Goal: Information Seeking & Learning: Find specific fact

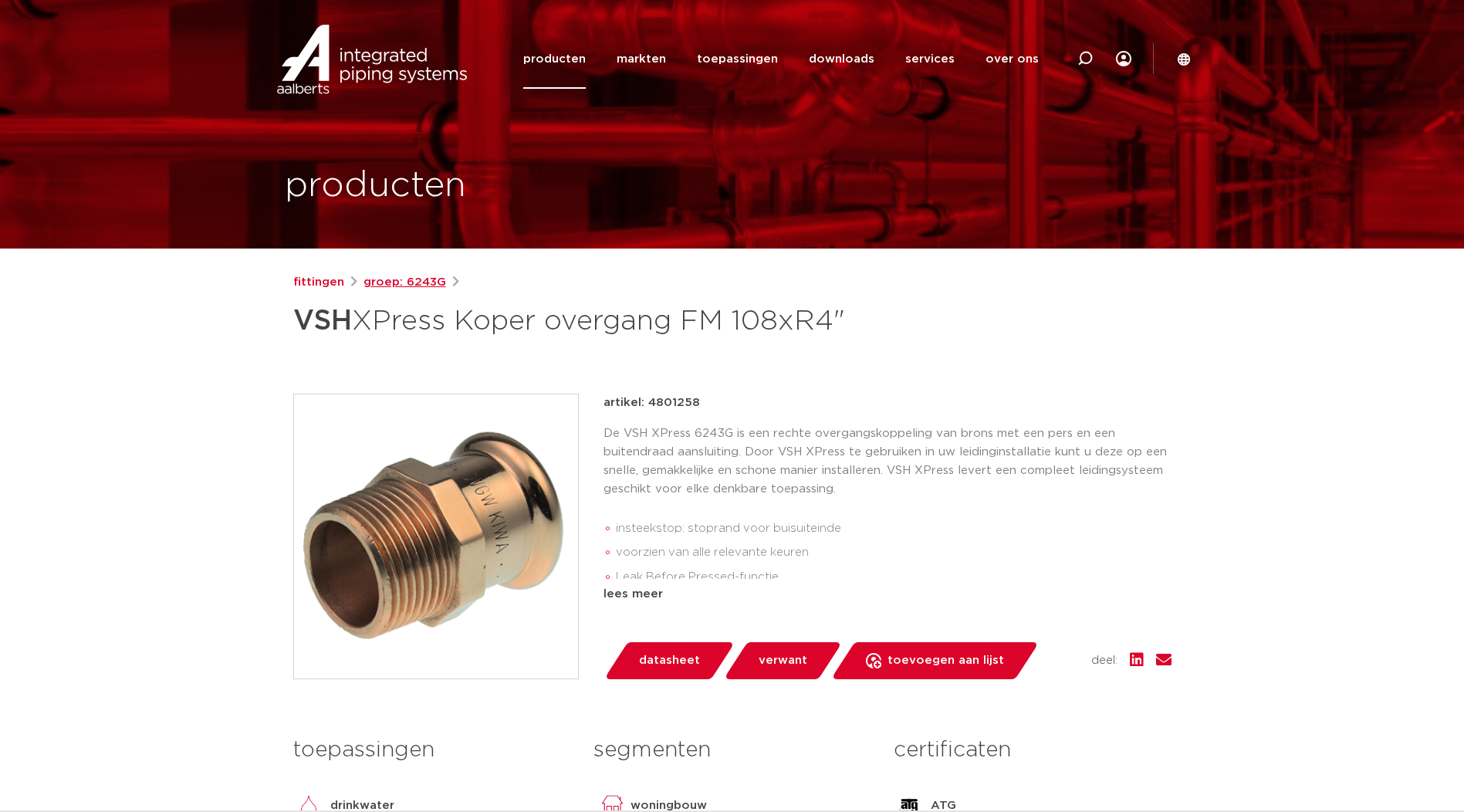
click at [432, 288] on link "groep: 6243G" at bounding box center [405, 282] width 83 height 19
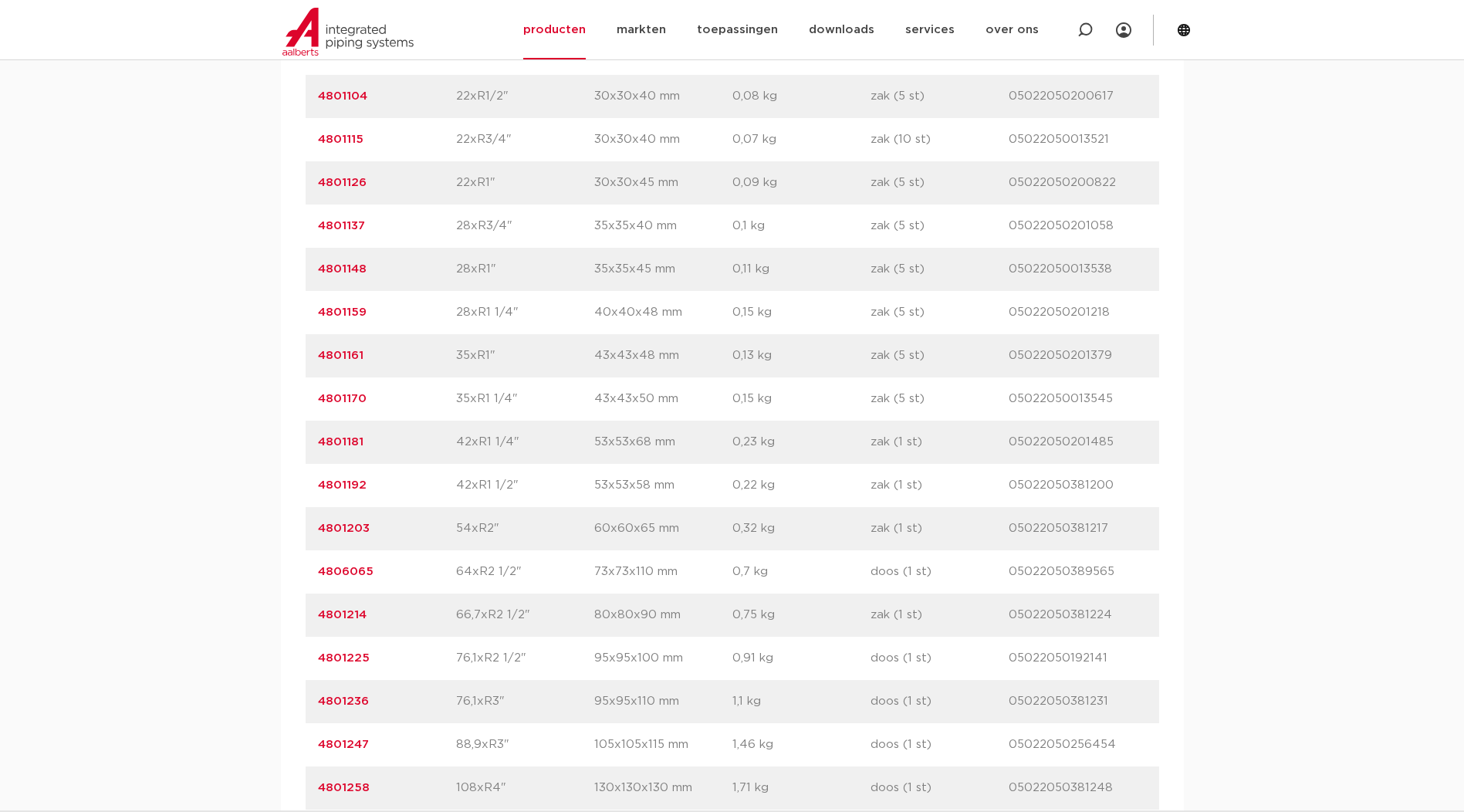
scroll to position [1673, 0]
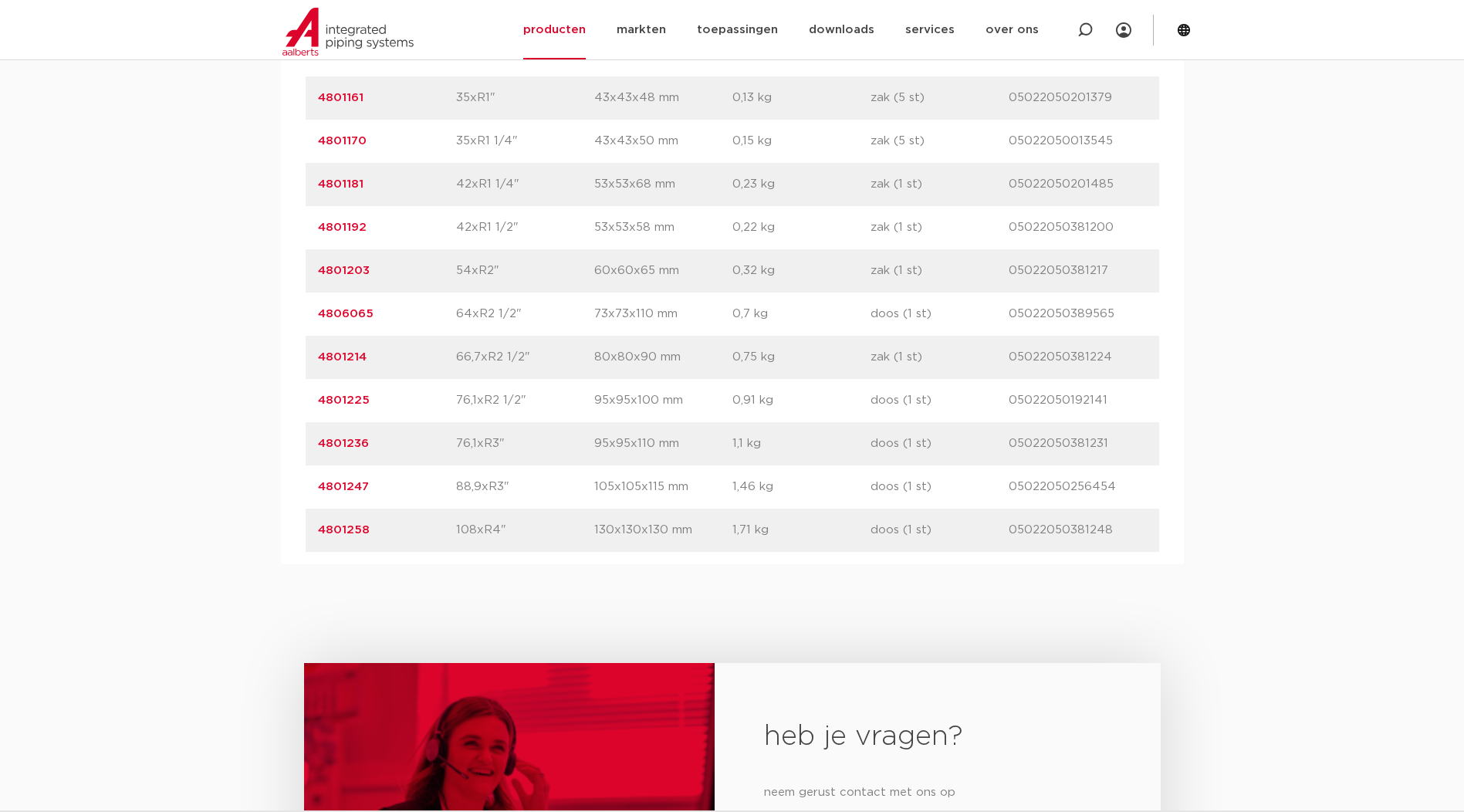
click at [343, 484] on link "4801247" at bounding box center [343, 486] width 51 height 11
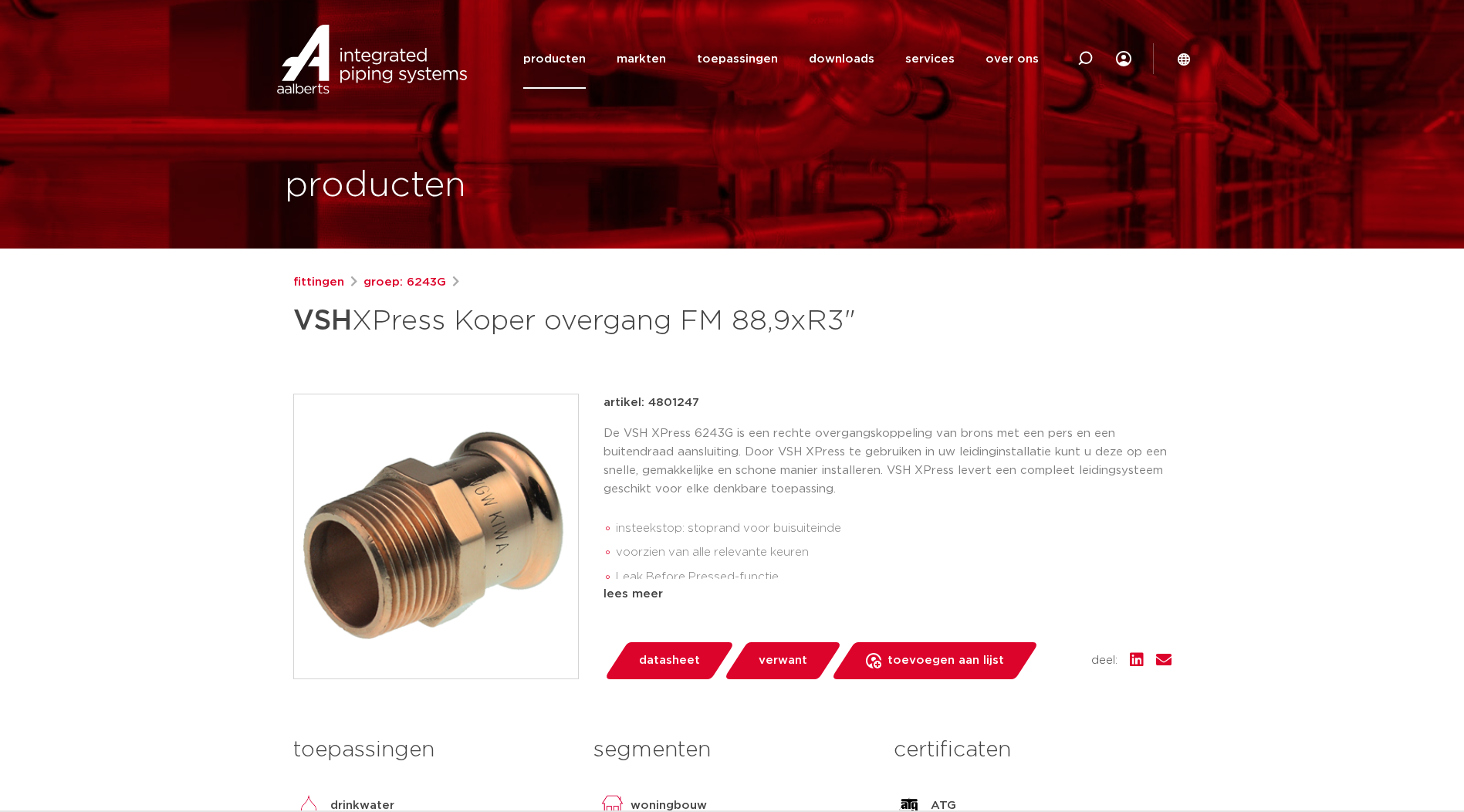
drag, startPoint x: 297, startPoint y: 316, endPoint x: 870, endPoint y: 313, distance: 573.0
click at [870, 313] on h1 "VSH XPress Koper overgang FM 88,9xR3"" at bounding box center [583, 321] width 580 height 46
copy h1 "VSH XPress Koper overgang FM 88,9xR3""
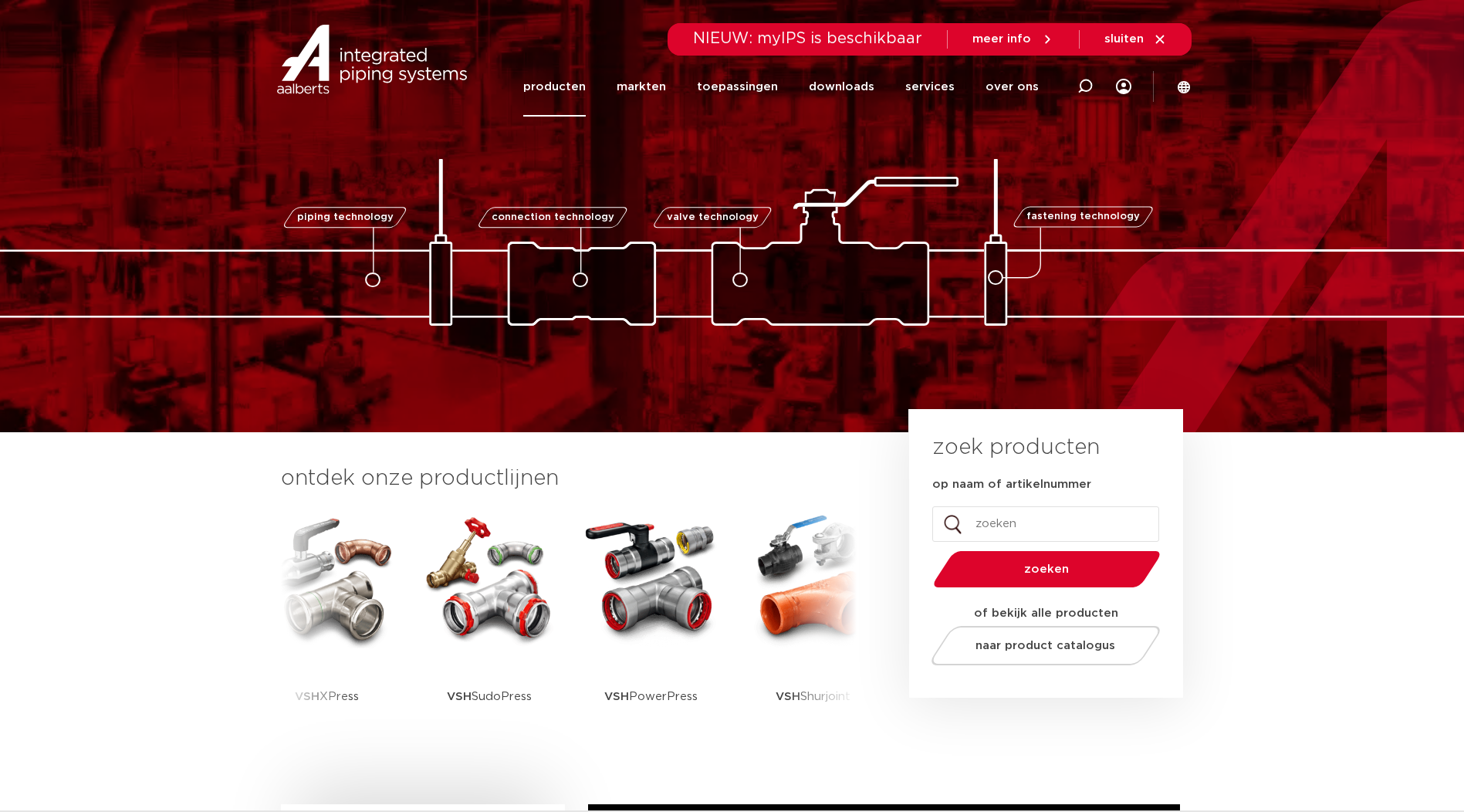
click at [574, 93] on link "producten" at bounding box center [554, 87] width 62 height 59
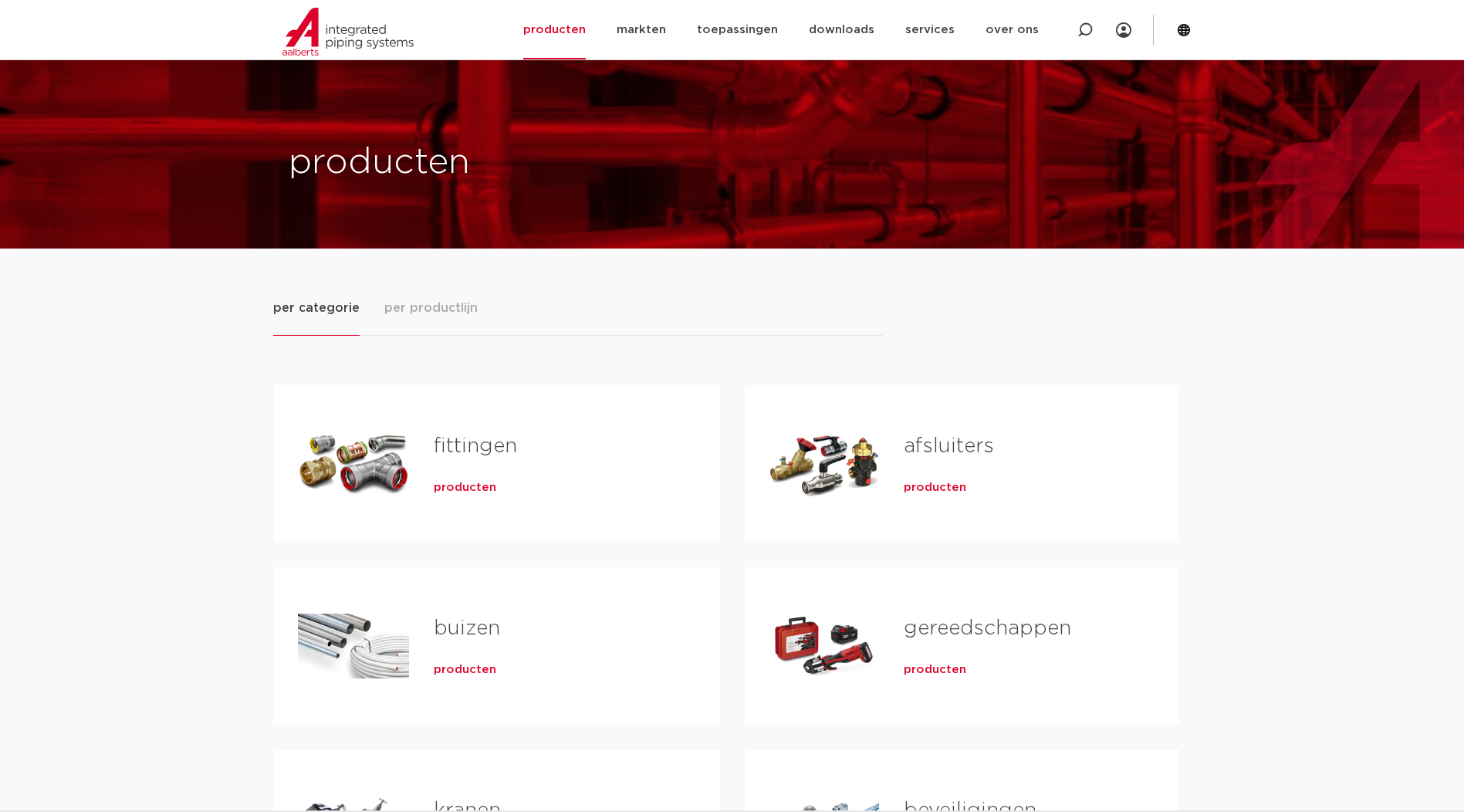
scroll to position [257, 0]
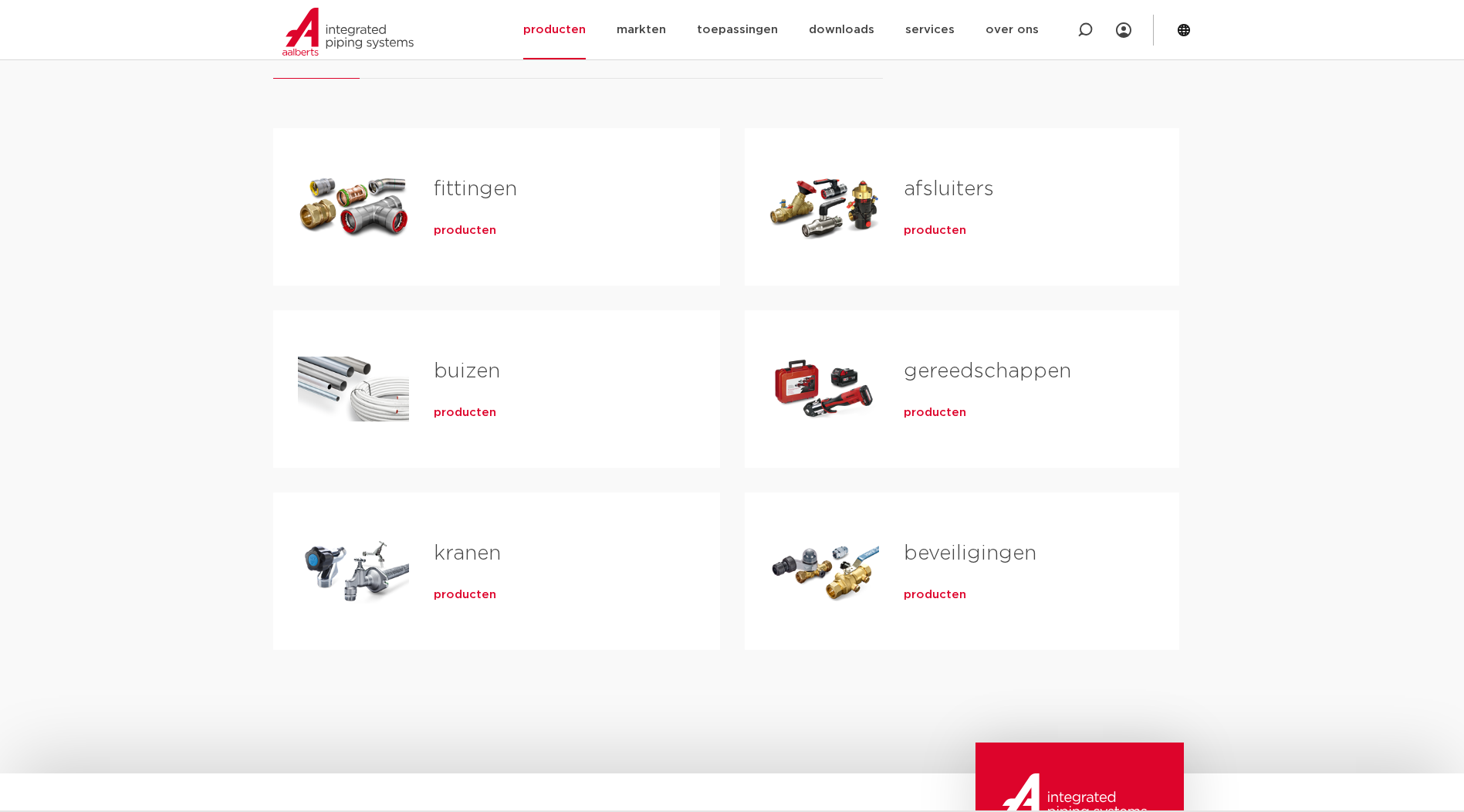
click at [369, 386] on div "Tabs. Open items met enter of spatie, sluit af met escape en navigeer met de pi…" at bounding box center [354, 389] width 111 height 108
click at [450, 410] on span "producten" at bounding box center [465, 413] width 62 height 15
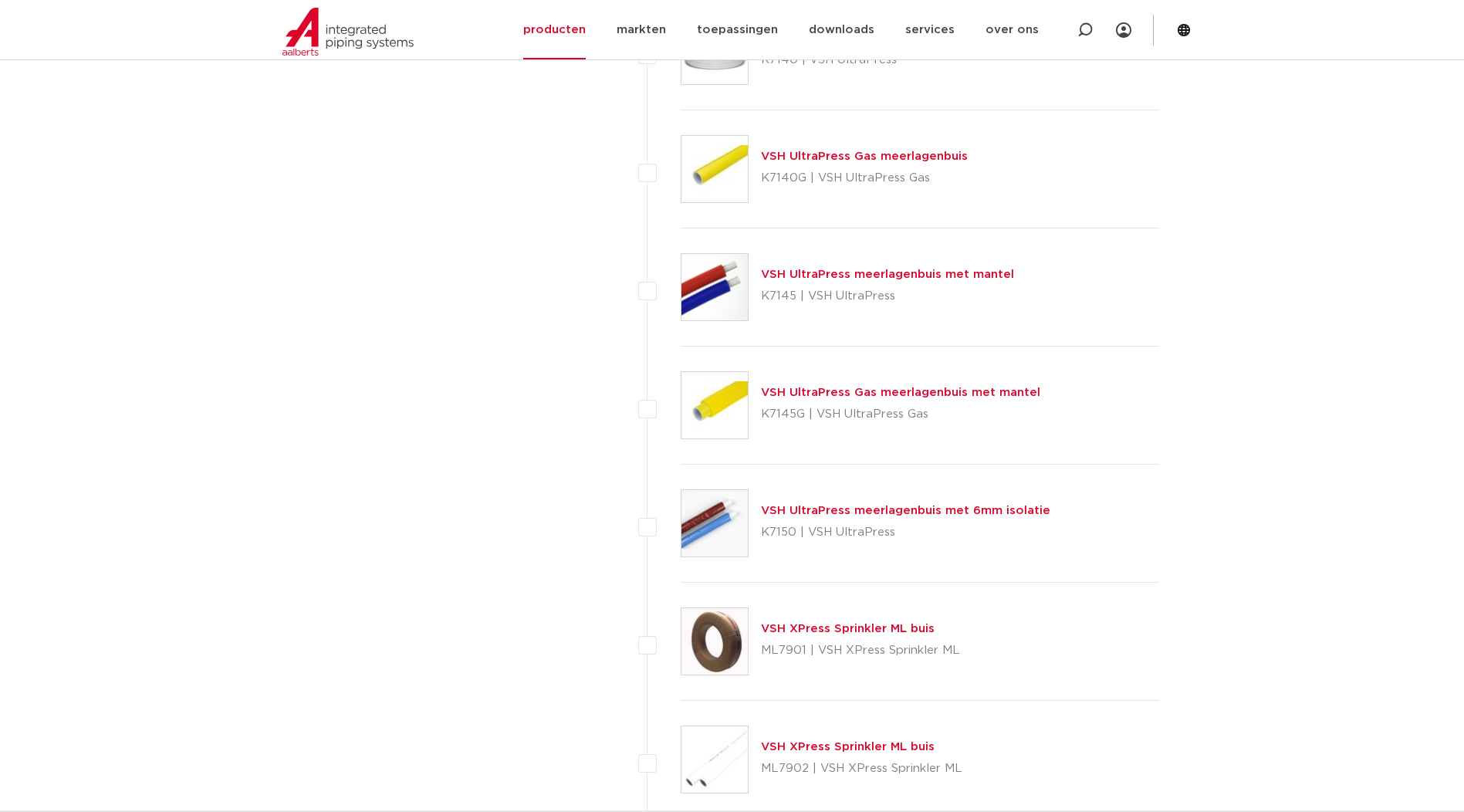
scroll to position [1802, 0]
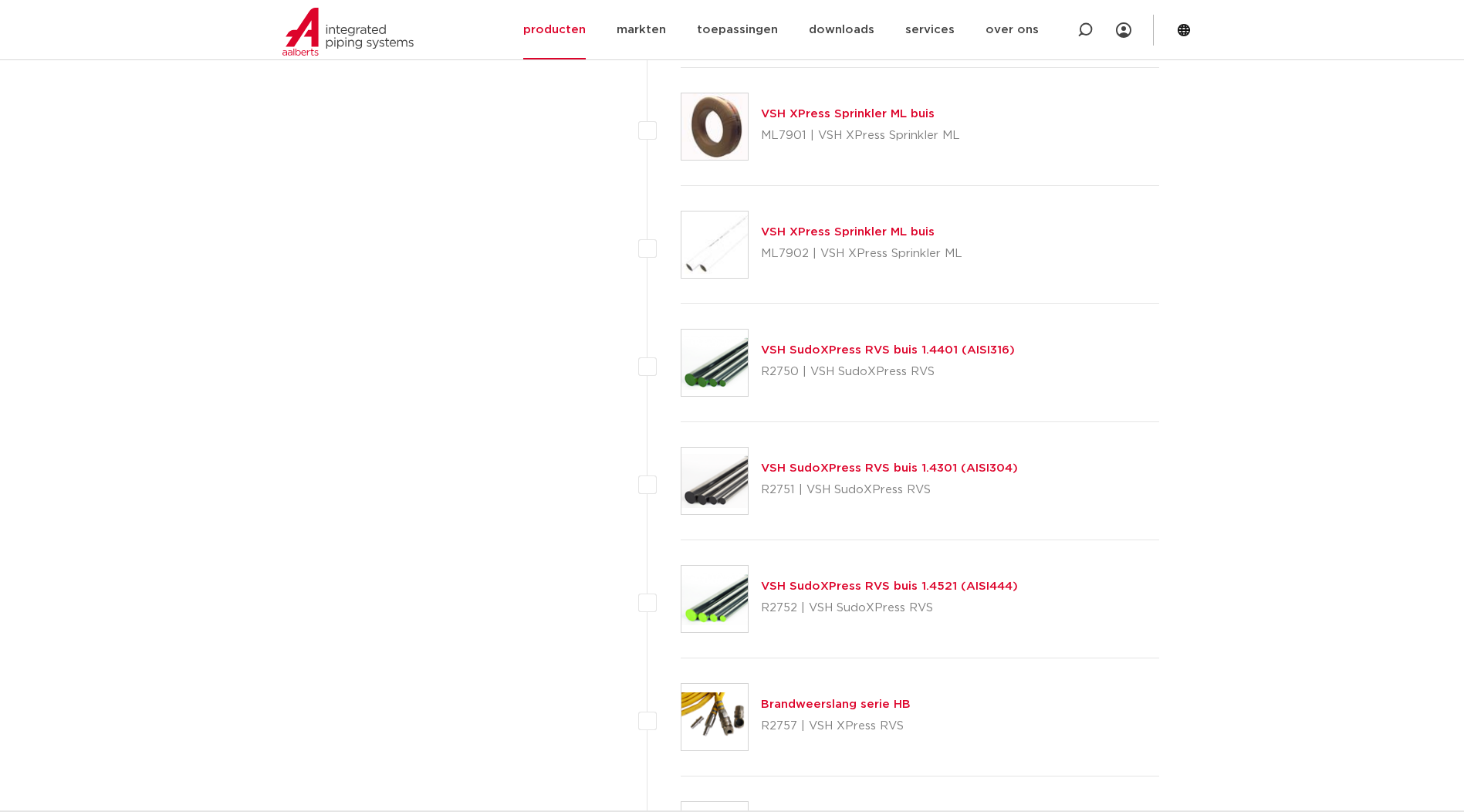
click at [708, 364] on img at bounding box center [714, 362] width 67 height 67
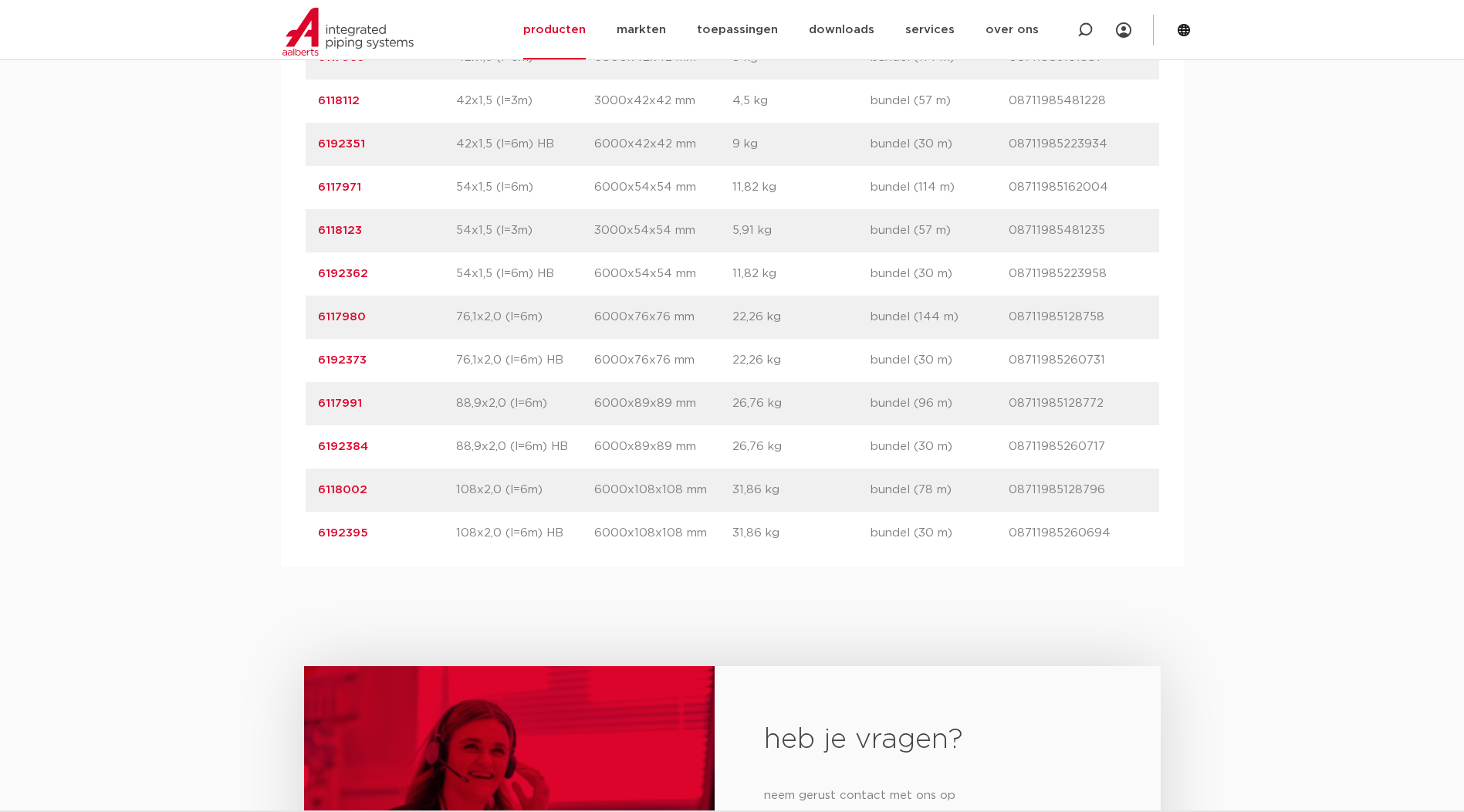
scroll to position [1930, 0]
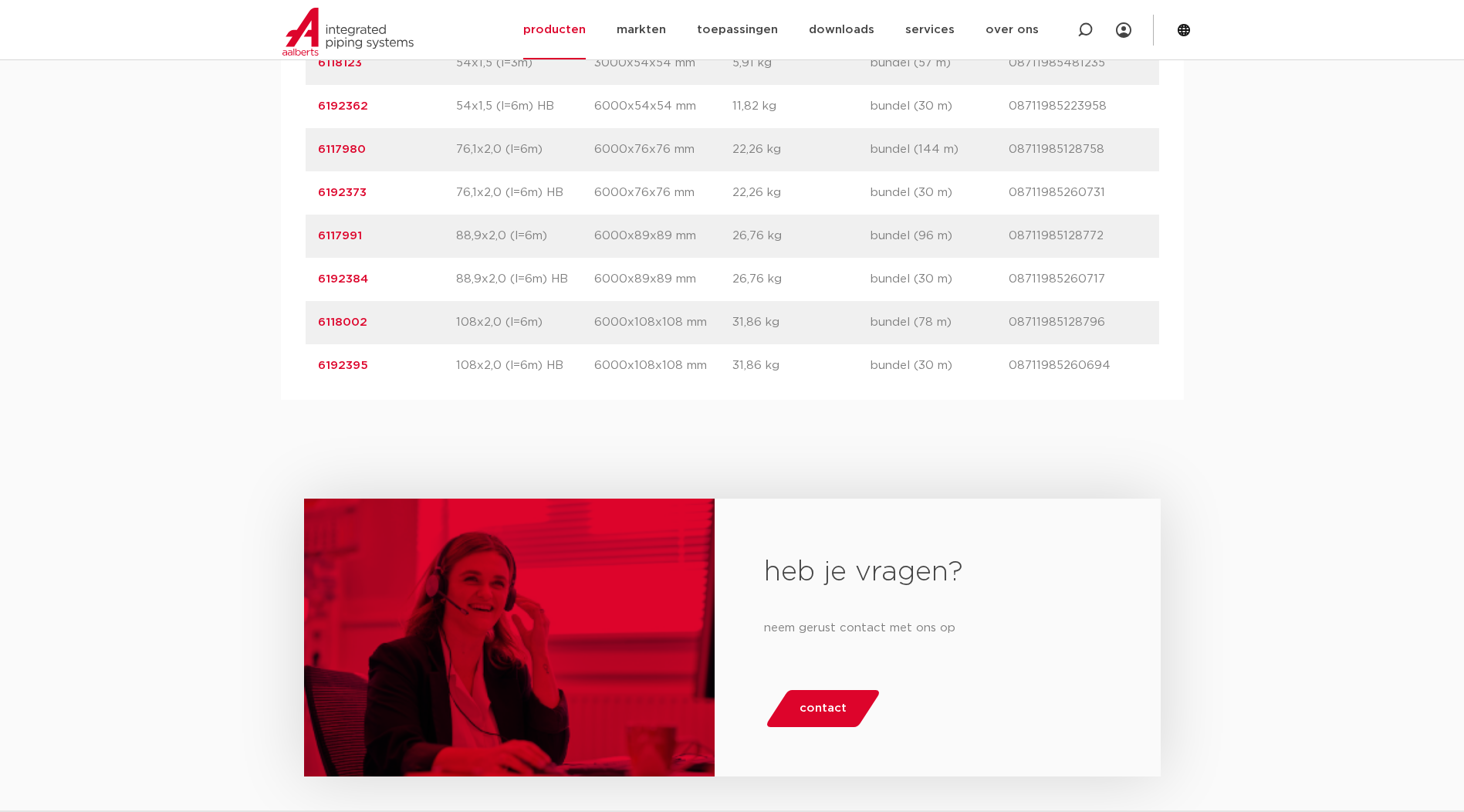
click at [348, 372] on link "6192395" at bounding box center [342, 365] width 50 height 11
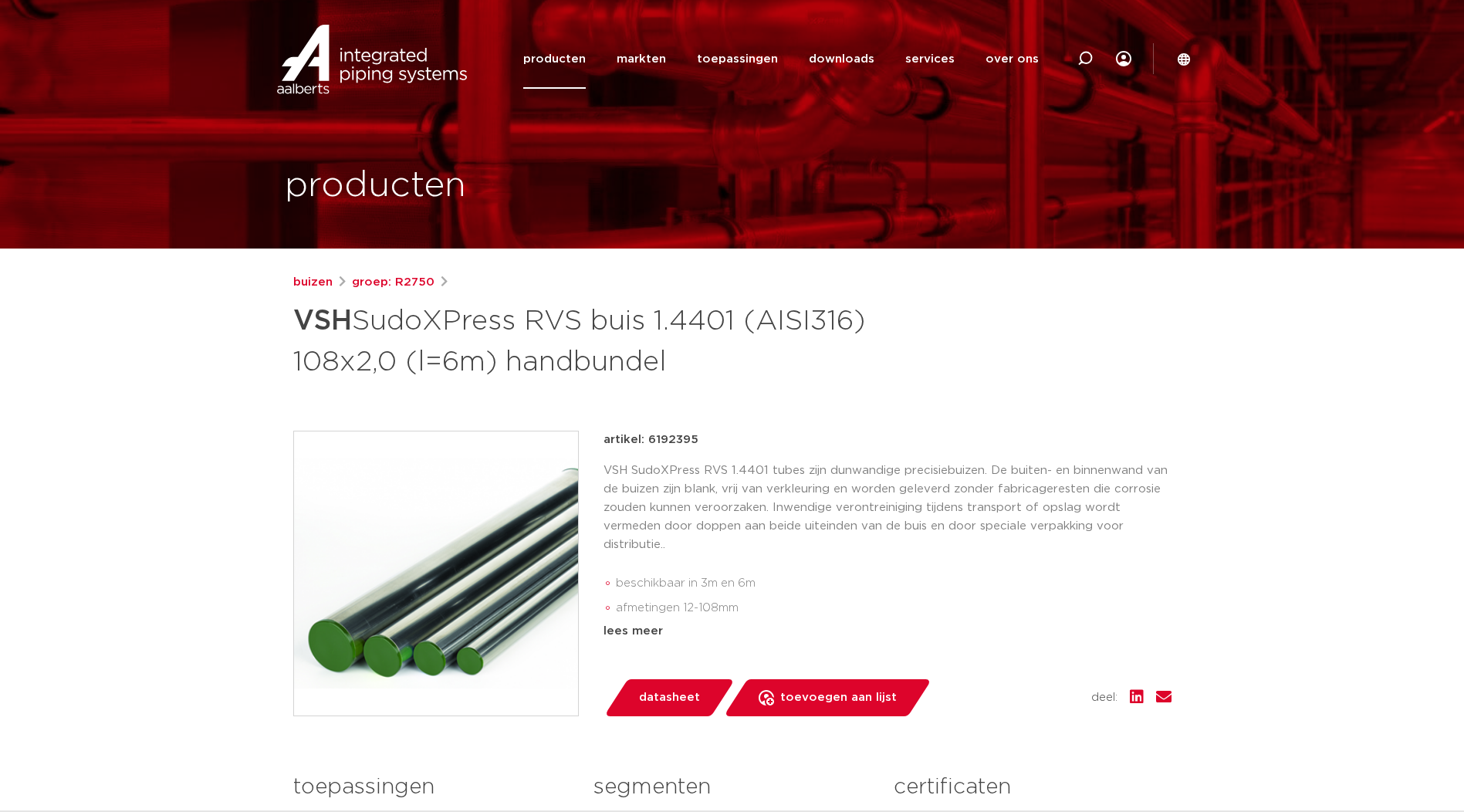
drag, startPoint x: 302, startPoint y: 319, endPoint x: 803, endPoint y: 358, distance: 502.5
click at [803, 358] on h1 "VSH SudoXPress RVS buis 1.4401 (AISI316) 108x2,0 (l=6m) handbundel" at bounding box center [583, 340] width 580 height 84
drag, startPoint x: 803, startPoint y: 358, endPoint x: 755, endPoint y: 363, distance: 48.3
copy h1 "VSH SudoXPress RVS buis 1.4401 (AISI316) 108x2,0 (l=6m) handbundel"
drag, startPoint x: 646, startPoint y: 439, endPoint x: 698, endPoint y: 438, distance: 52.0
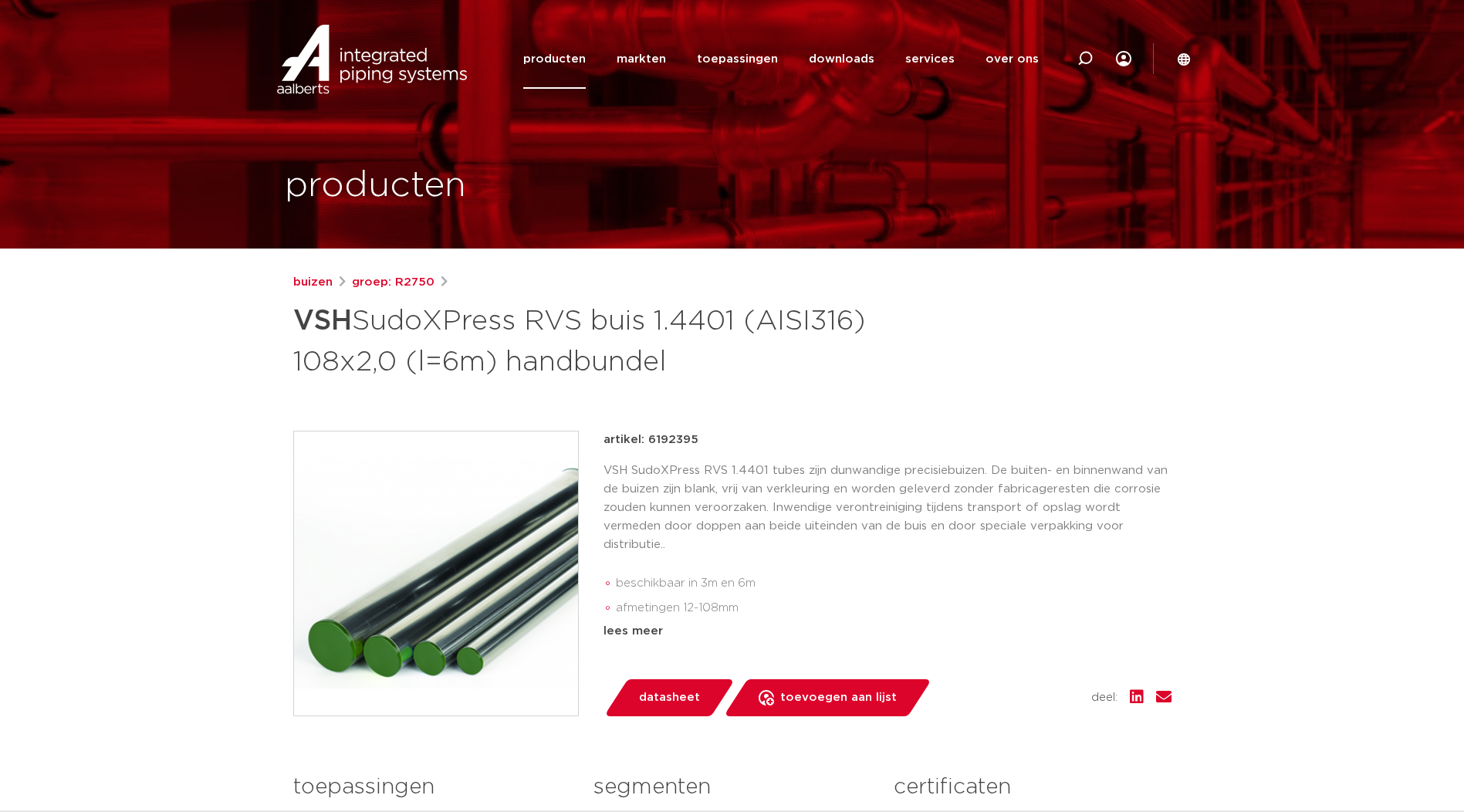
click at [698, 438] on div "artikel: 6192395" at bounding box center [888, 440] width 568 height 19
copy p "6192395"
drag, startPoint x: 431, startPoint y: 286, endPoint x: 396, endPoint y: 284, distance: 35.1
click at [396, 284] on div "buizen groep: R2750" at bounding box center [733, 282] width 879 height 19
copy link "R2750"
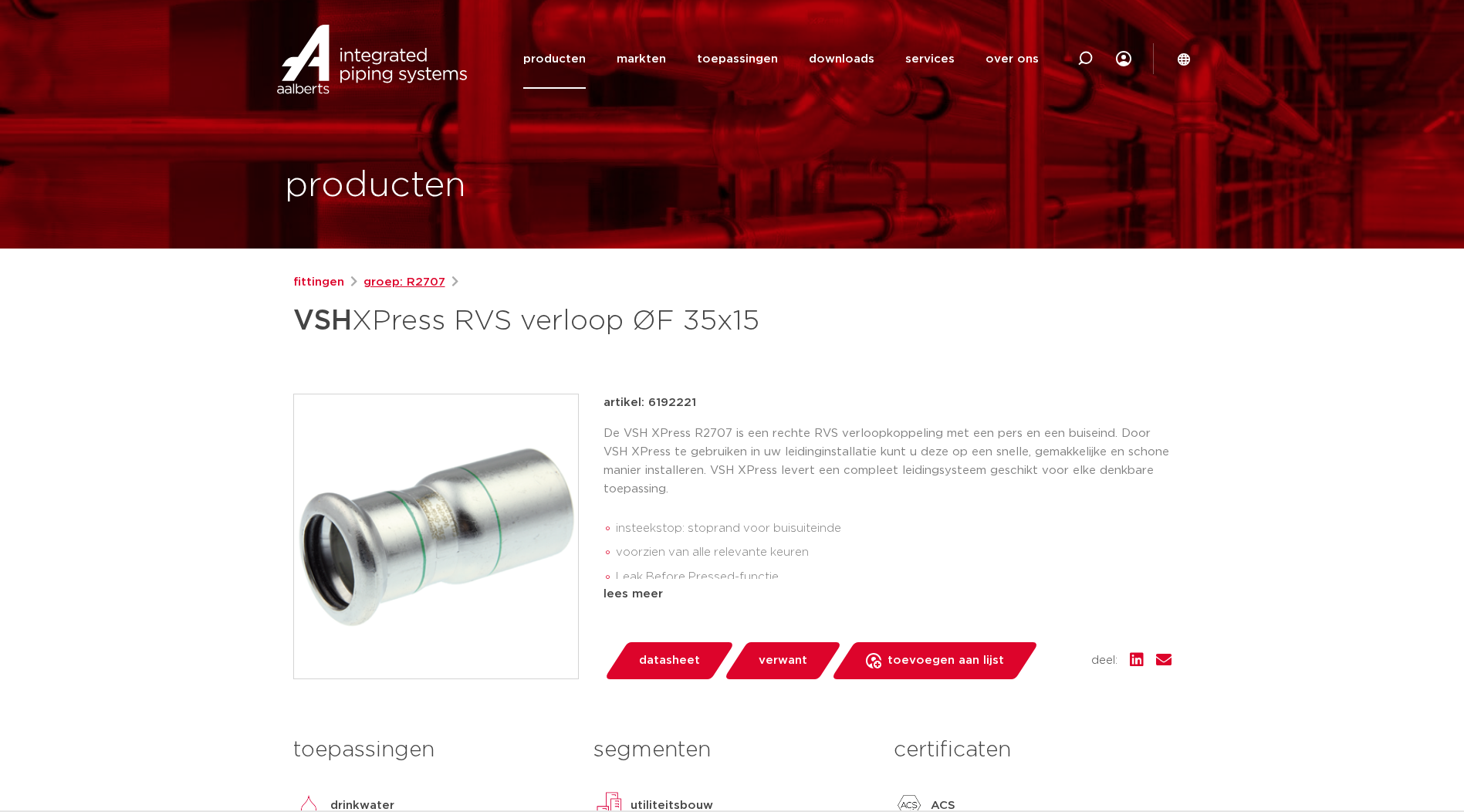
click at [418, 286] on link "groep: R2707" at bounding box center [404, 282] width 82 height 19
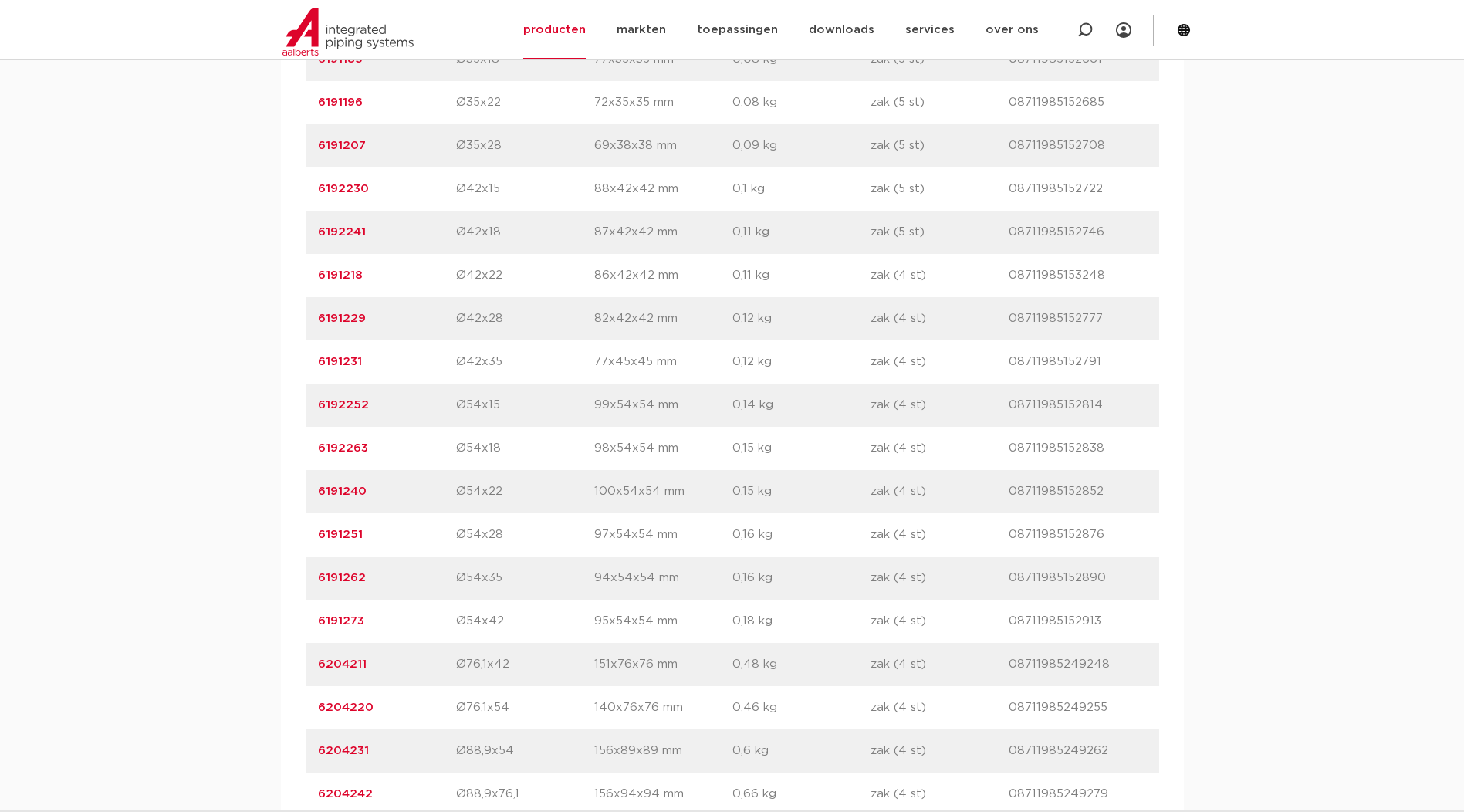
scroll to position [1801, 0]
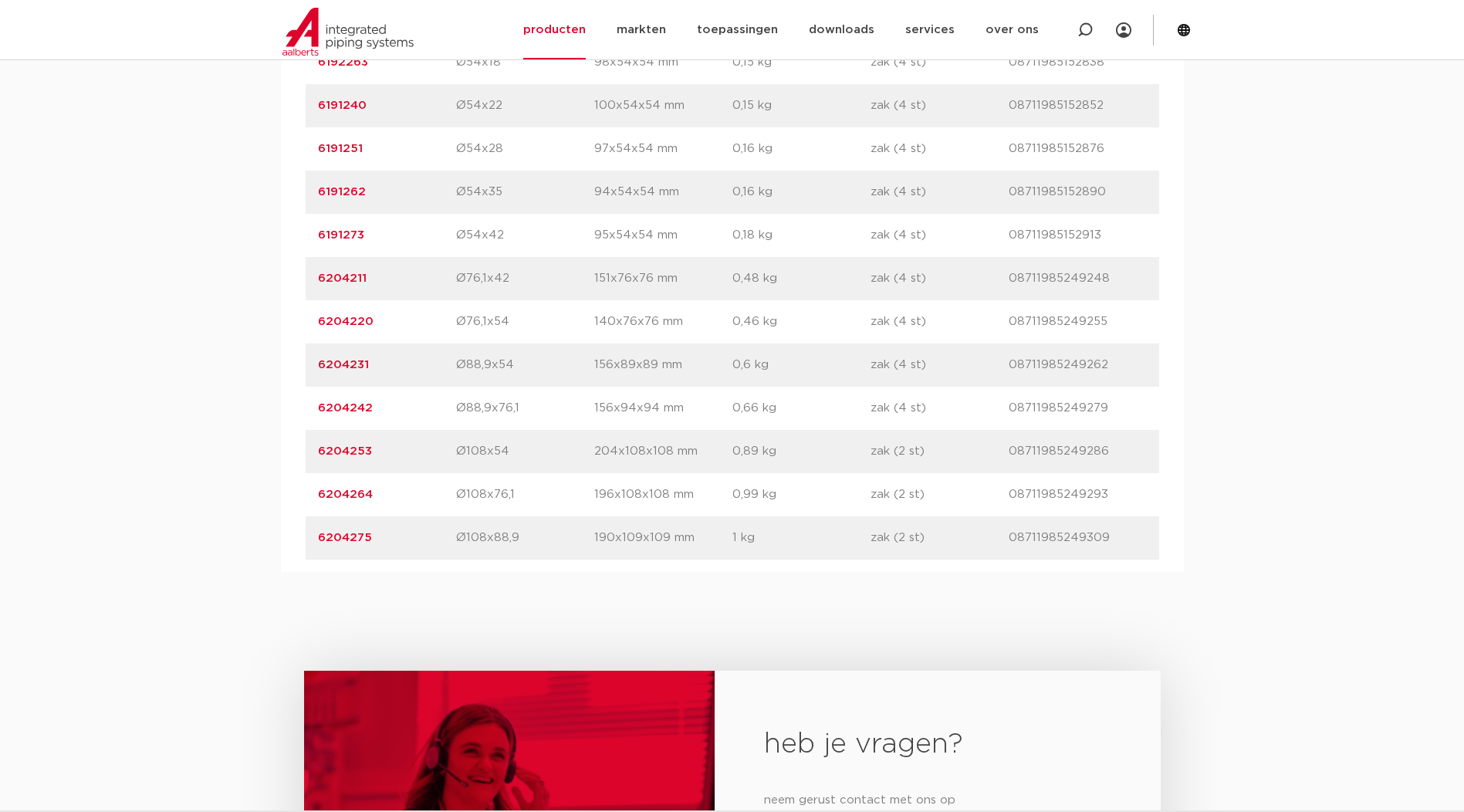
click at [338, 536] on link "6204275" at bounding box center [344, 537] width 54 height 11
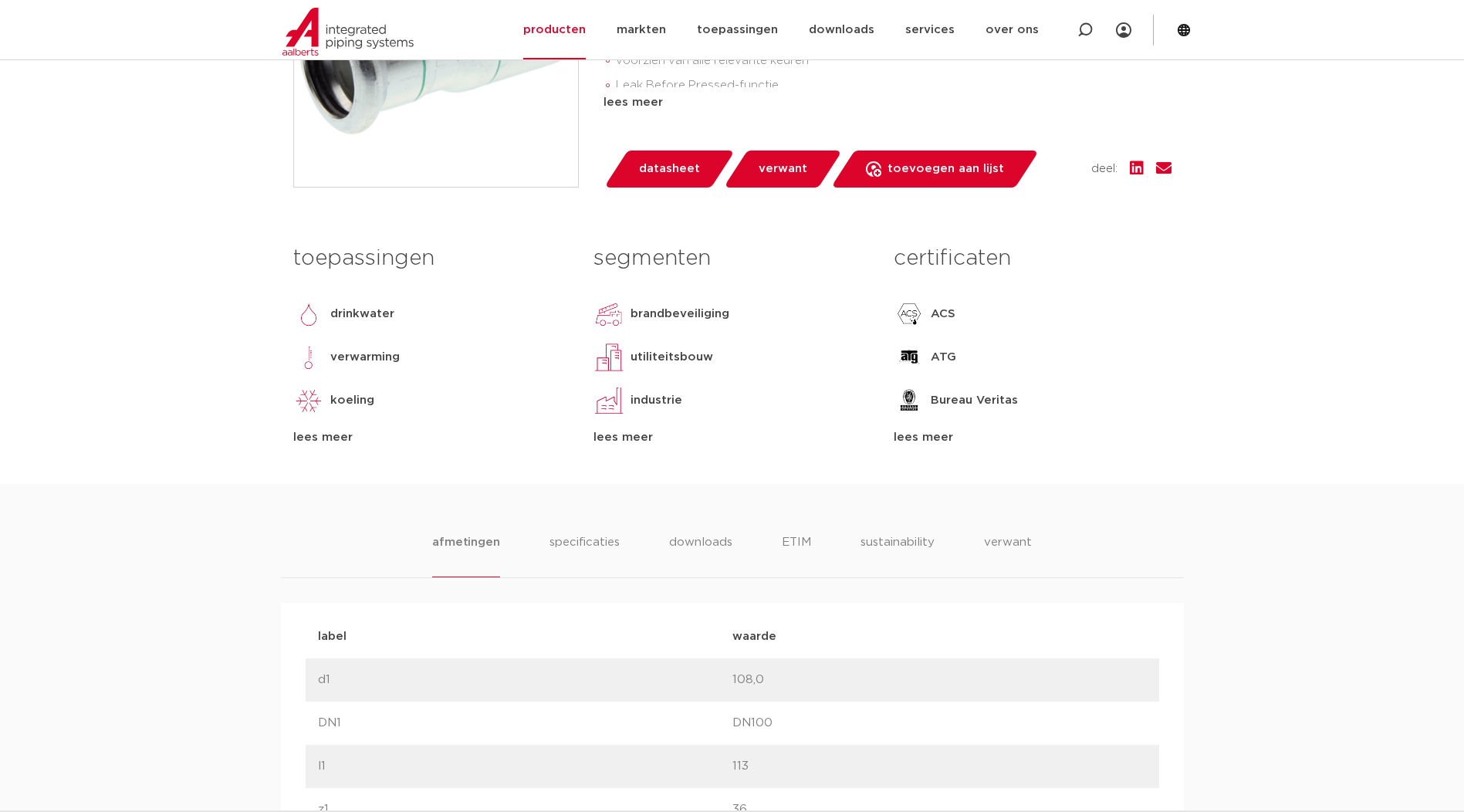
scroll to position [643, 0]
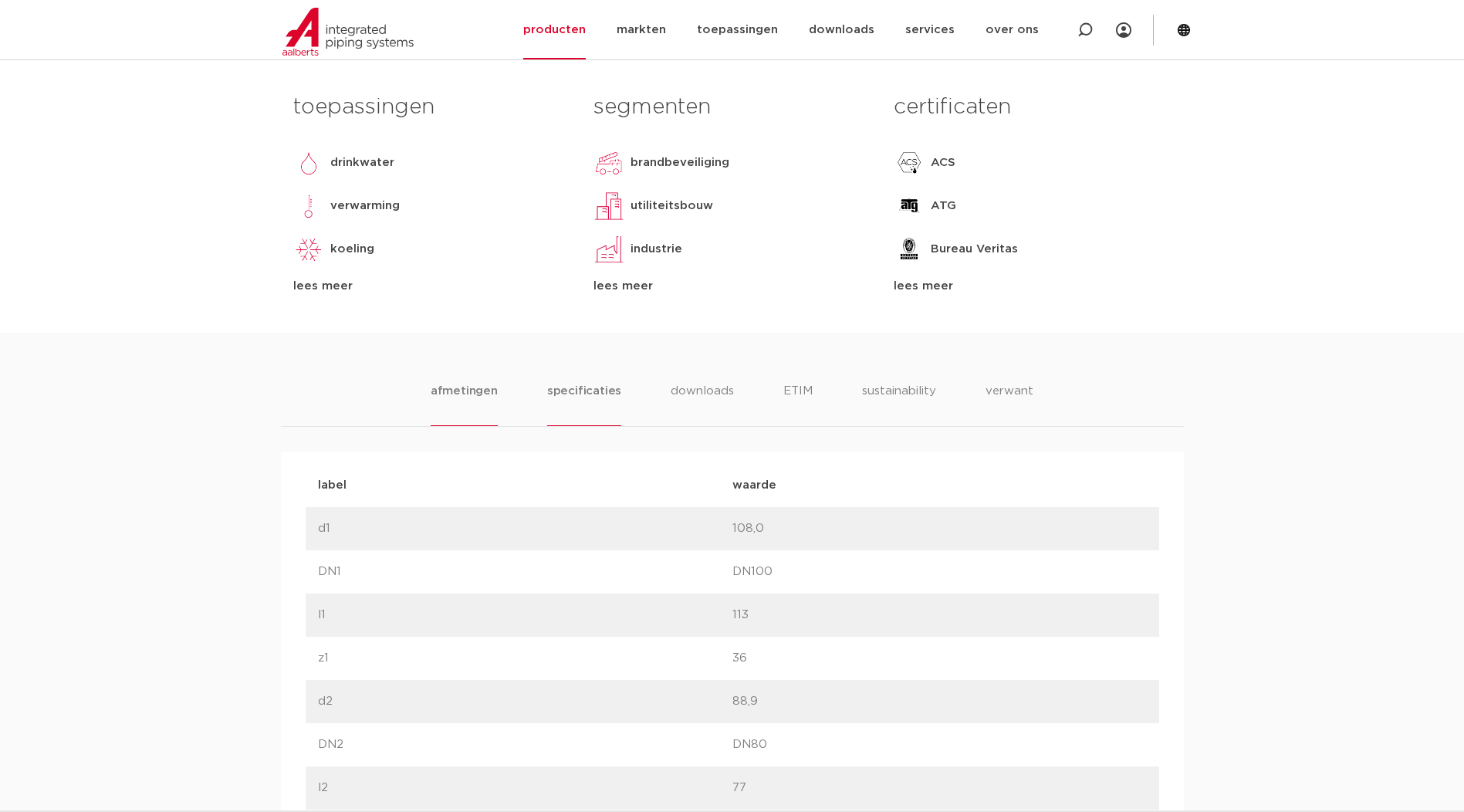
click at [595, 398] on li "specificaties" at bounding box center [584, 404] width 74 height 44
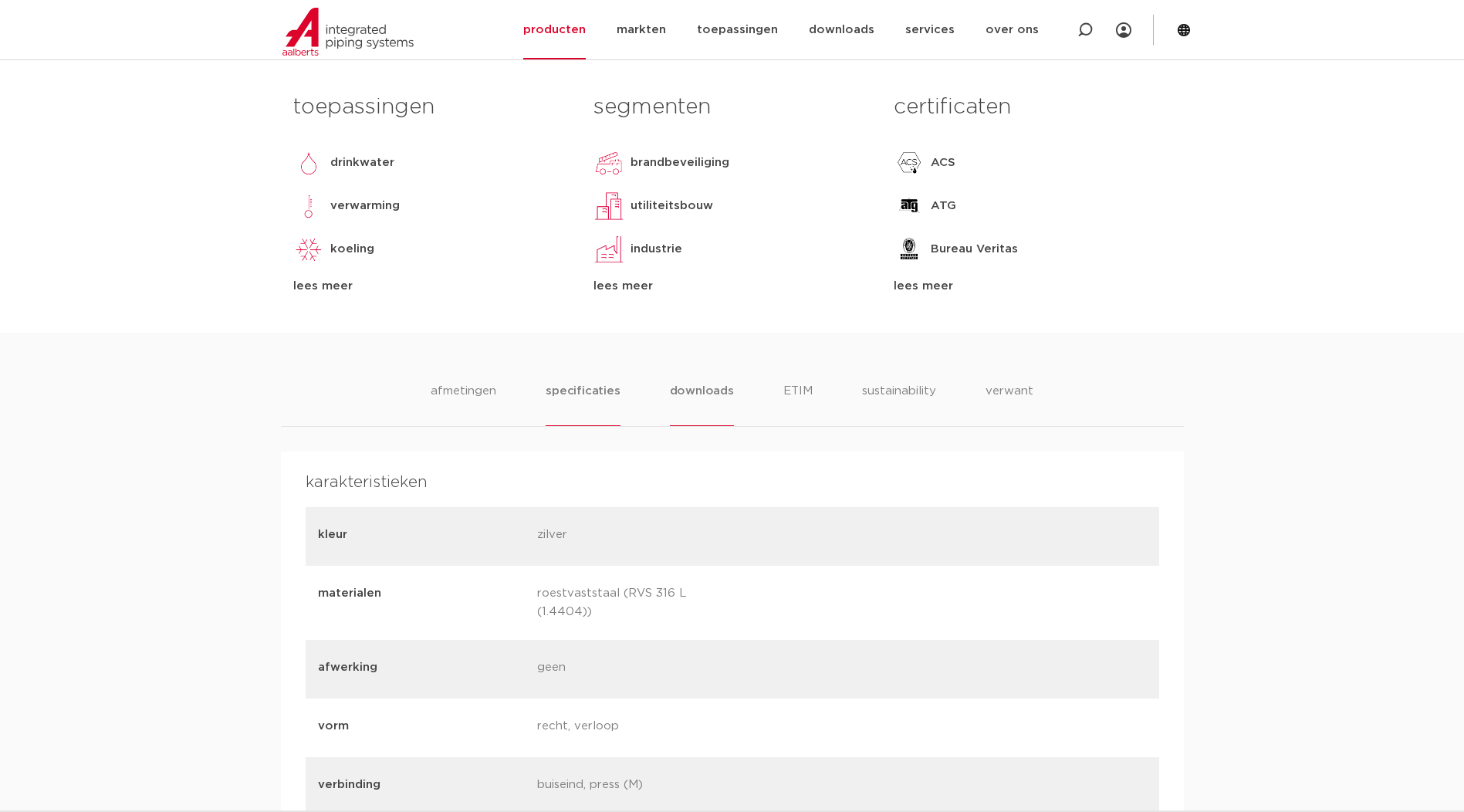
click at [695, 394] on li "downloads" at bounding box center [702, 404] width 64 height 44
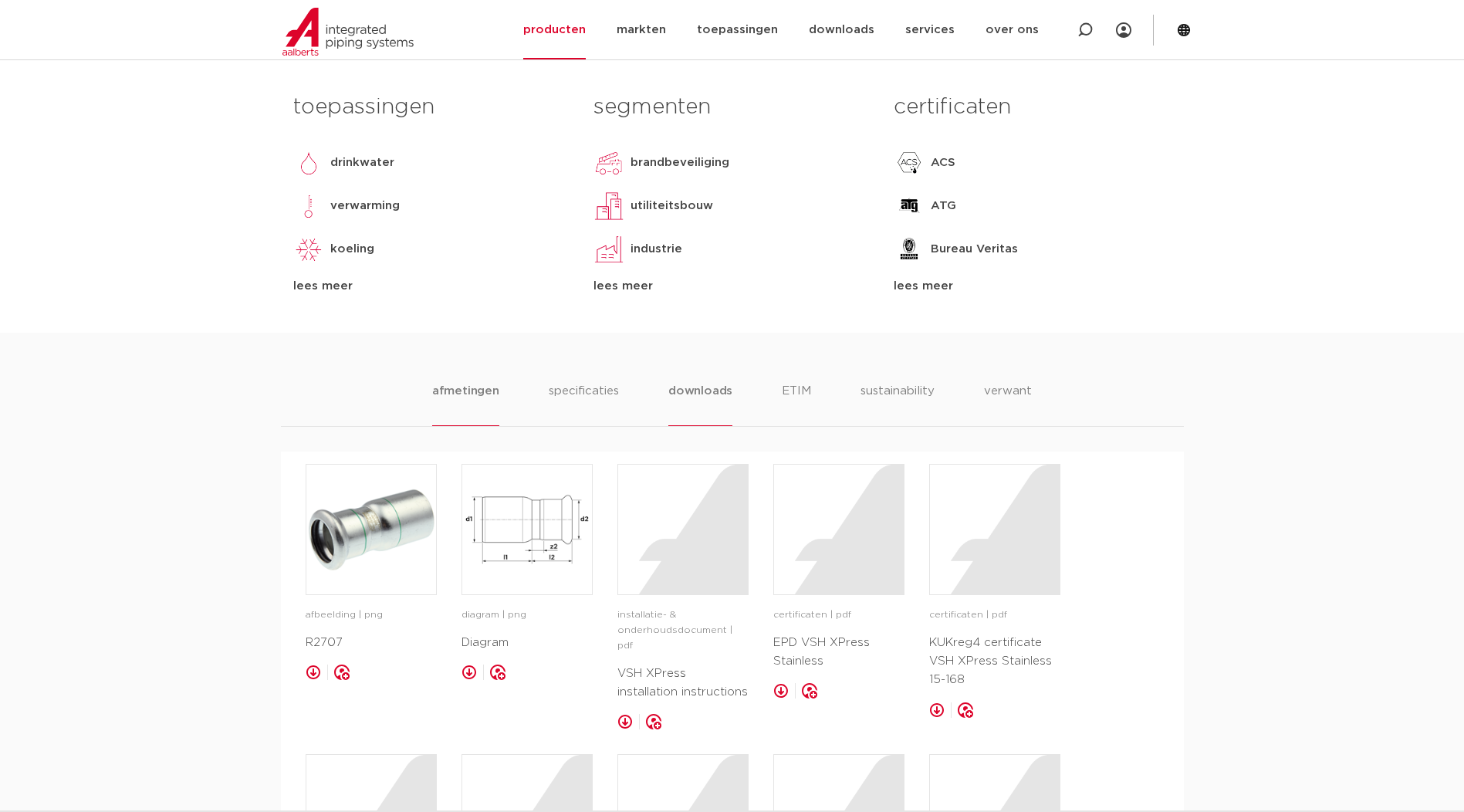
click at [492, 406] on li "afmetingen" at bounding box center [465, 404] width 67 height 44
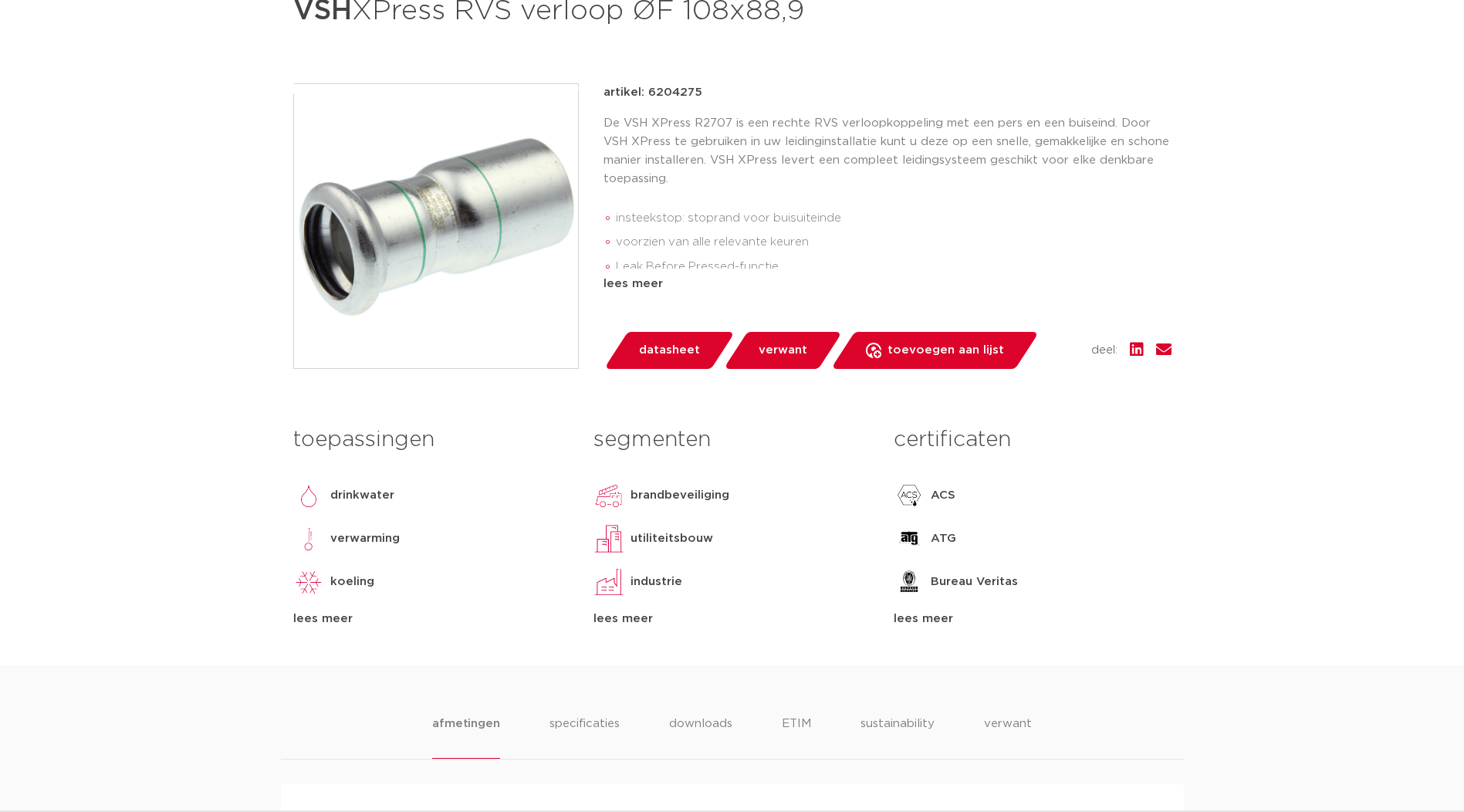
scroll to position [0, 0]
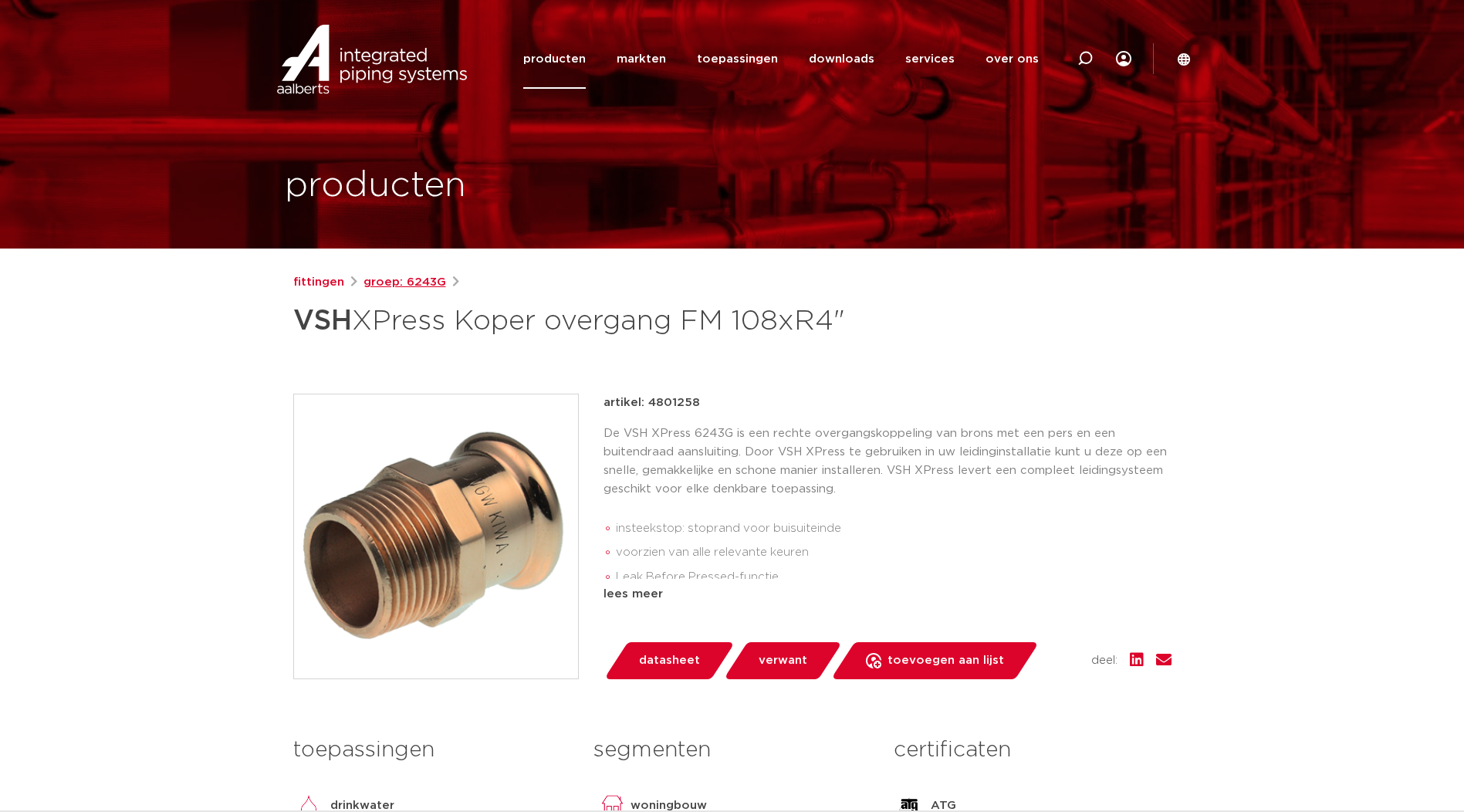
click at [374, 279] on link "groep: 6243G" at bounding box center [405, 282] width 83 height 19
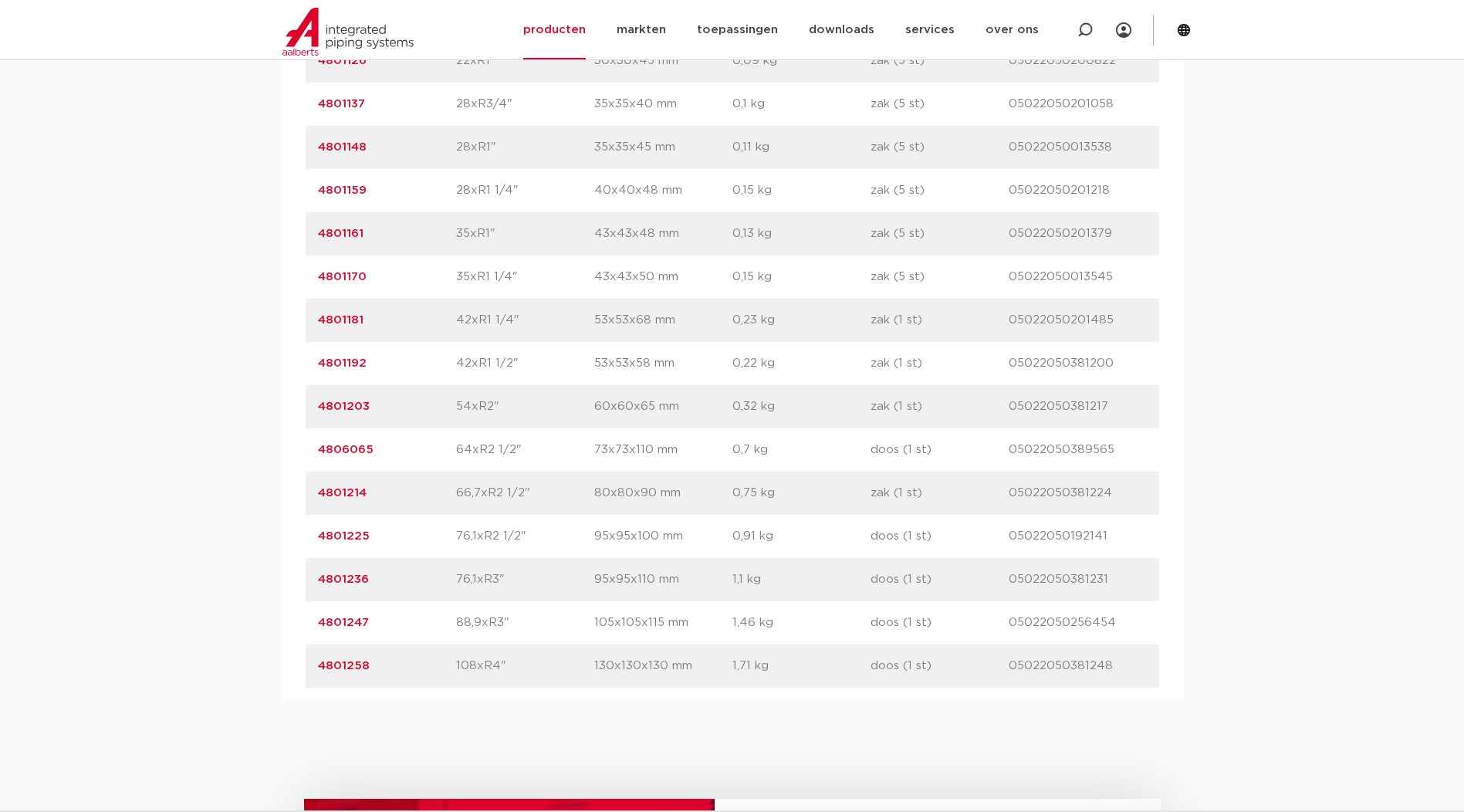
scroll to position [1673, 0]
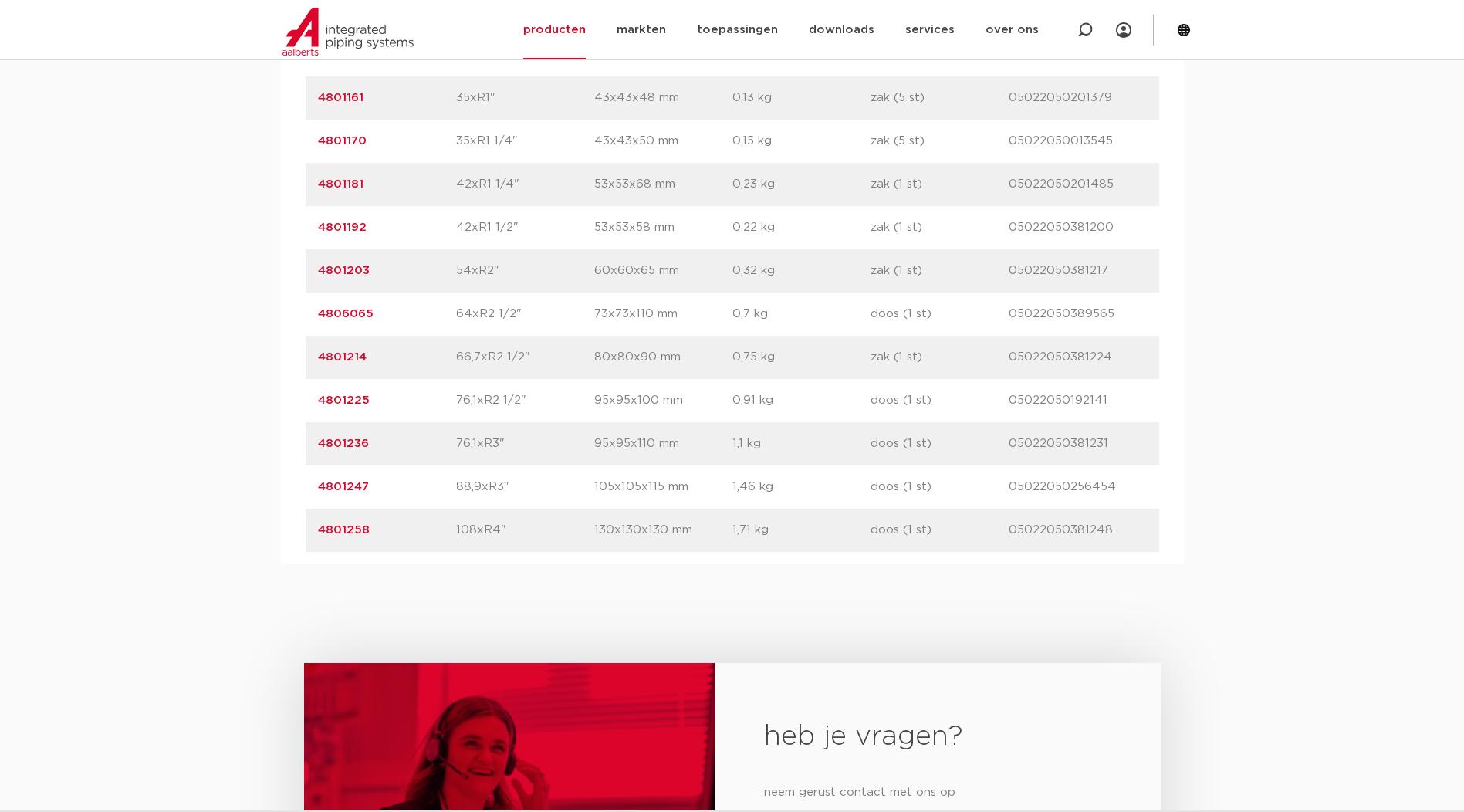
click at [349, 489] on link "4801247" at bounding box center [343, 486] width 51 height 11
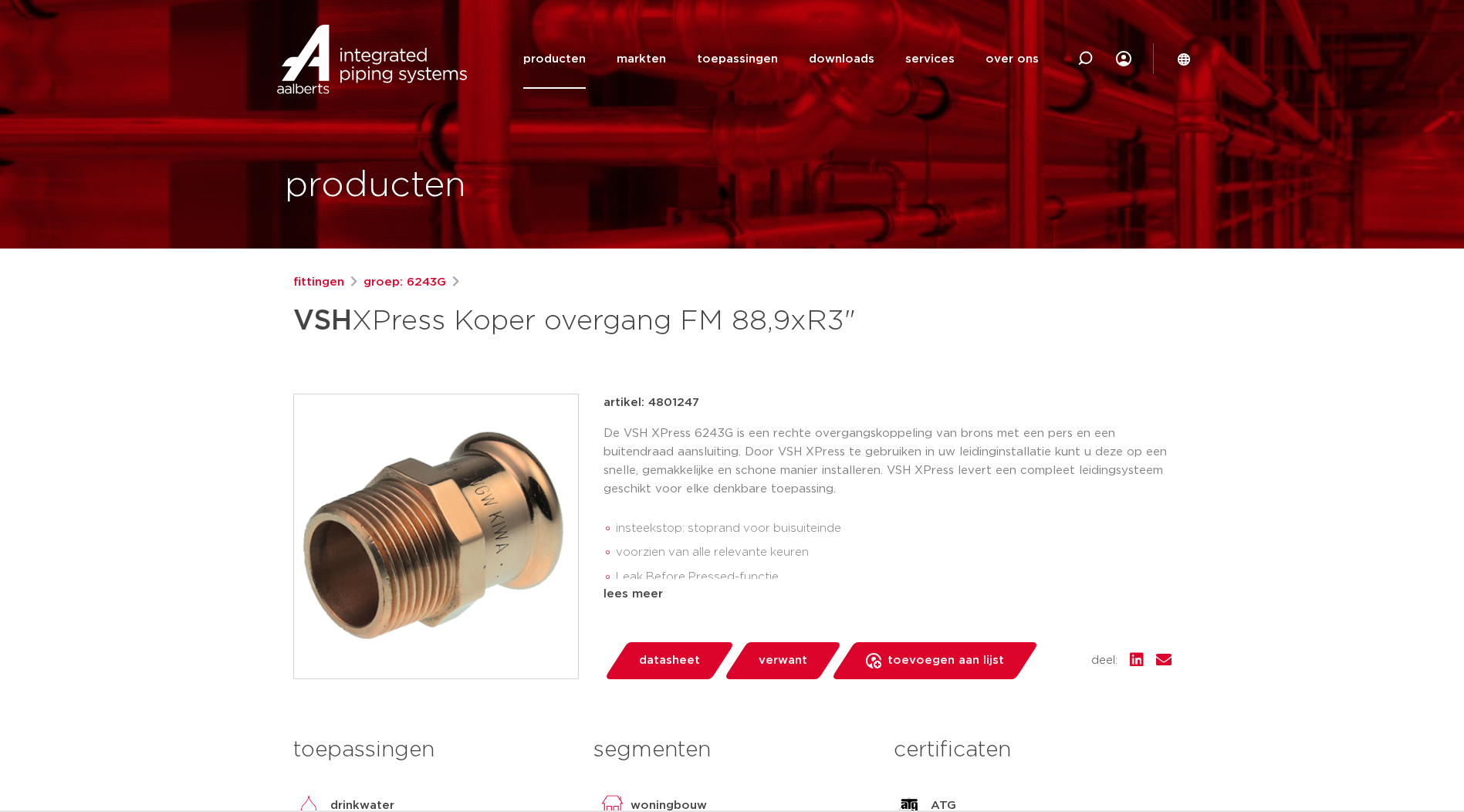
drag, startPoint x: 647, startPoint y: 404, endPoint x: 707, endPoint y: 406, distance: 60.0
click at [707, 406] on div "artikel: 4801247" at bounding box center [888, 403] width 568 height 19
drag, startPoint x: 707, startPoint y: 406, endPoint x: 687, endPoint y: 406, distance: 20.0
copy p "4801247"
drag, startPoint x: 285, startPoint y: 321, endPoint x: 875, endPoint y: 305, distance: 590.2
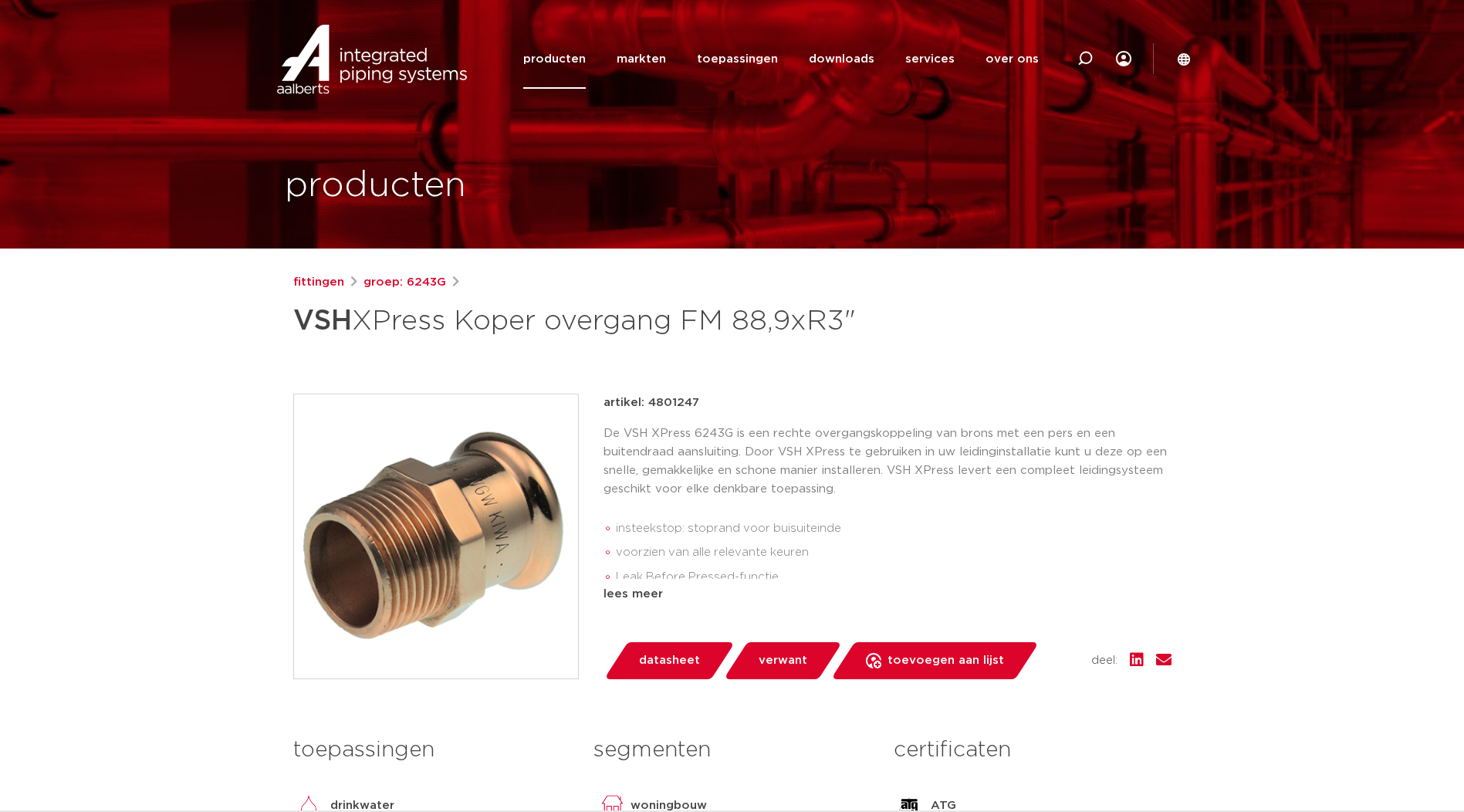
click at [875, 305] on div "fittingen groep: 6243G VSH XPress Koper overgang FM 88,9xR3"" at bounding box center [733, 624] width 903 height 703
drag, startPoint x: 875, startPoint y: 305, endPoint x: 817, endPoint y: 321, distance: 60.2
copy h1 "VSH XPress Koper overgang FM 88,9xR3""
click at [651, 392] on div "fittingen groep: 6243G VSH XPress Koper overgang FM 88,9xR3"" at bounding box center [733, 624] width 903 height 703
drag, startPoint x: 646, startPoint y: 402, endPoint x: 696, endPoint y: 400, distance: 50.0
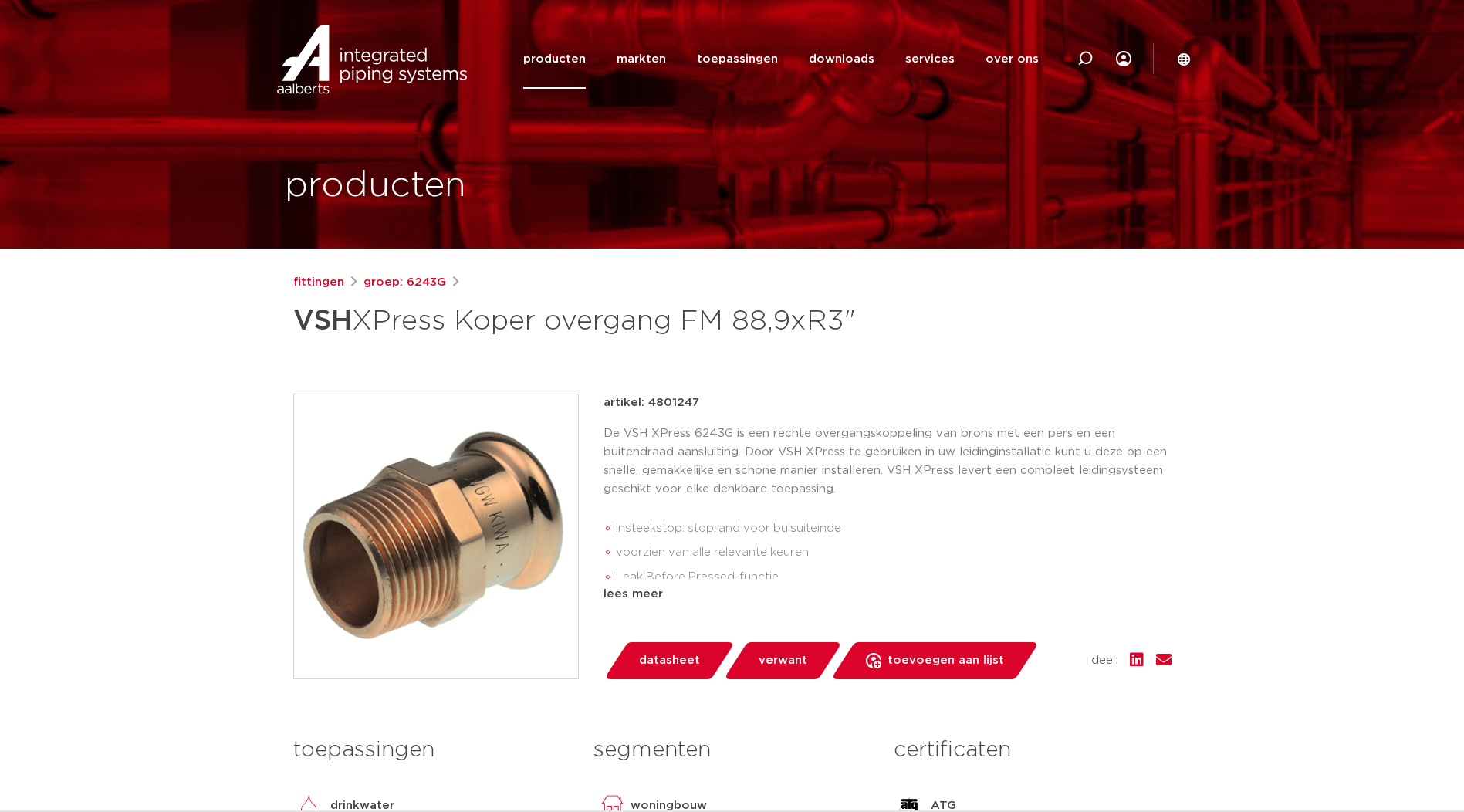
click at [696, 400] on div "artikel: 4801247" at bounding box center [888, 403] width 568 height 19
drag, startPoint x: 696, startPoint y: 400, endPoint x: 686, endPoint y: 401, distance: 10.0
copy p "4801247"
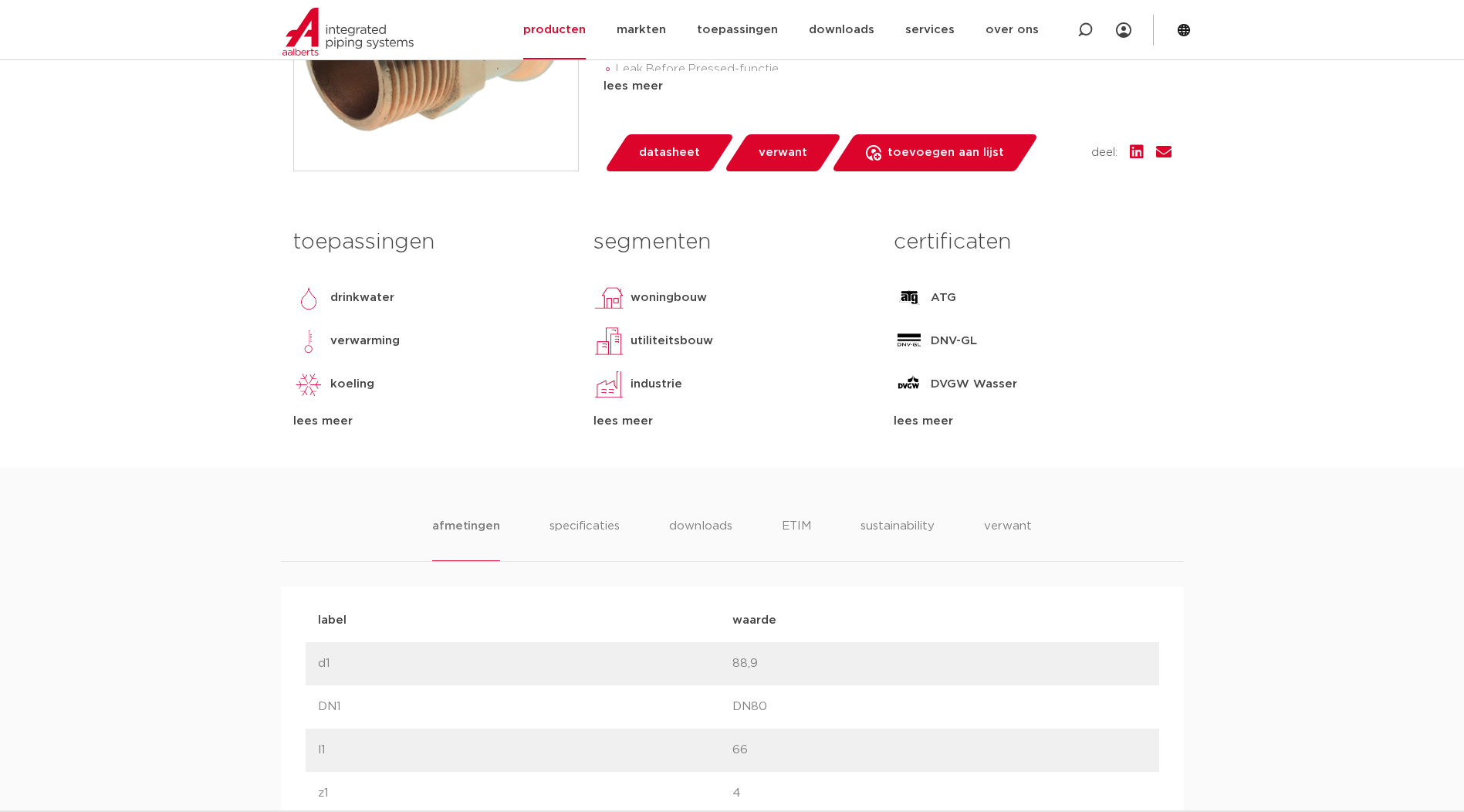
scroll to position [129, 0]
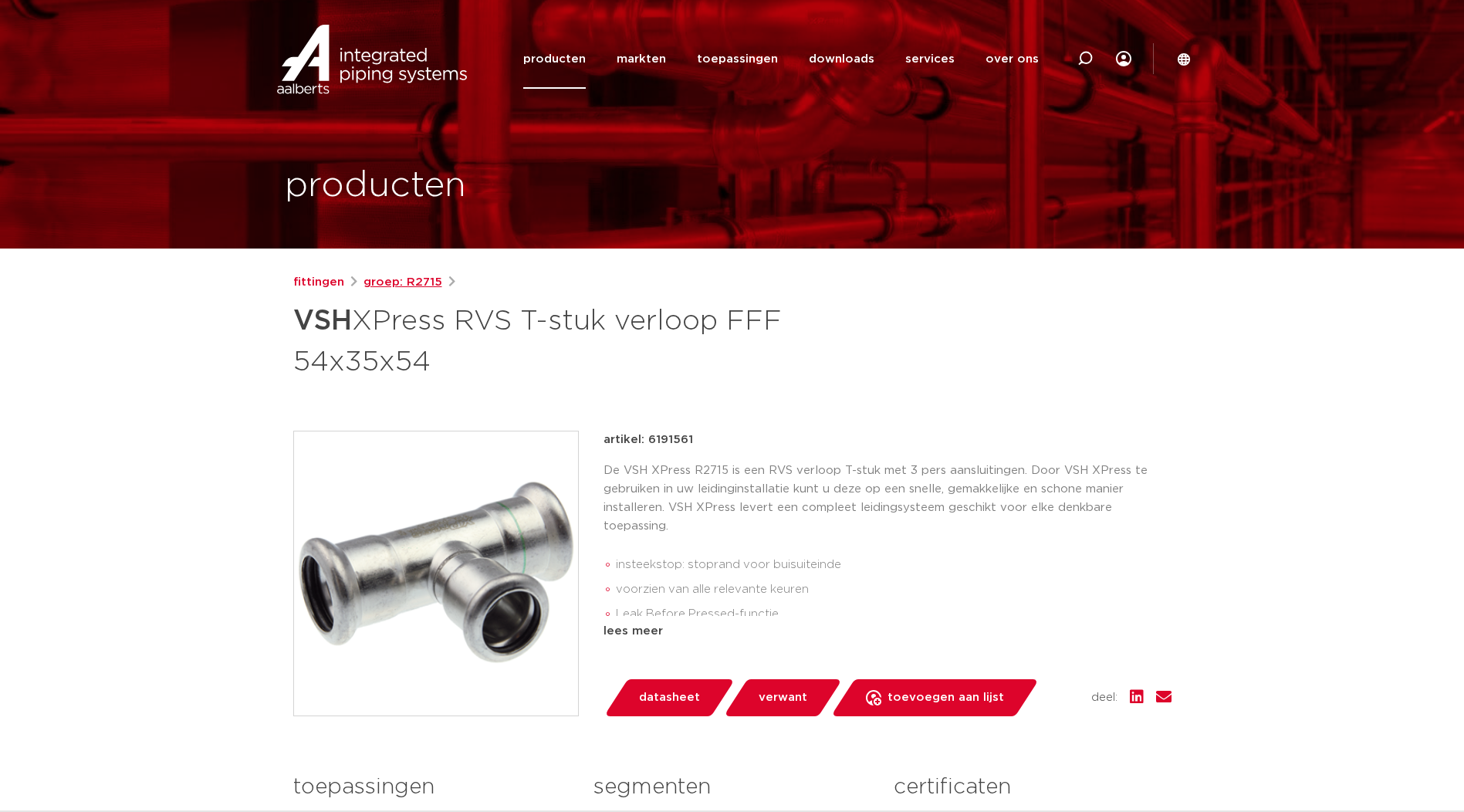
click at [401, 276] on link "groep: R2715" at bounding box center [403, 282] width 79 height 19
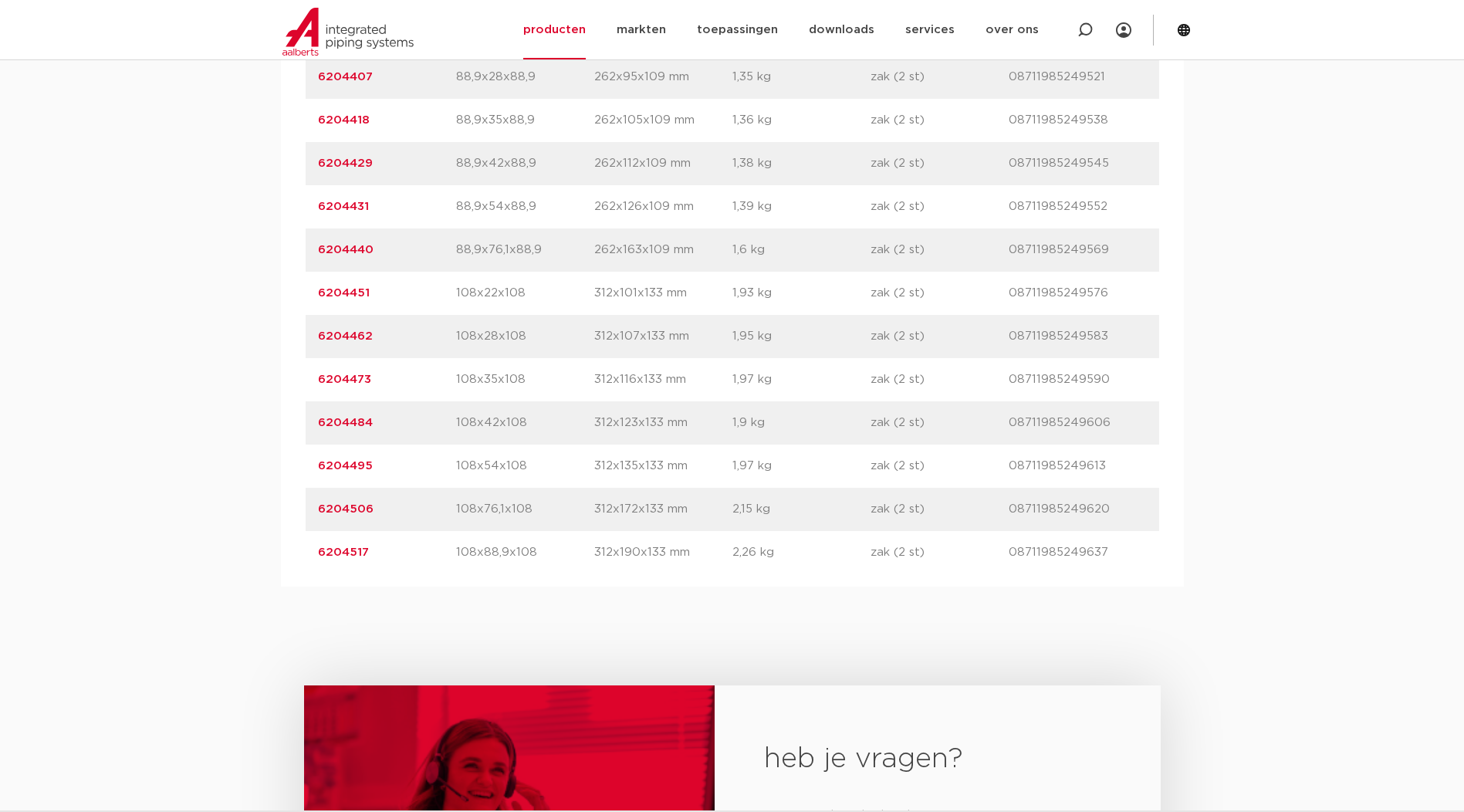
scroll to position [2059, 0]
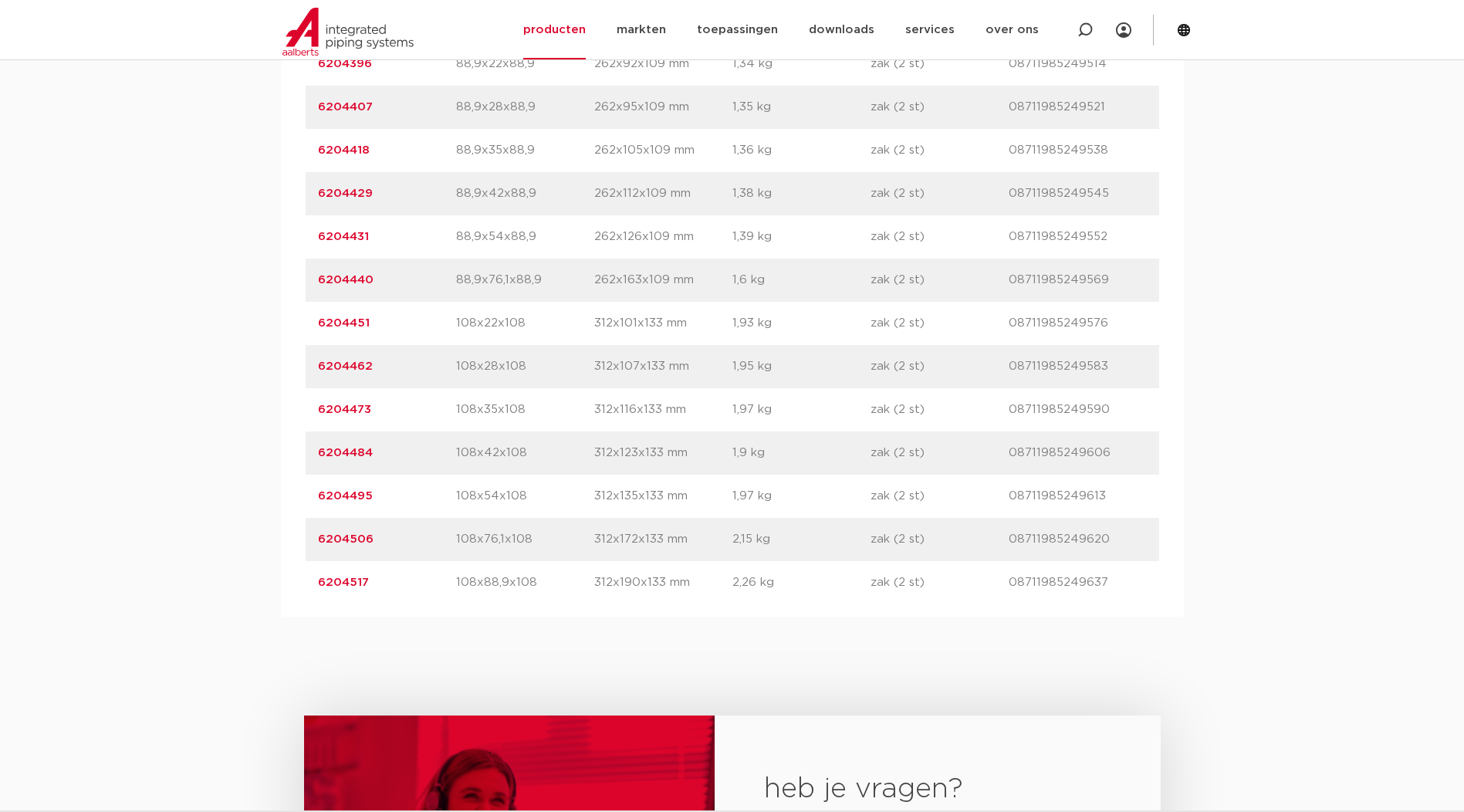
click at [361, 502] on link "6204495" at bounding box center [345, 496] width 55 height 11
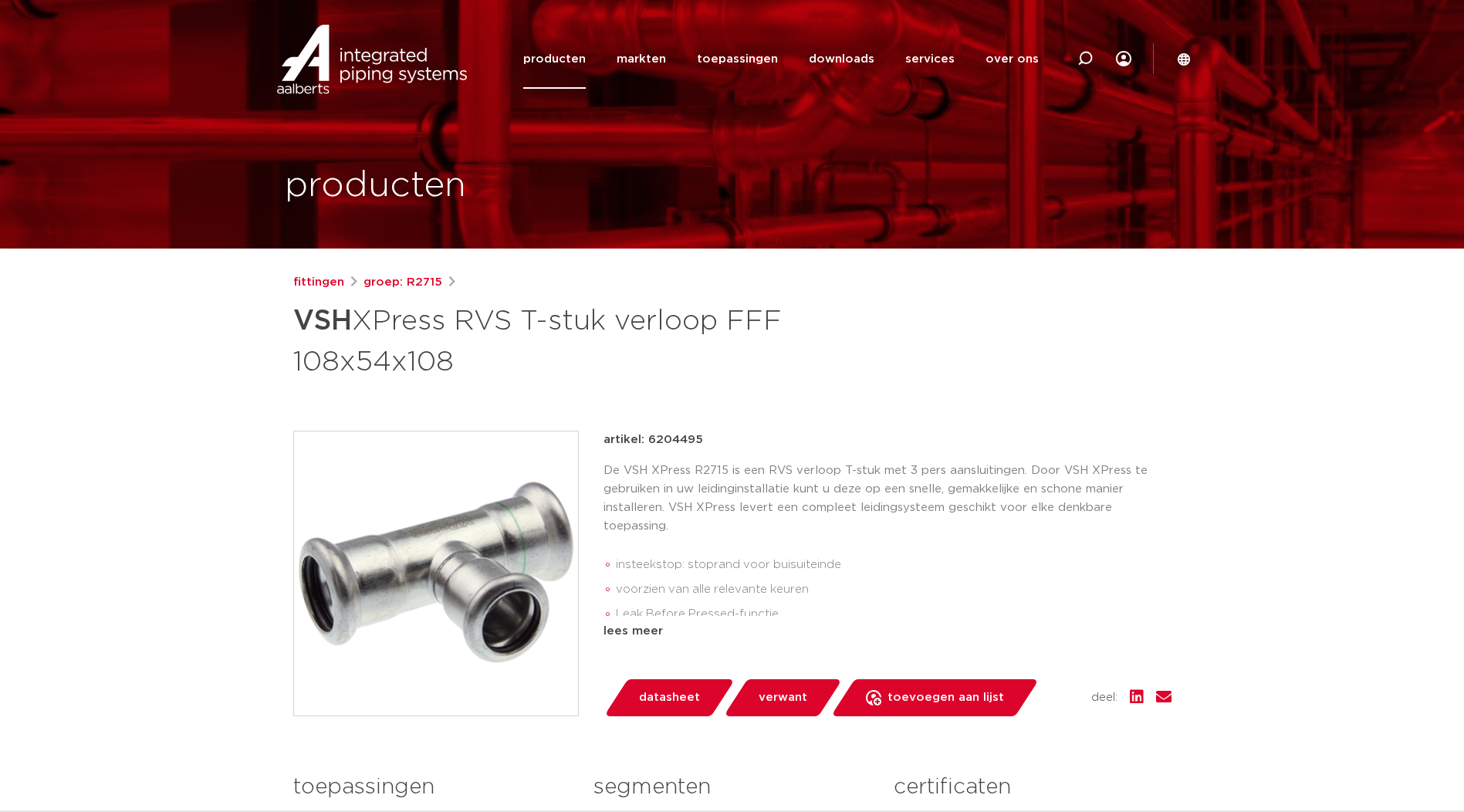
drag, startPoint x: 299, startPoint y: 320, endPoint x: 467, endPoint y: 371, distance: 175.6
click at [467, 371] on h1 "VSH XPress RVS T-stuk verloop FFF 108x54x108" at bounding box center [583, 340] width 580 height 84
drag, startPoint x: 467, startPoint y: 371, endPoint x: 413, endPoint y: 337, distance: 63.8
copy h1 "VSH XPress RVS T-stuk verloop FFF 108x54x108"
drag, startPoint x: 648, startPoint y: 437, endPoint x: 707, endPoint y: 443, distance: 59.3
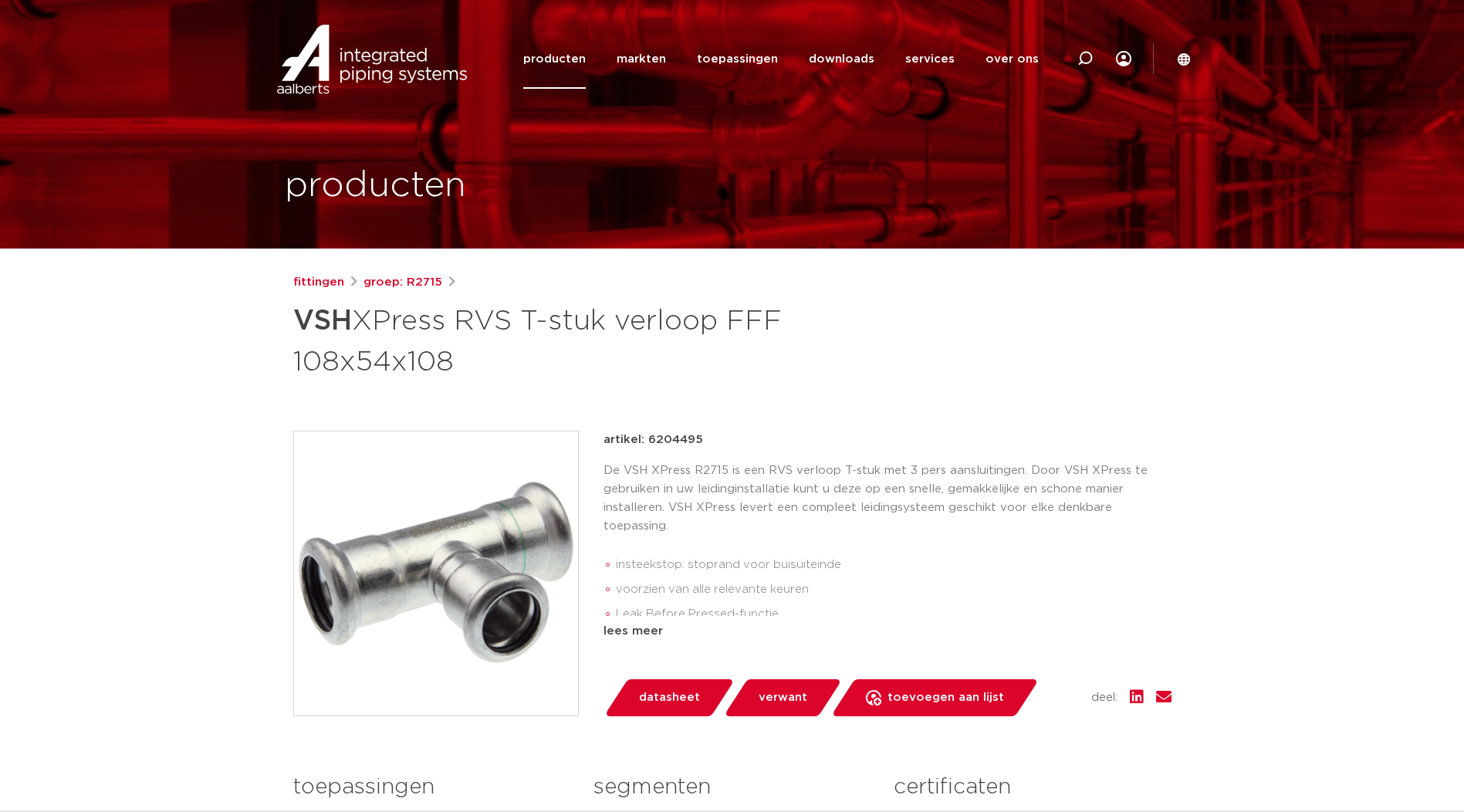
click at [707, 443] on div "artikel: 6204495" at bounding box center [888, 440] width 568 height 19
copy p "6204495"
drag, startPoint x: 296, startPoint y: 361, endPoint x: 452, endPoint y: 363, distance: 156.0
click at [452, 363] on h1 "VSH XPress RVS T-stuk verloop FFF 108x54x108" at bounding box center [583, 340] width 580 height 84
copy h1 "108x54x108"
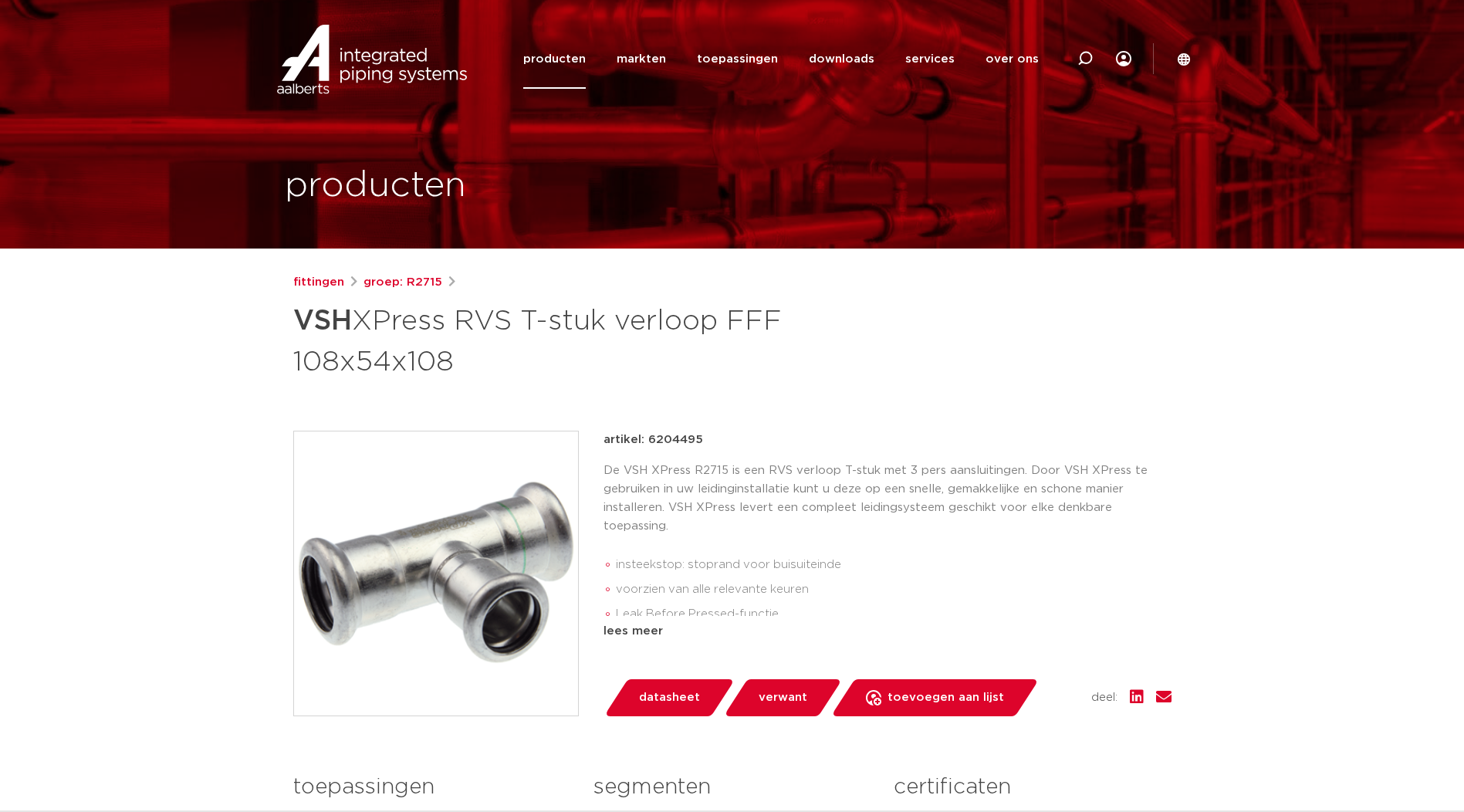
click at [543, 373] on h1 "VSH XPress RVS T-stuk verloop FFF 108x54x108" at bounding box center [583, 340] width 580 height 84
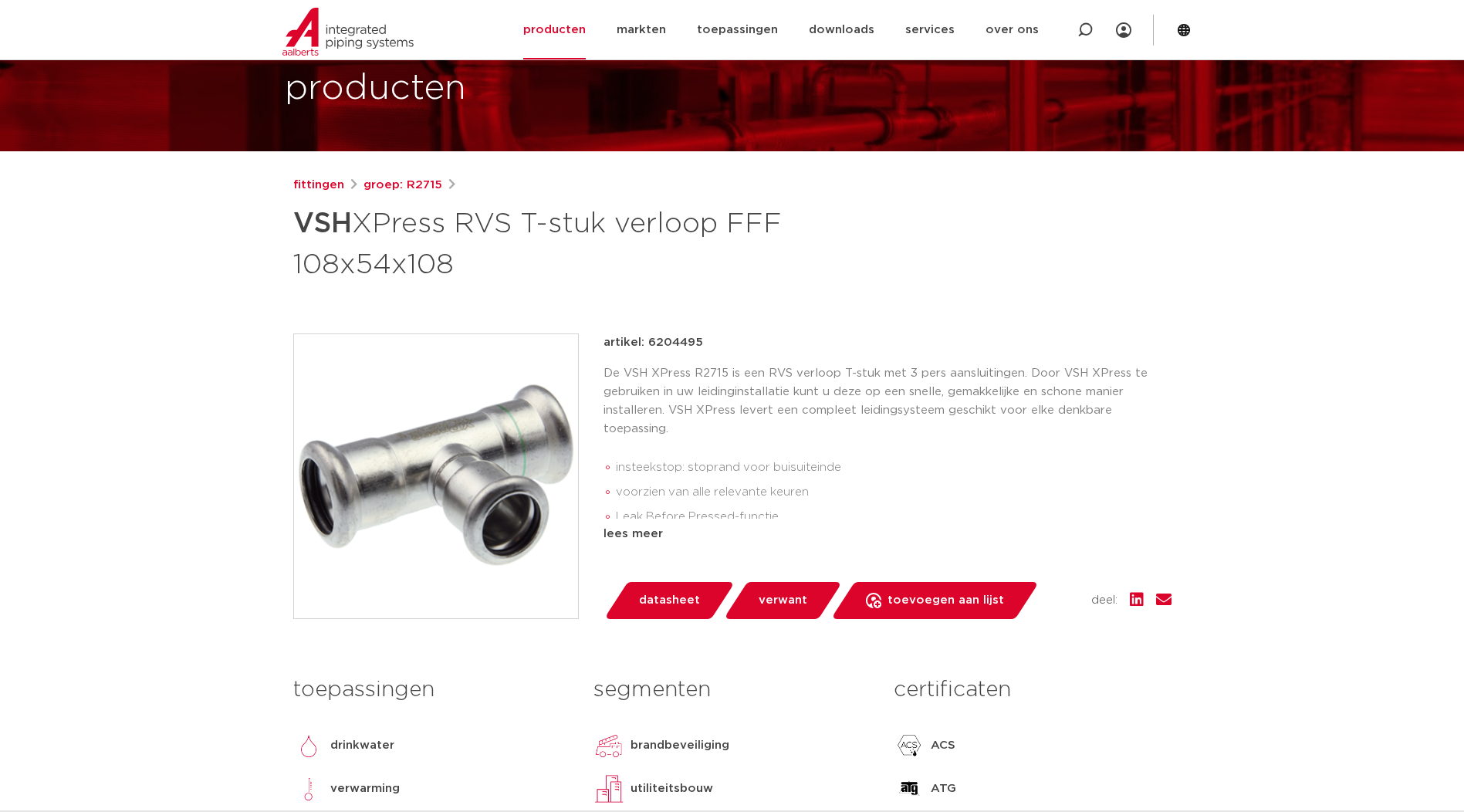
scroll to position [129, 0]
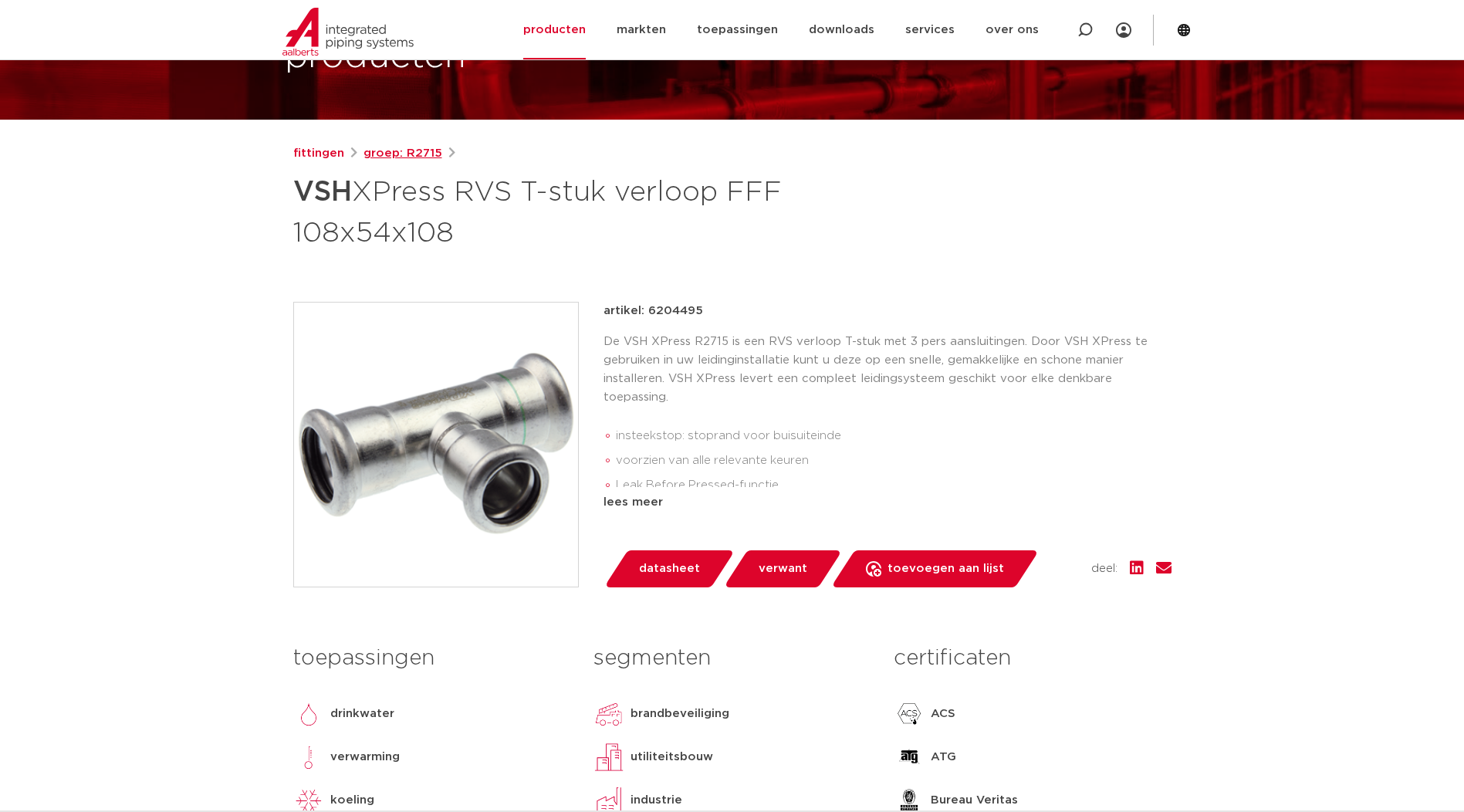
click at [419, 158] on link "groep: R2715" at bounding box center [403, 153] width 79 height 19
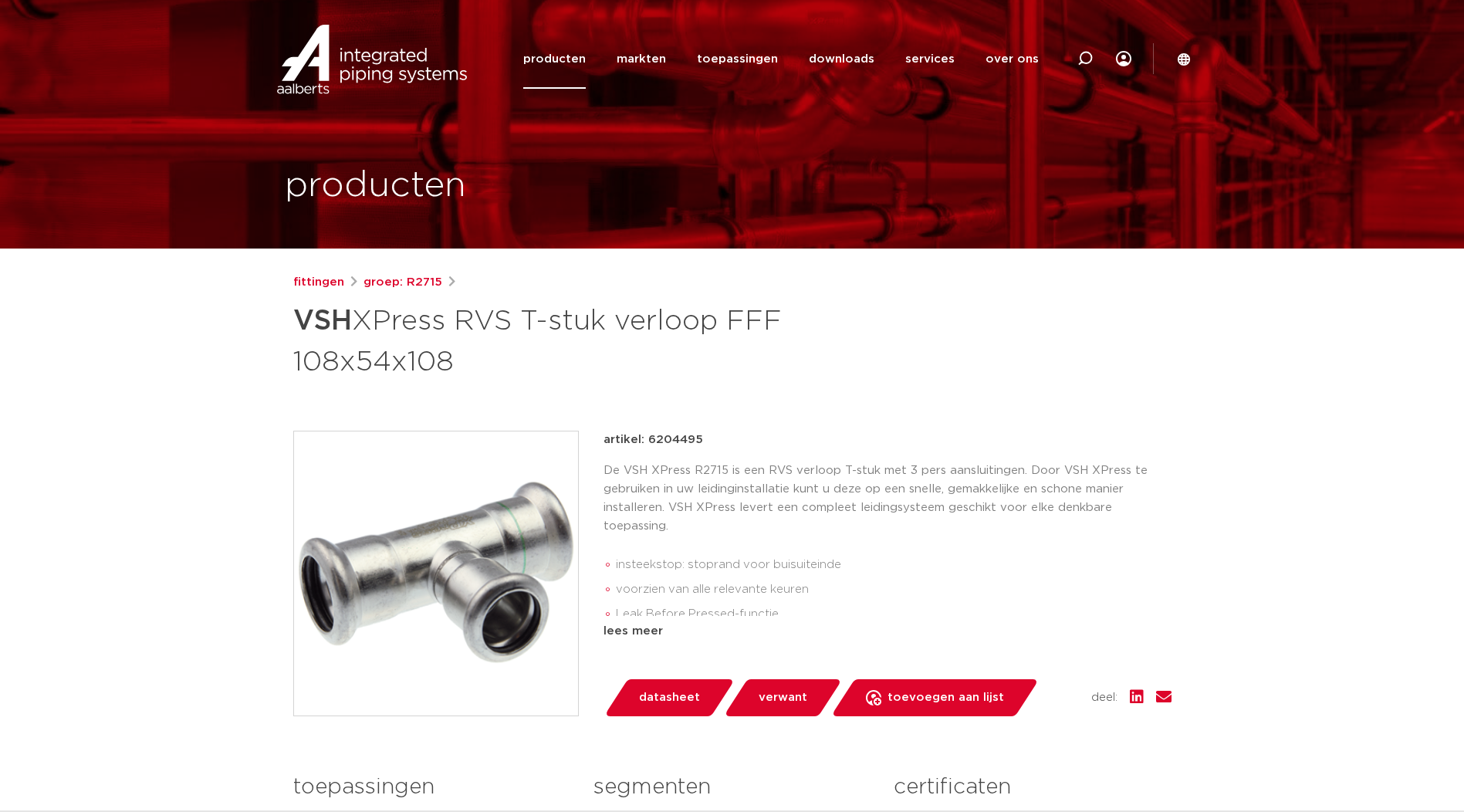
drag, startPoint x: 390, startPoint y: 340, endPoint x: 390, endPoint y: 329, distance: 11.0
click at [390, 340] on h1 "VSH XPress RVS T-stuk verloop FFF 108x54x108" at bounding box center [583, 340] width 580 height 84
drag, startPoint x: 644, startPoint y: 440, endPoint x: 703, endPoint y: 436, distance: 59.1
click at [703, 436] on div "artikel: 6204495" at bounding box center [888, 440] width 568 height 19
drag, startPoint x: 703, startPoint y: 436, endPoint x: 688, endPoint y: 440, distance: 15.5
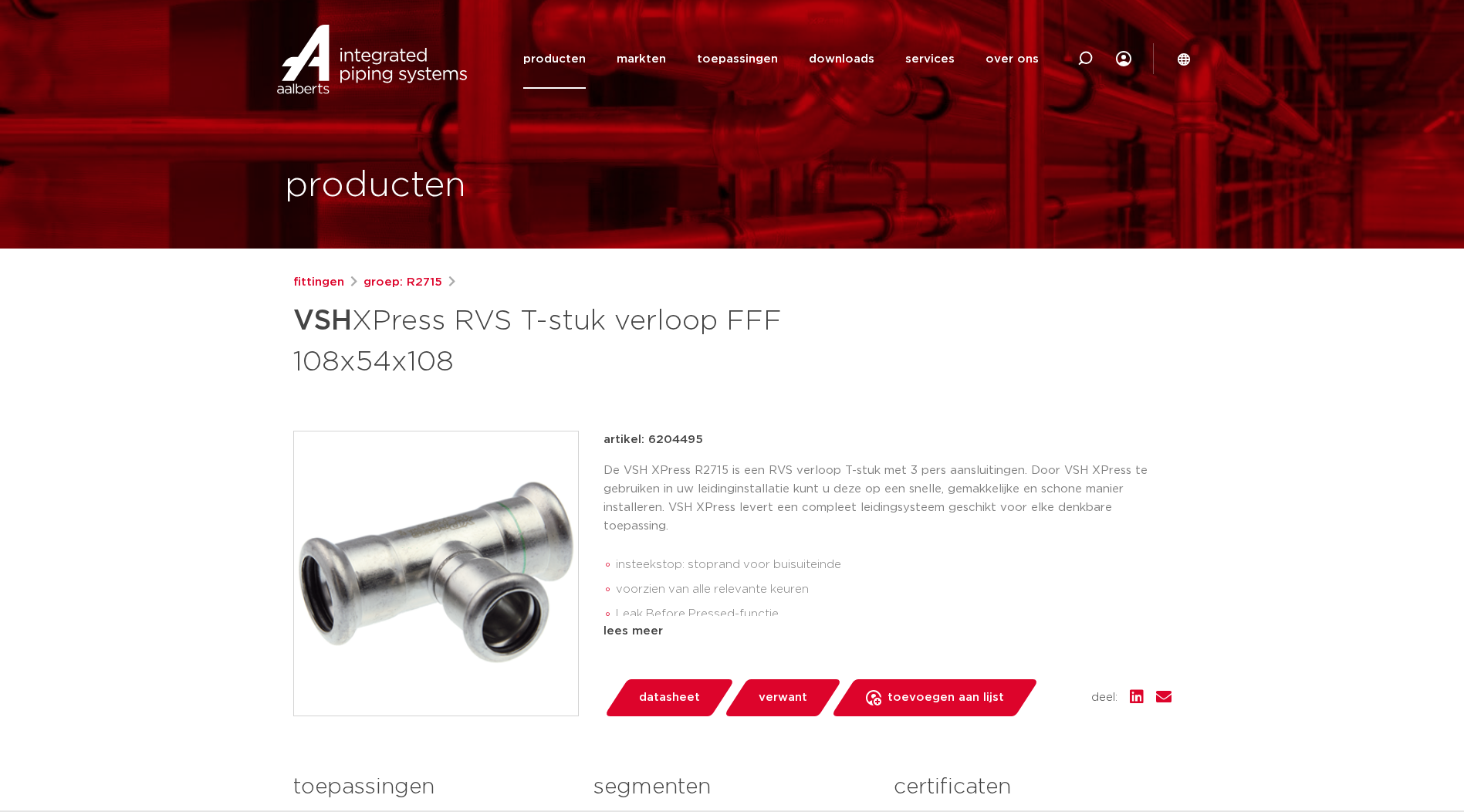
copy p "6204495"
drag, startPoint x: 440, startPoint y: 288, endPoint x: 404, endPoint y: 278, distance: 37.4
click at [404, 278] on div "fittingen groep: R2715" at bounding box center [733, 282] width 879 height 19
copy link "R2715"
click at [411, 286] on link "groep: R2715" at bounding box center [403, 282] width 79 height 19
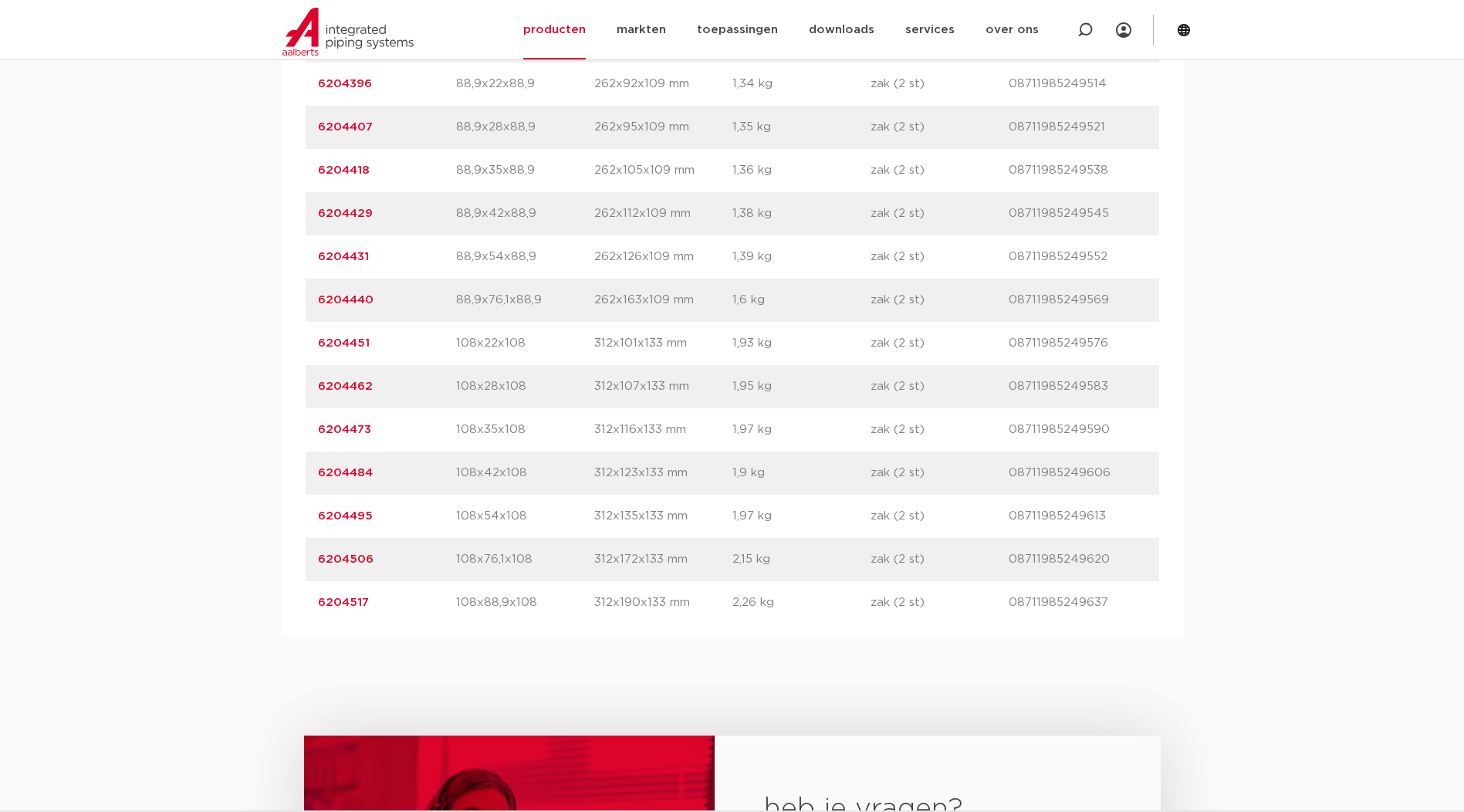
scroll to position [2059, 0]
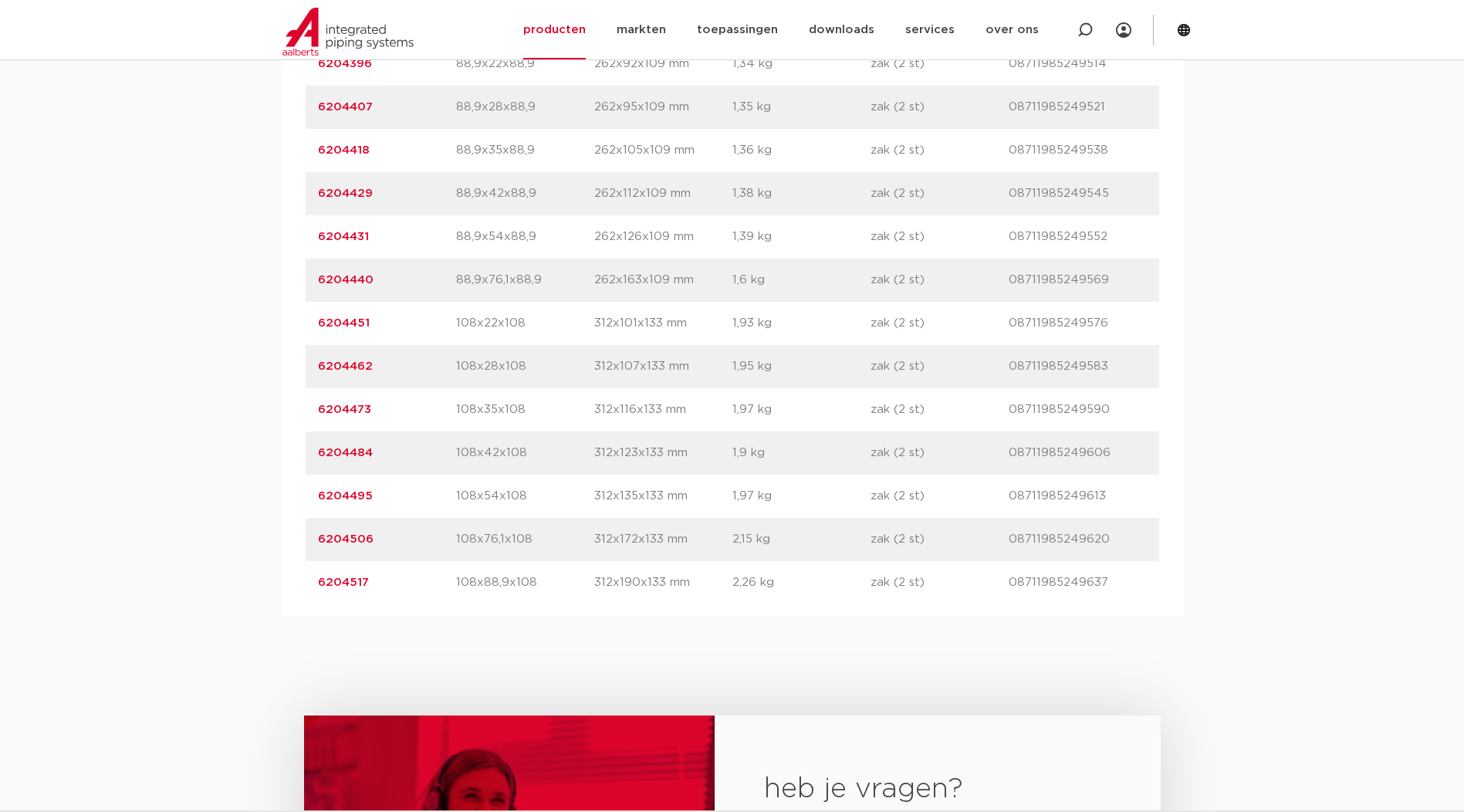
click at [350, 415] on link "6204473" at bounding box center [344, 409] width 54 height 11
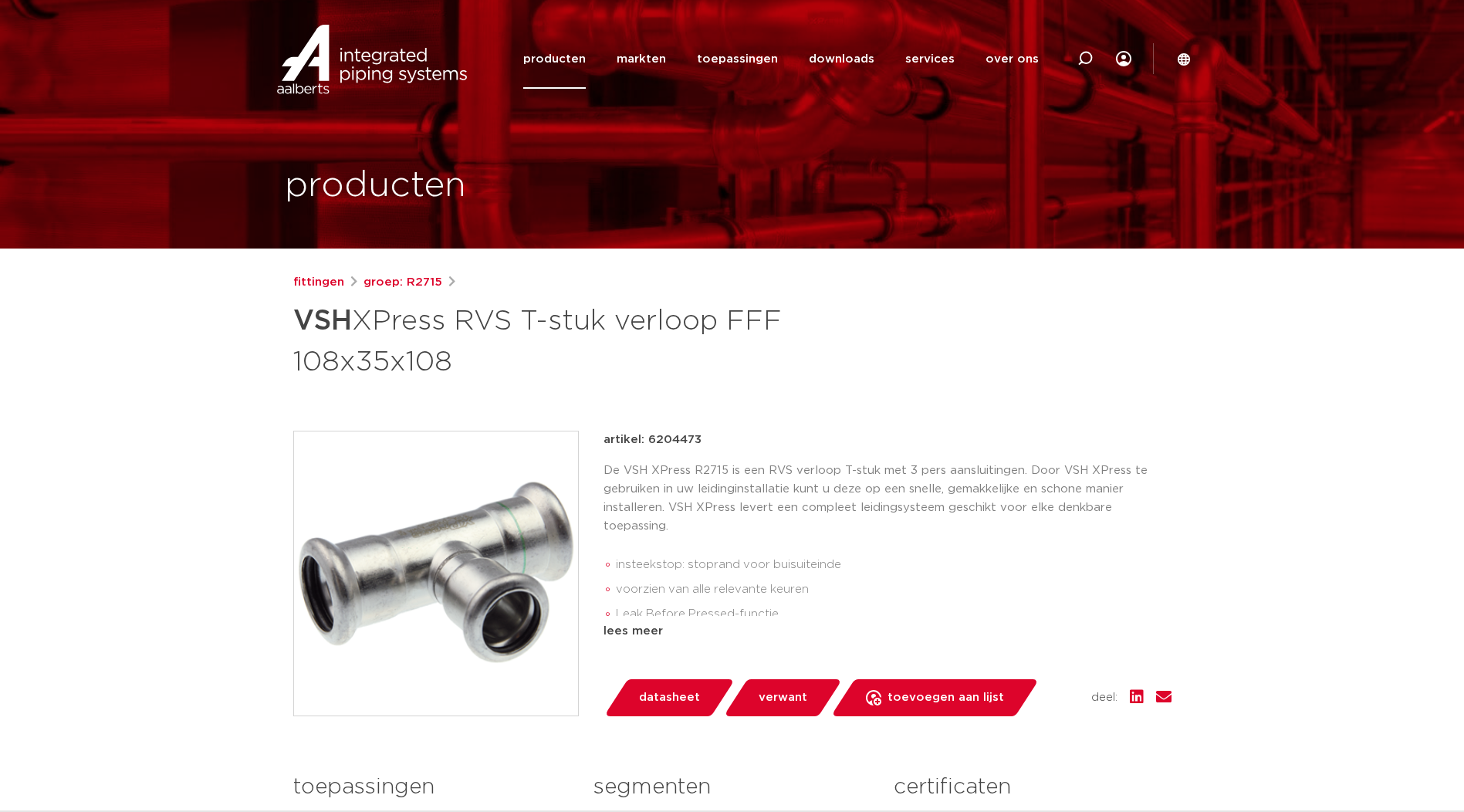
drag, startPoint x: 650, startPoint y: 442, endPoint x: 706, endPoint y: 441, distance: 56.0
click at [706, 441] on div "artikel: 6204473" at bounding box center [888, 440] width 568 height 19
drag, startPoint x: 706, startPoint y: 441, endPoint x: 687, endPoint y: 440, distance: 19.0
copy p "6204473"
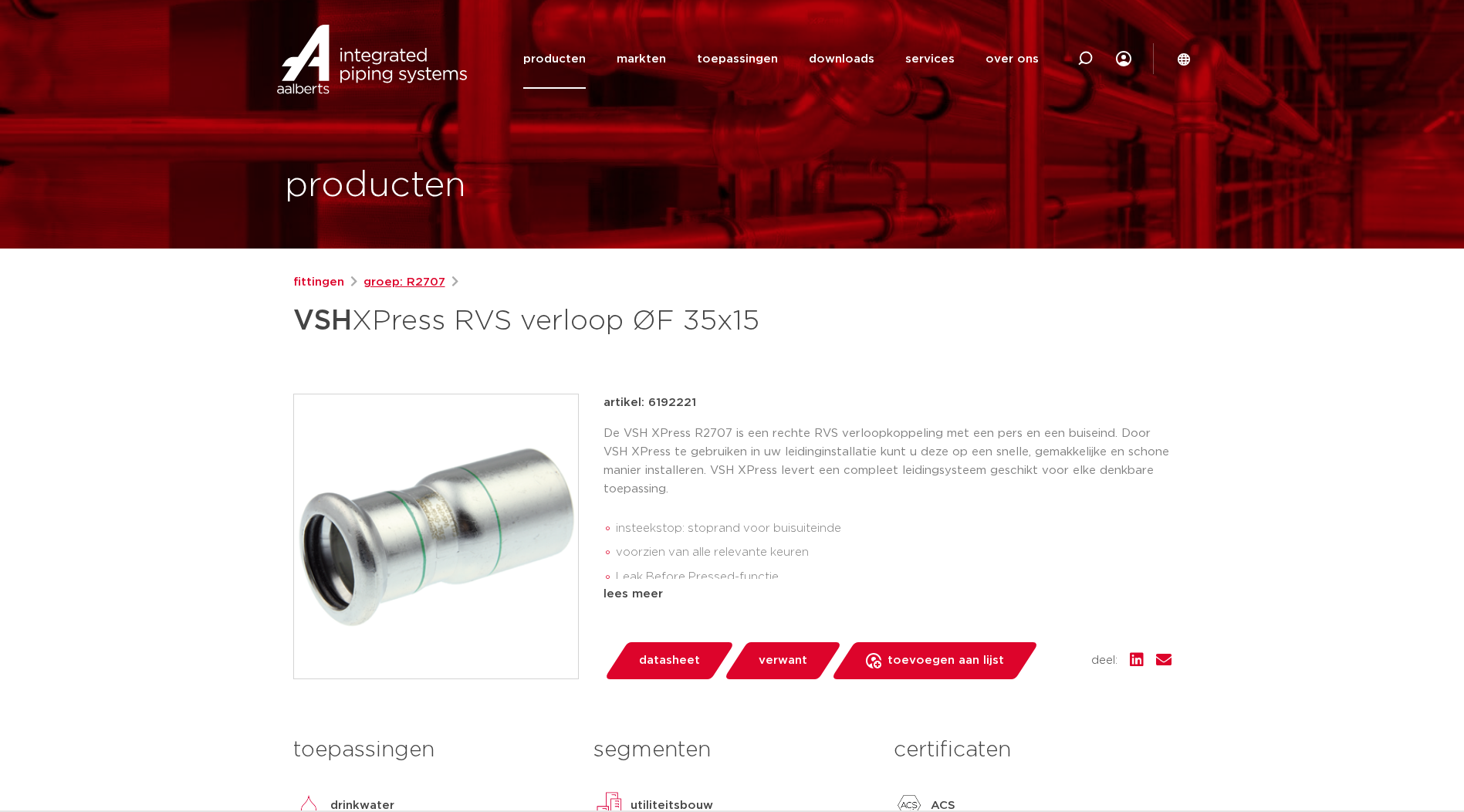
click at [416, 282] on link "groep: R2707" at bounding box center [404, 282] width 82 height 19
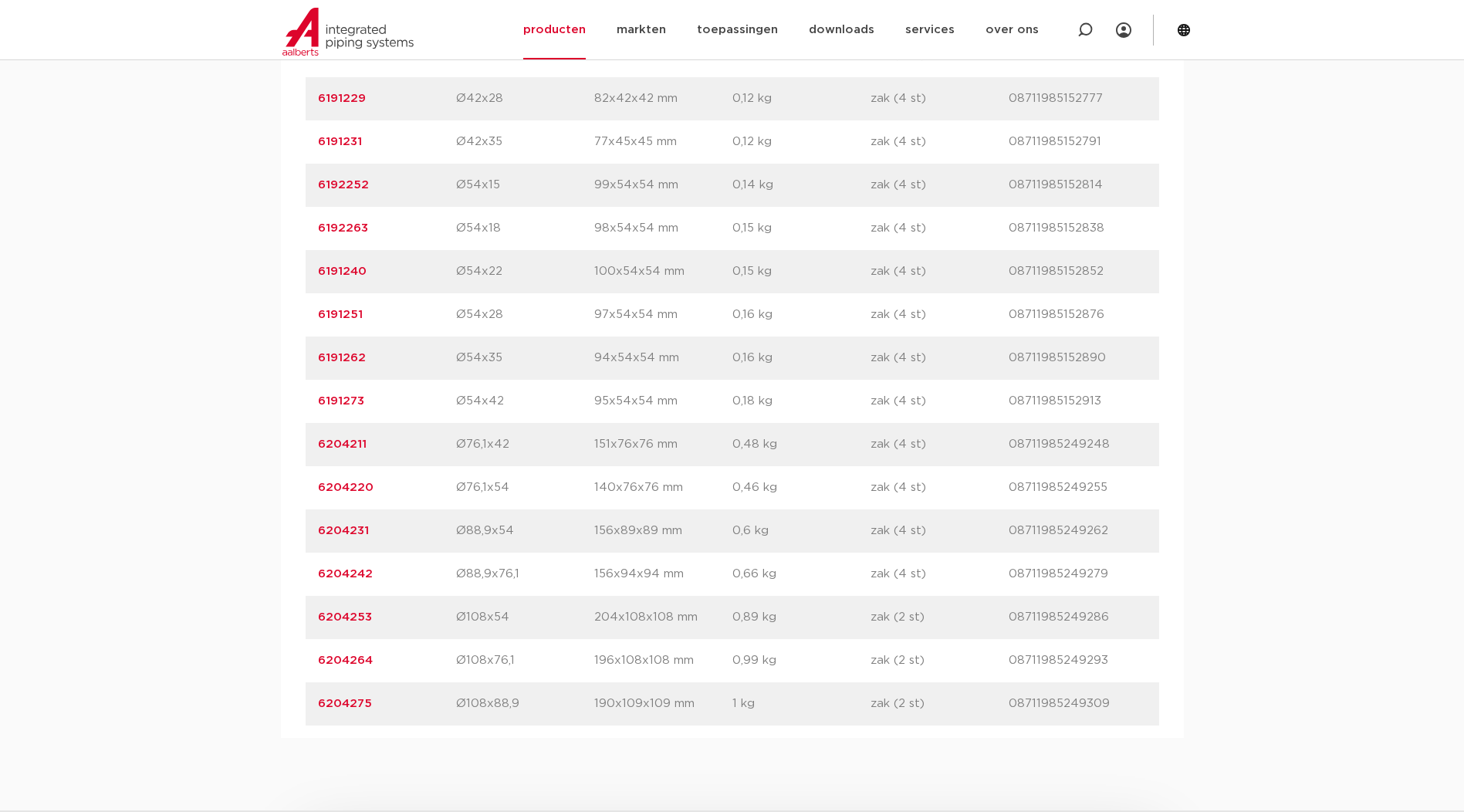
scroll to position [1544, 0]
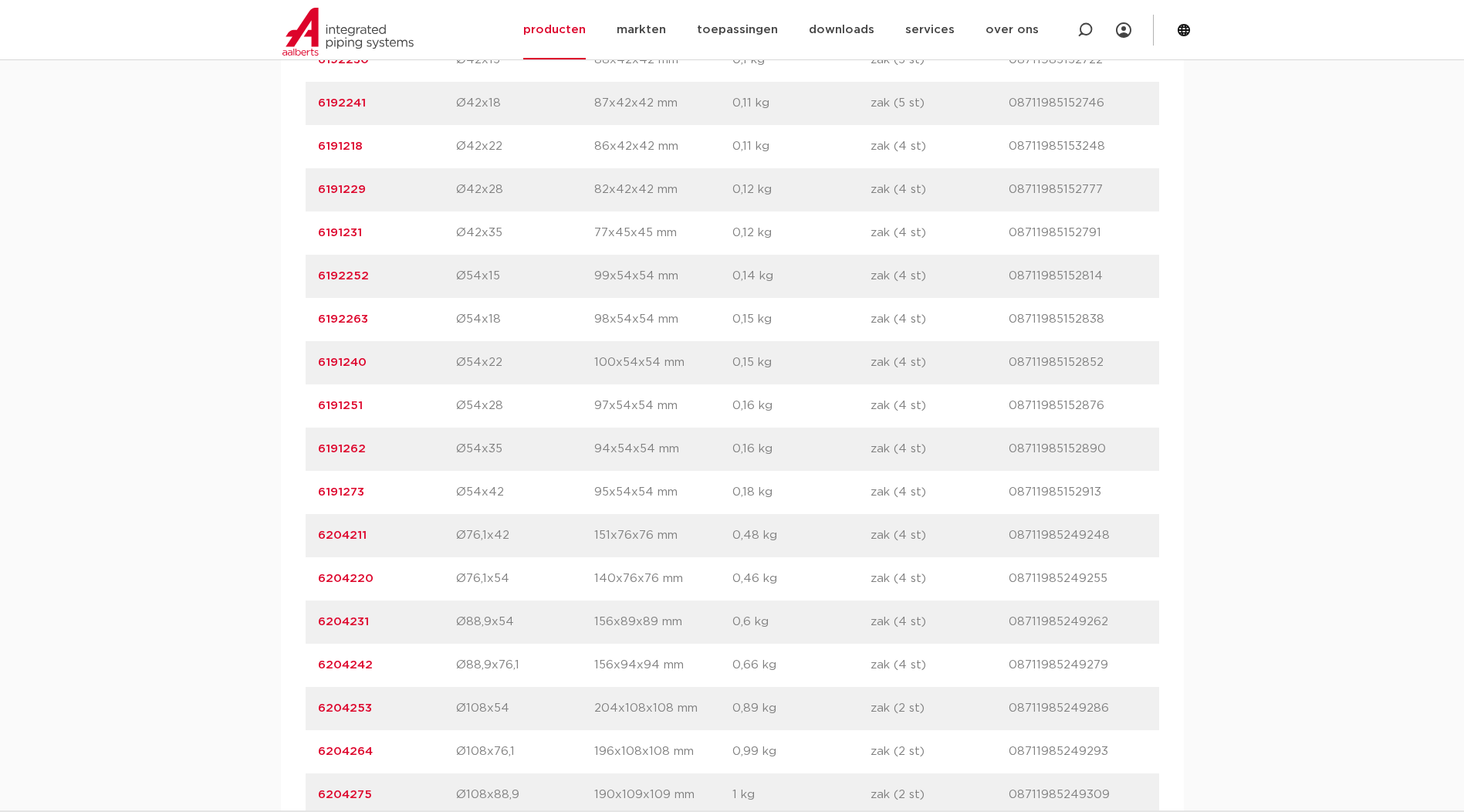
click at [336, 273] on link "6192252" at bounding box center [343, 276] width 51 height 11
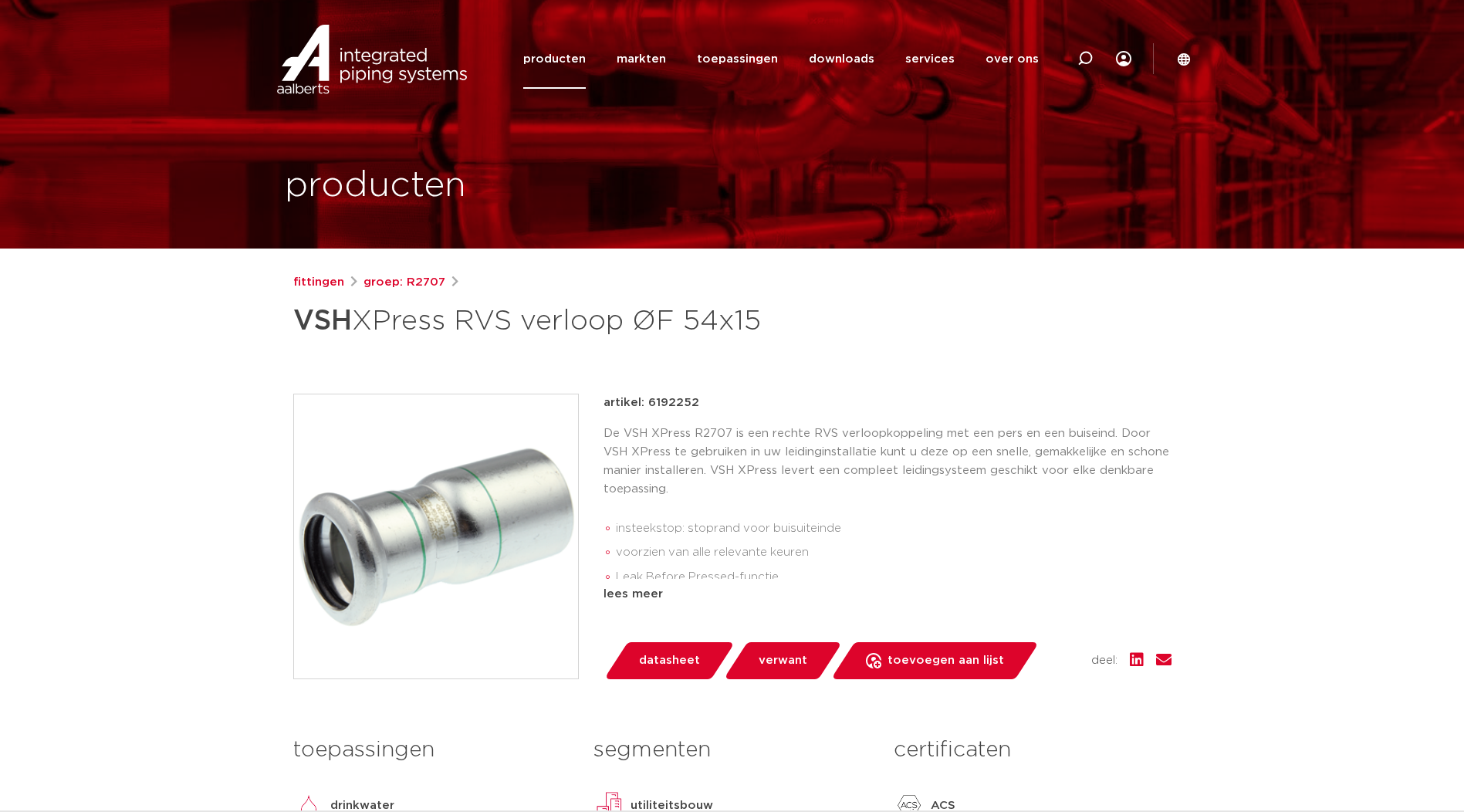
drag, startPoint x: 646, startPoint y: 400, endPoint x: 708, endPoint y: 400, distance: 62.0
click at [708, 400] on div "artikel: 6192252" at bounding box center [888, 403] width 568 height 19
drag, startPoint x: 708, startPoint y: 400, endPoint x: 675, endPoint y: 401, distance: 33.0
copy p "6192252"
drag, startPoint x: 294, startPoint y: 321, endPoint x: 802, endPoint y: 325, distance: 508.0
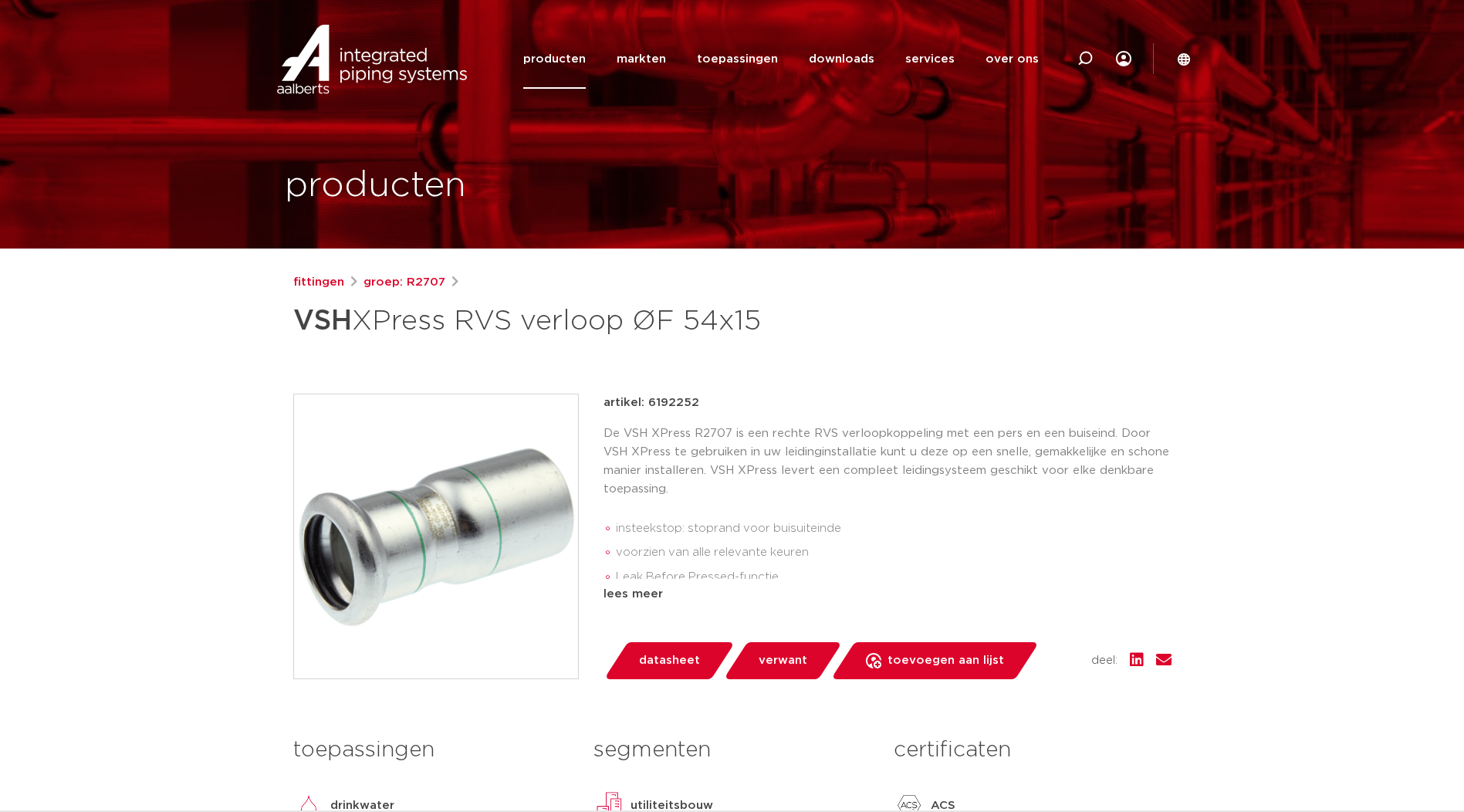
click at [802, 325] on h1 "VSH XPress RVS verloop ØF 54x15" at bounding box center [583, 321] width 580 height 46
drag, startPoint x: 802, startPoint y: 325, endPoint x: 715, endPoint y: 323, distance: 87.0
copy h1 "VSH XPress RVS verloop ØF 54x15"
click at [762, 299] on h1 "VSH XPress RVS verloop ØF 54x15" at bounding box center [583, 321] width 580 height 46
drag, startPoint x: 690, startPoint y: 320, endPoint x: 768, endPoint y: 319, distance: 78.0
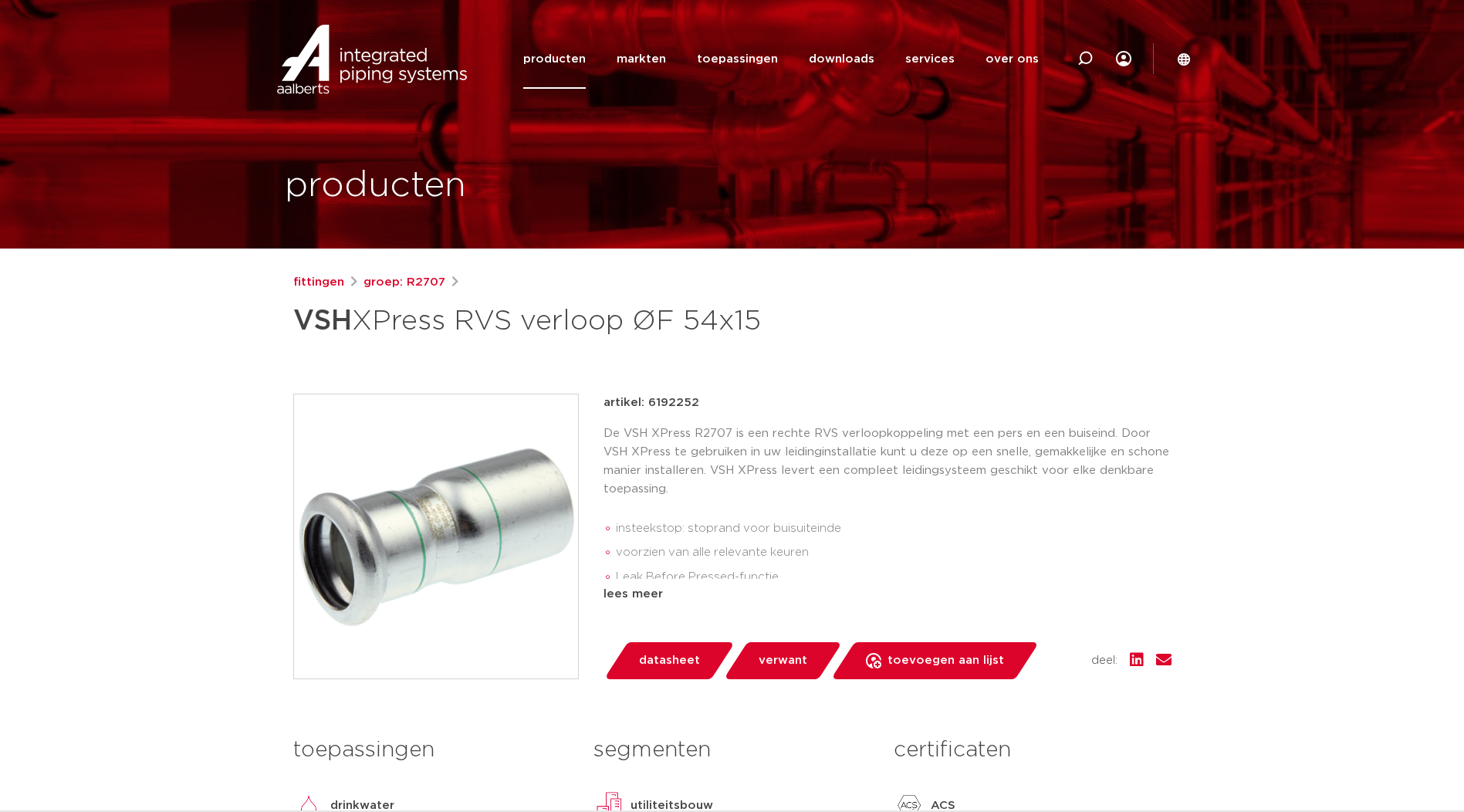
click at [768, 319] on h1 "VSH XPress RVS verloop ØF 54x15" at bounding box center [583, 321] width 580 height 46
drag, startPoint x: 768, startPoint y: 319, endPoint x: 737, endPoint y: 325, distance: 31.6
copy h1 "54x15"
drag, startPoint x: 442, startPoint y: 285, endPoint x: 407, endPoint y: 282, distance: 35.1
click at [407, 282] on div "fittingen groep: R2707" at bounding box center [733, 282] width 879 height 19
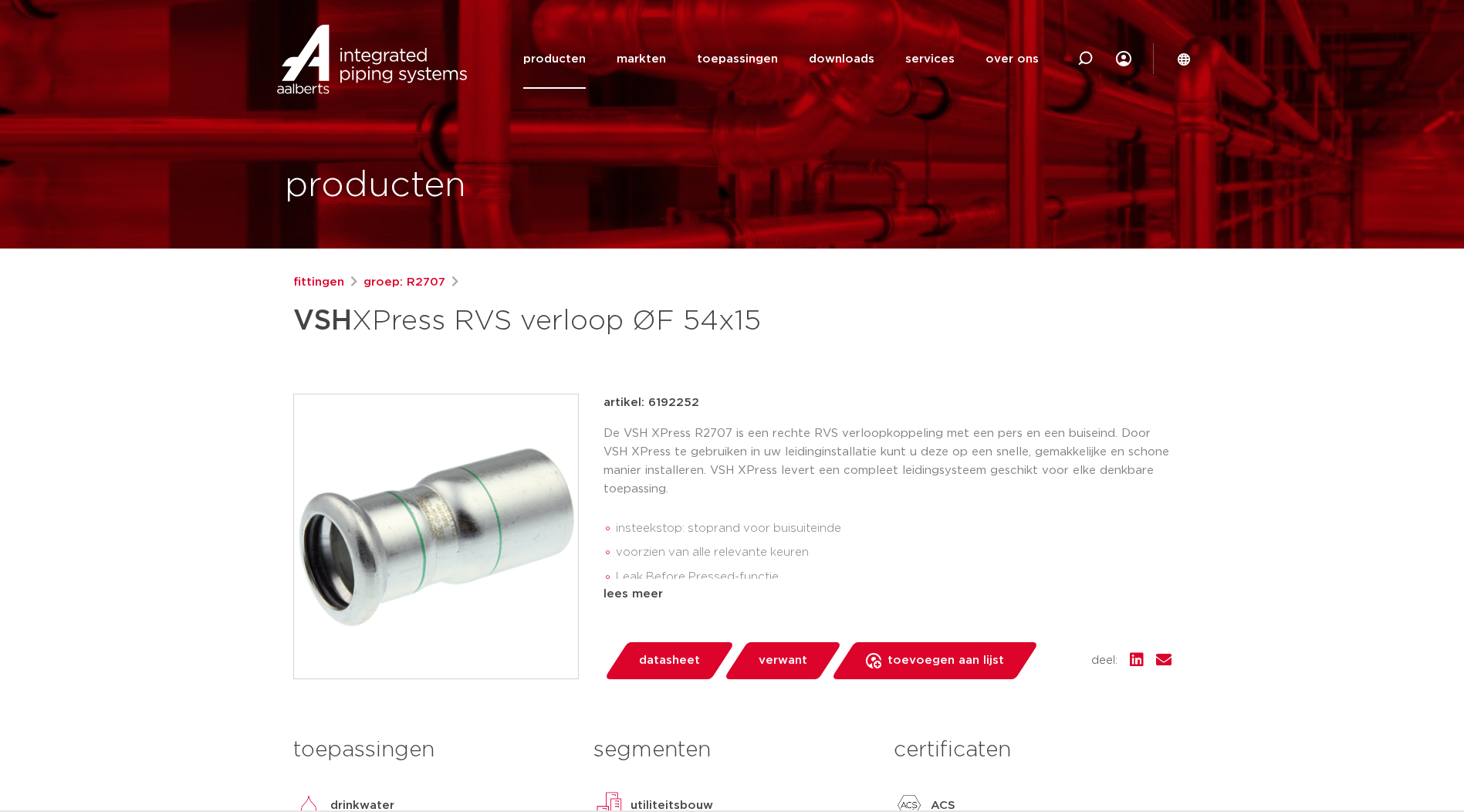
copy link "R2707"
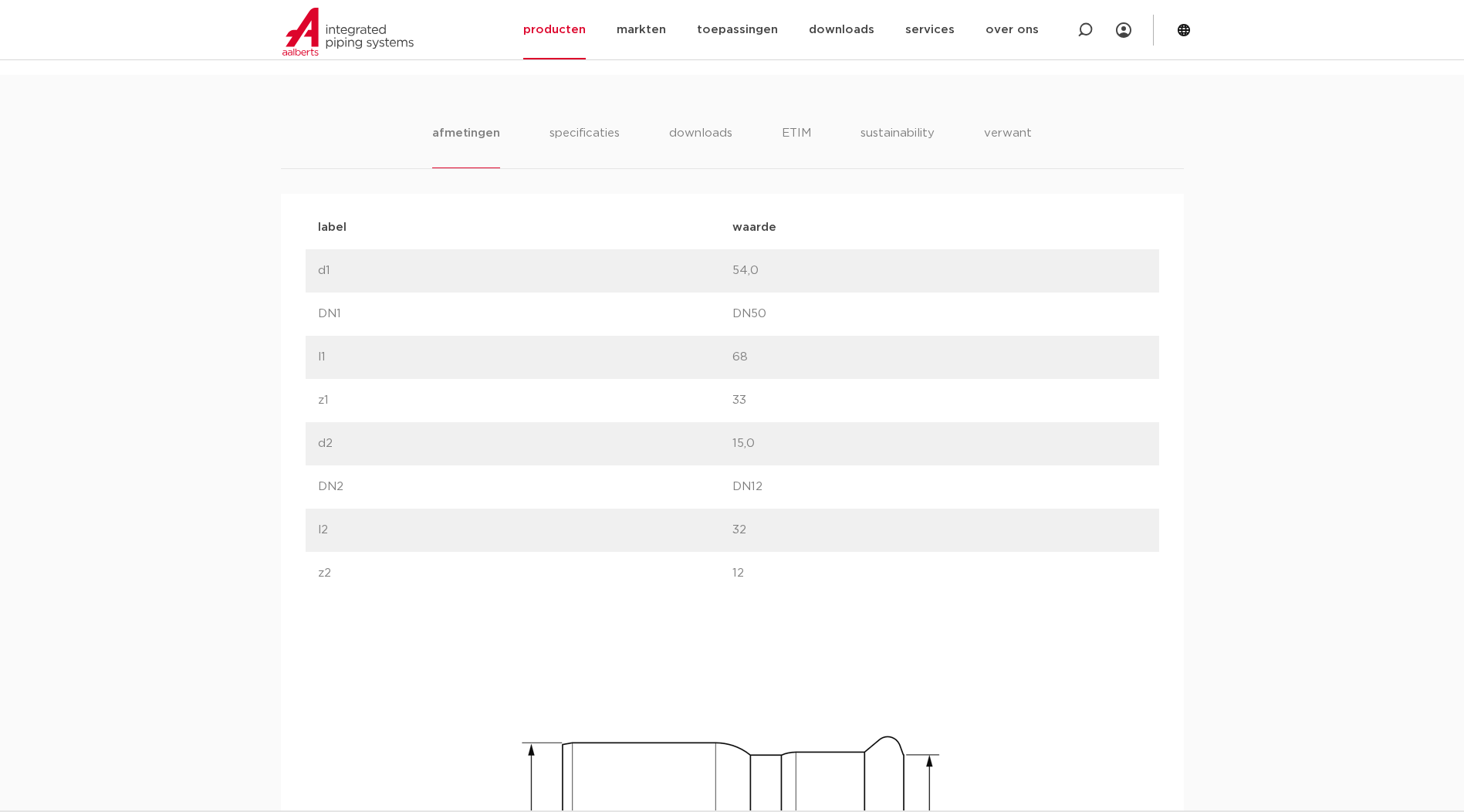
scroll to position [1029, 0]
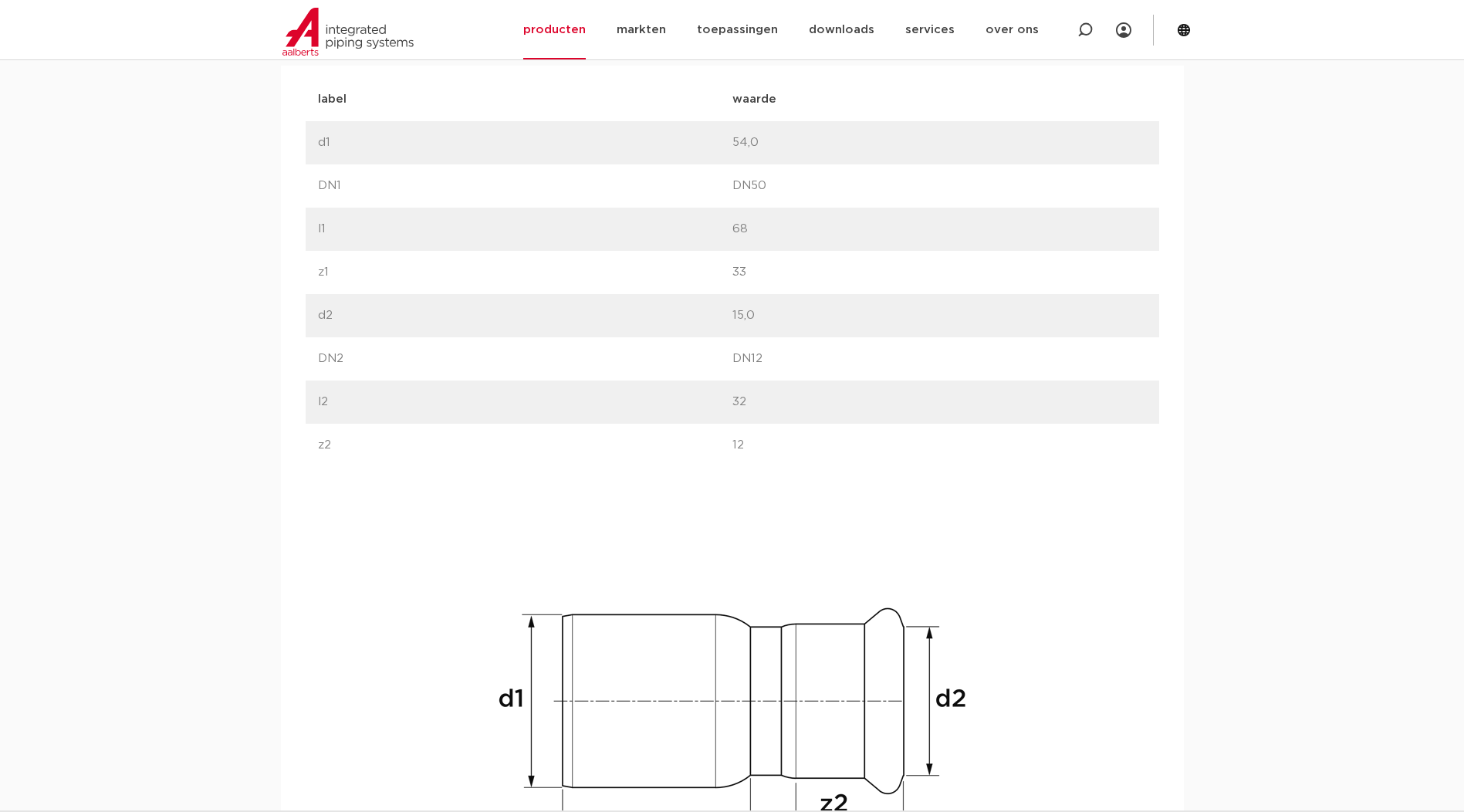
drag, startPoint x: 303, startPoint y: 446, endPoint x: 187, endPoint y: 488, distance: 123.4
drag, startPoint x: 187, startPoint y: 488, endPoint x: -816, endPoint y: 818, distance: 1055.9
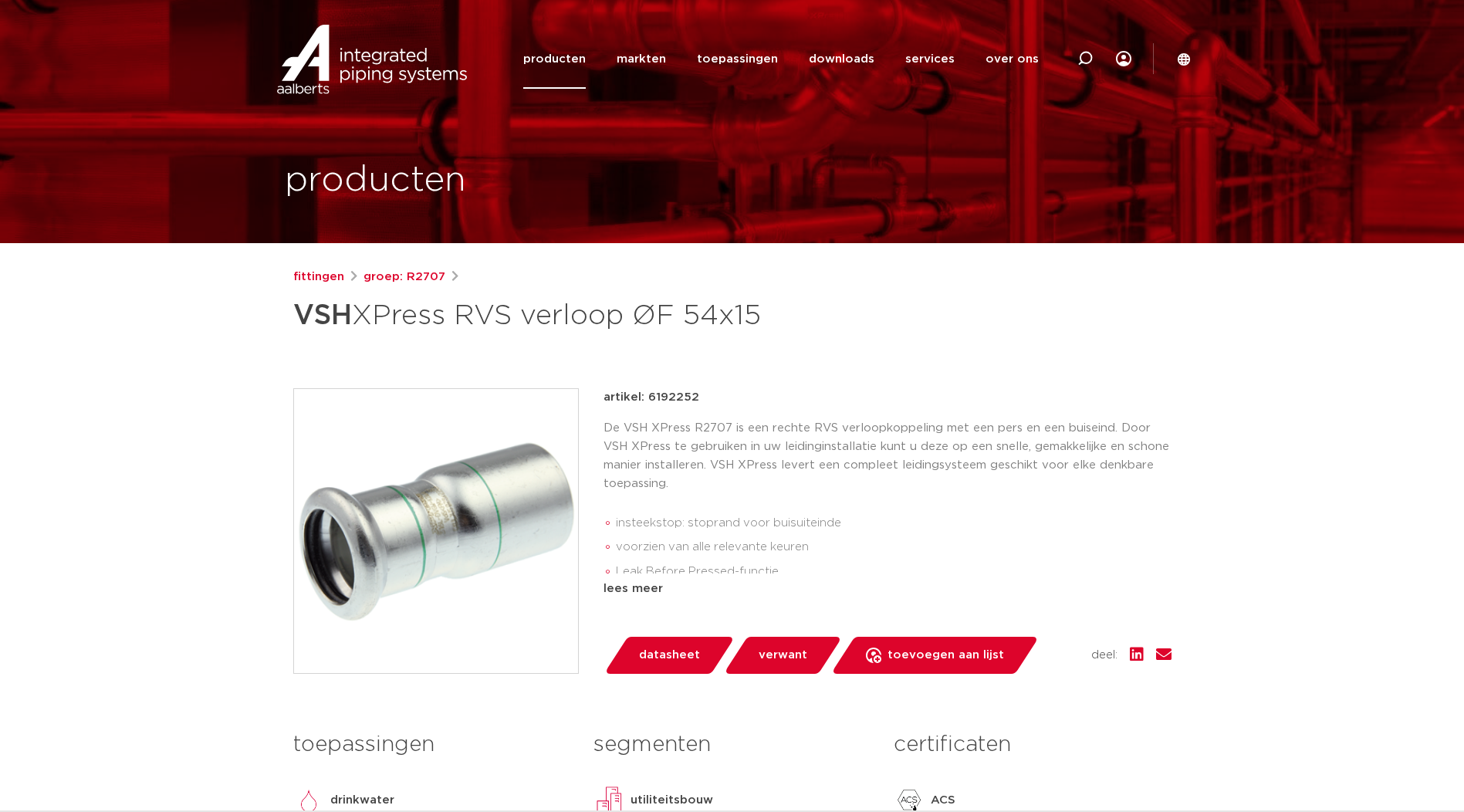
scroll to position [0, 0]
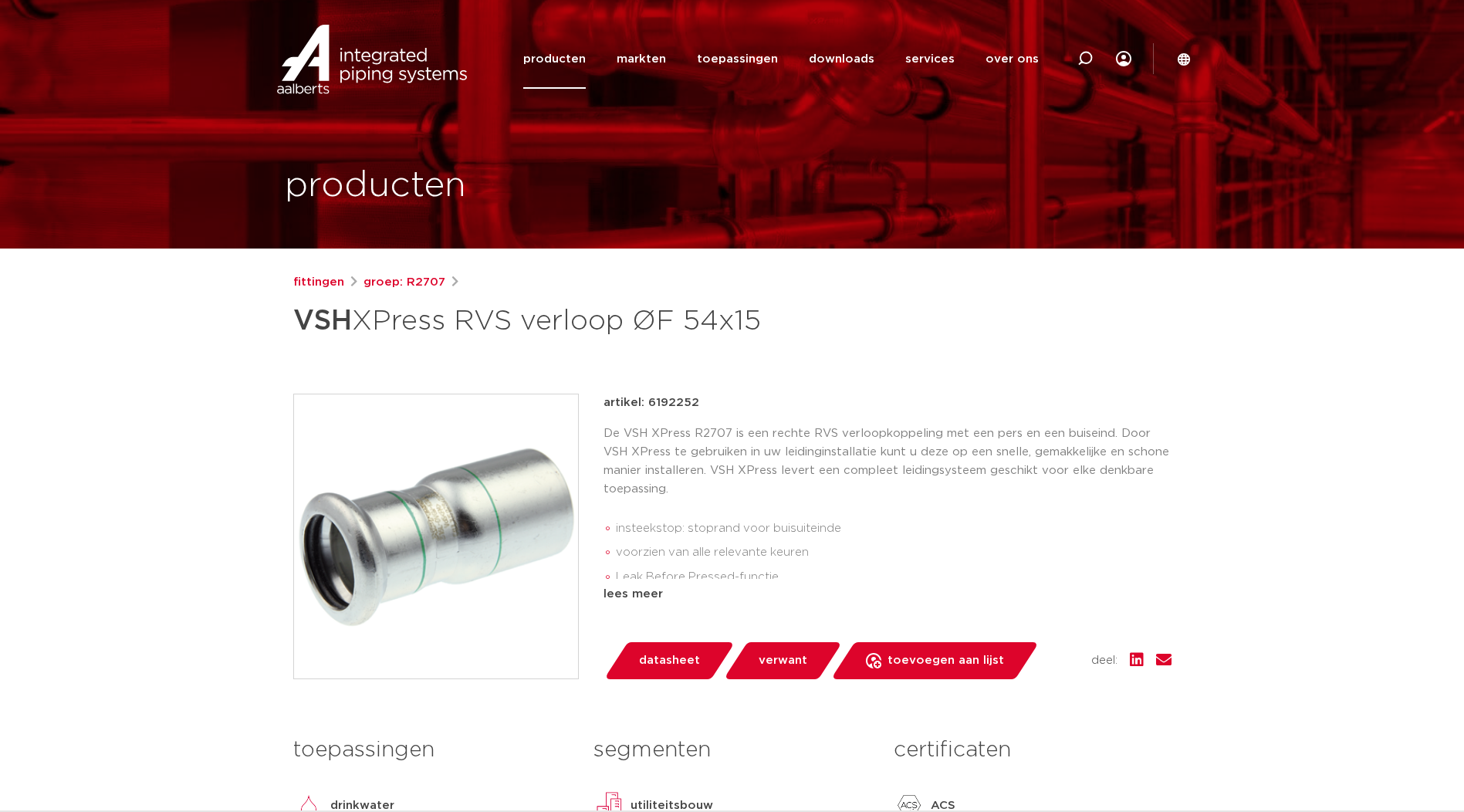
click at [652, 406] on p "artikel: 6192252" at bounding box center [652, 403] width 96 height 19
drag, startPoint x: 694, startPoint y: 400, endPoint x: 647, endPoint y: 401, distance: 47.0
click at [647, 401] on p "artikel: 6192252" at bounding box center [652, 403] width 96 height 19
drag, startPoint x: 647, startPoint y: 401, endPoint x: 660, endPoint y: 405, distance: 13.6
copy p "6192252"
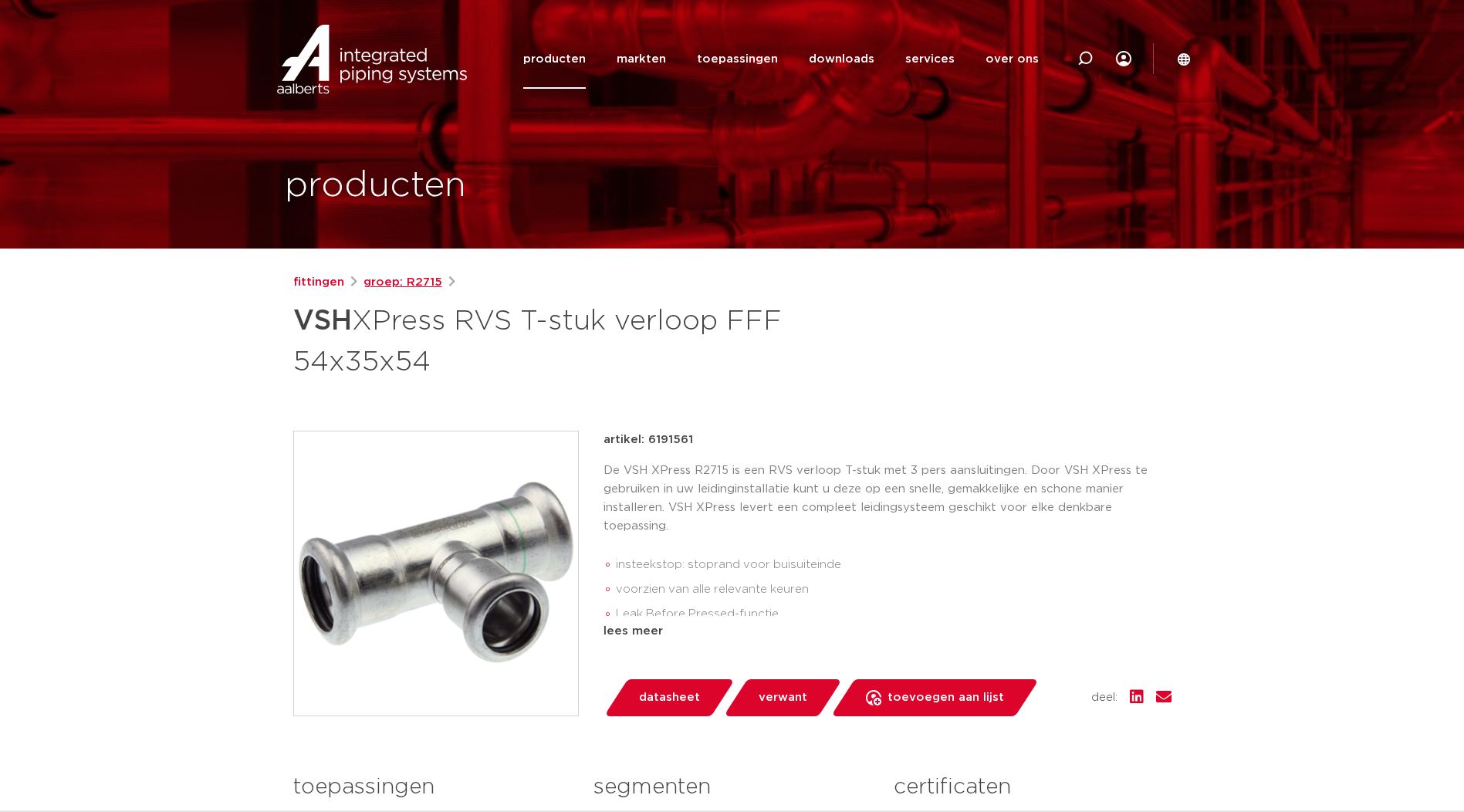
click at [394, 288] on link "groep: R2715" at bounding box center [403, 282] width 79 height 19
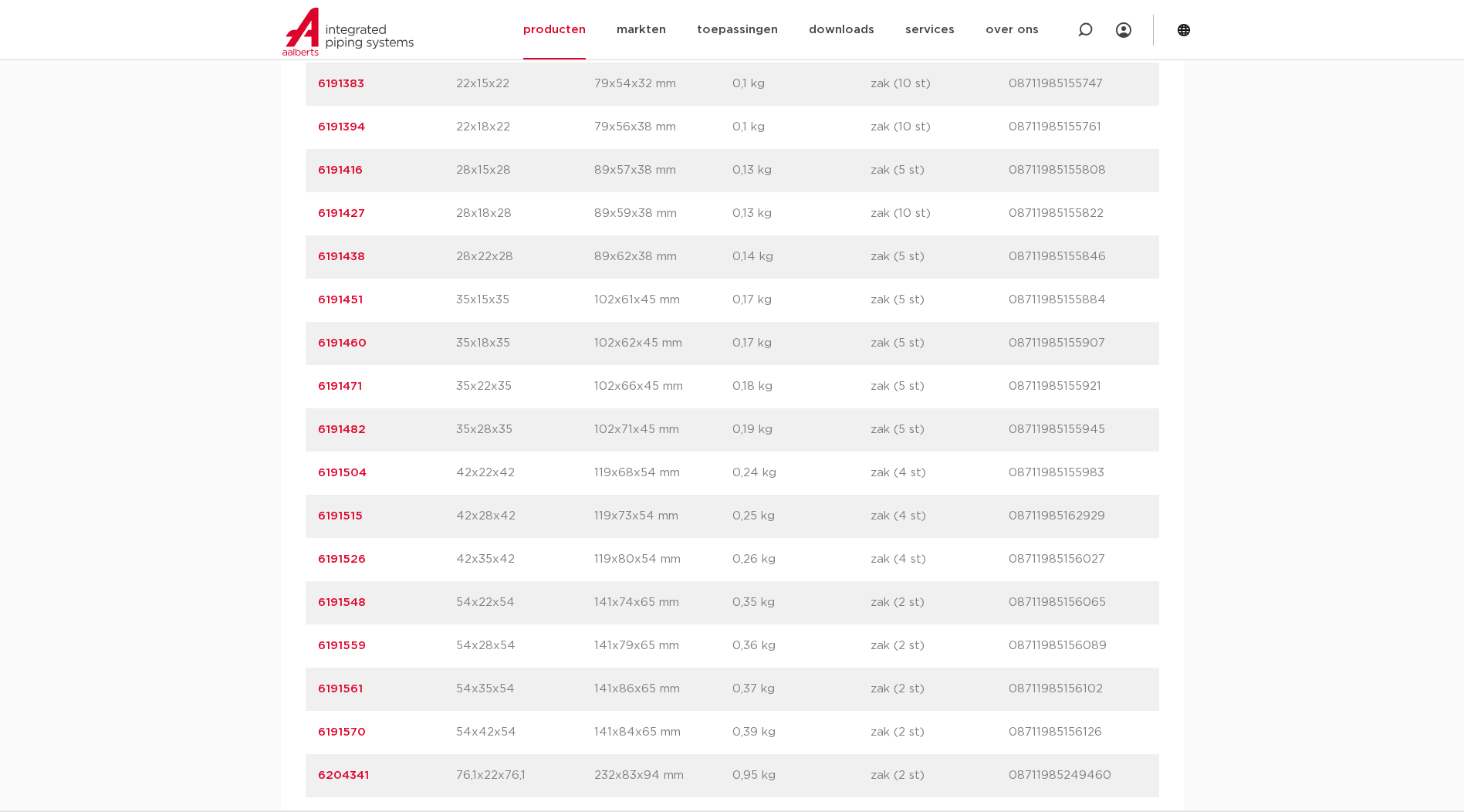
scroll to position [1287, 0]
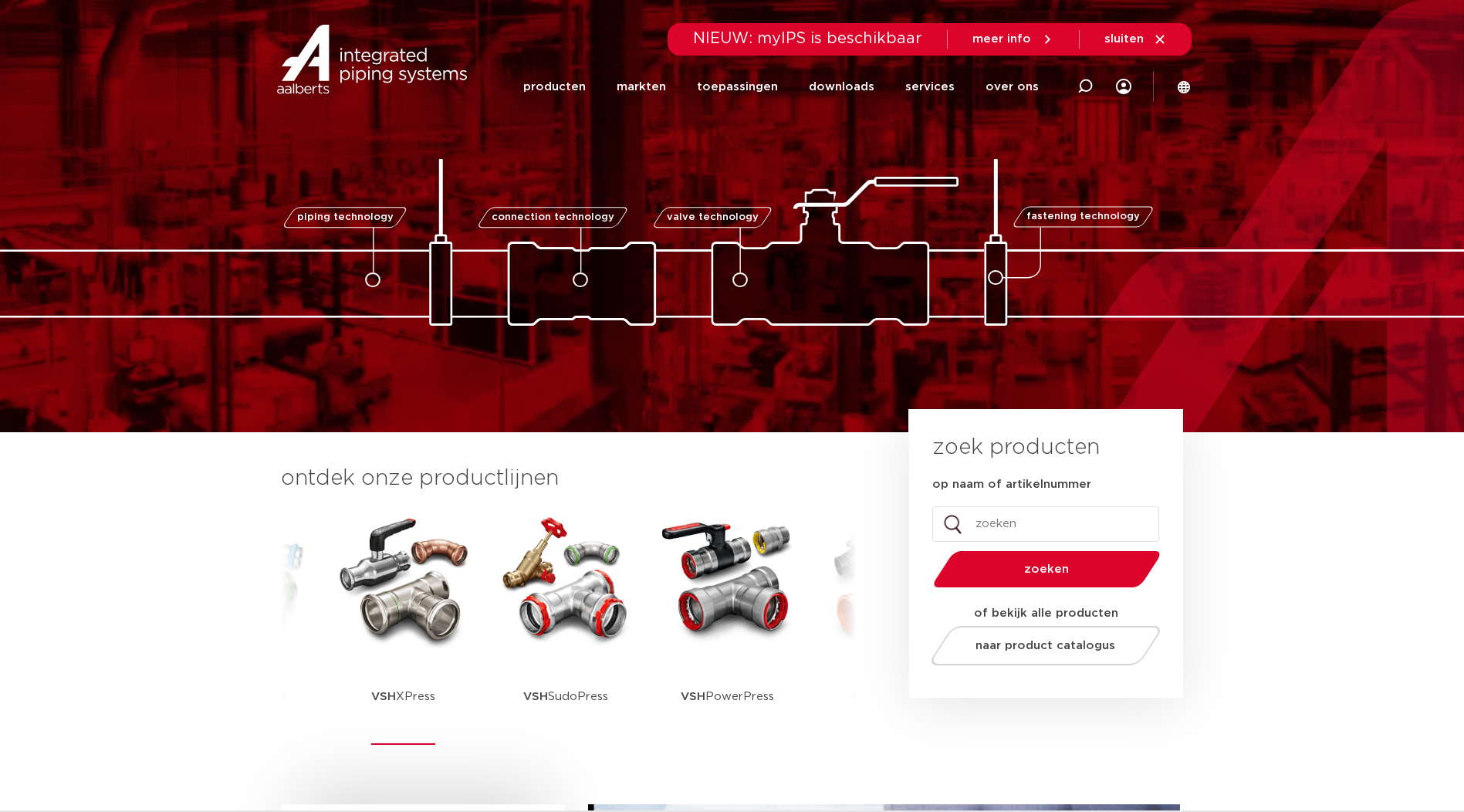
click at [379, 594] on img at bounding box center [404, 579] width 139 height 139
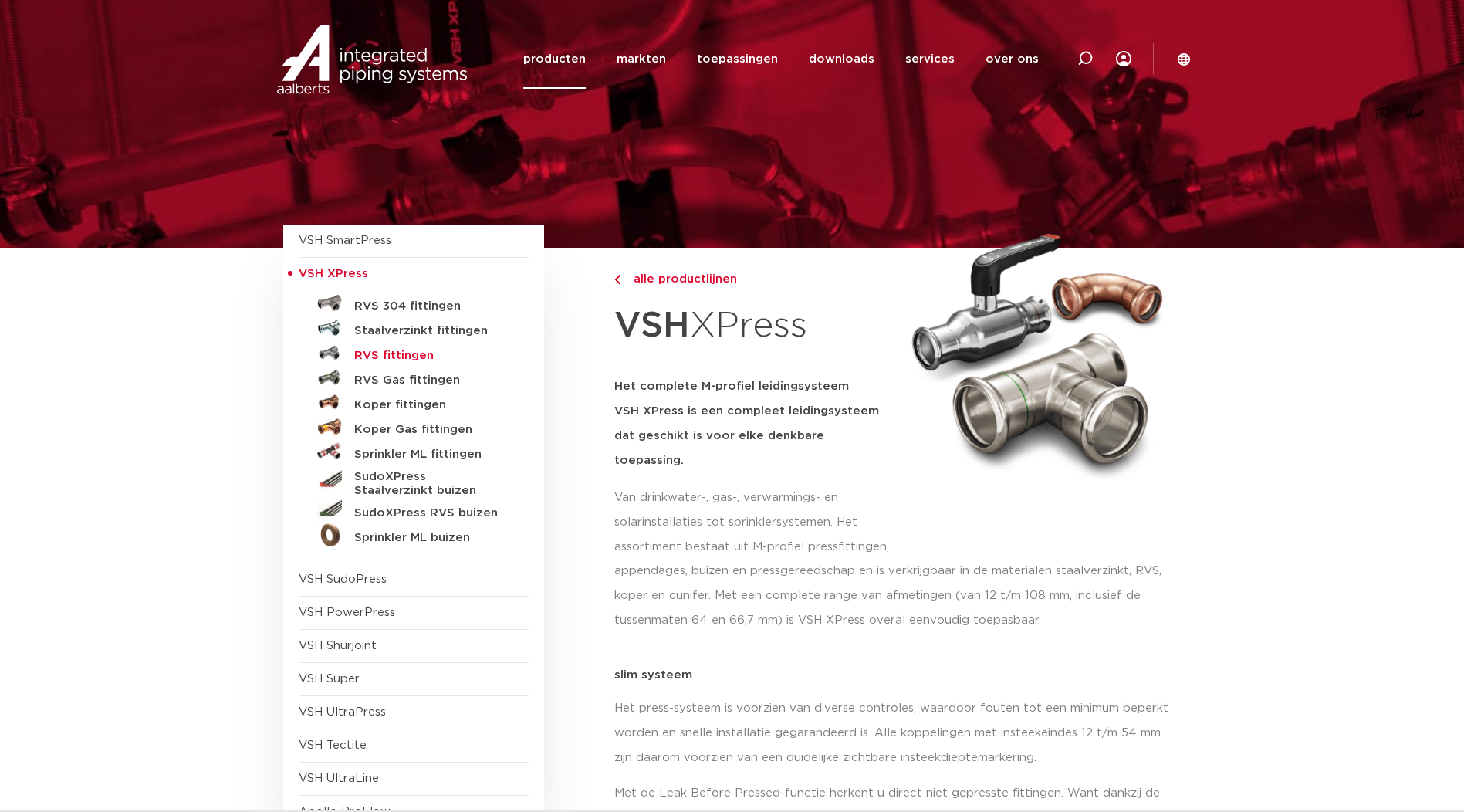
click at [406, 358] on h5 "RVS fittingen" at bounding box center [431, 356] width 152 height 14
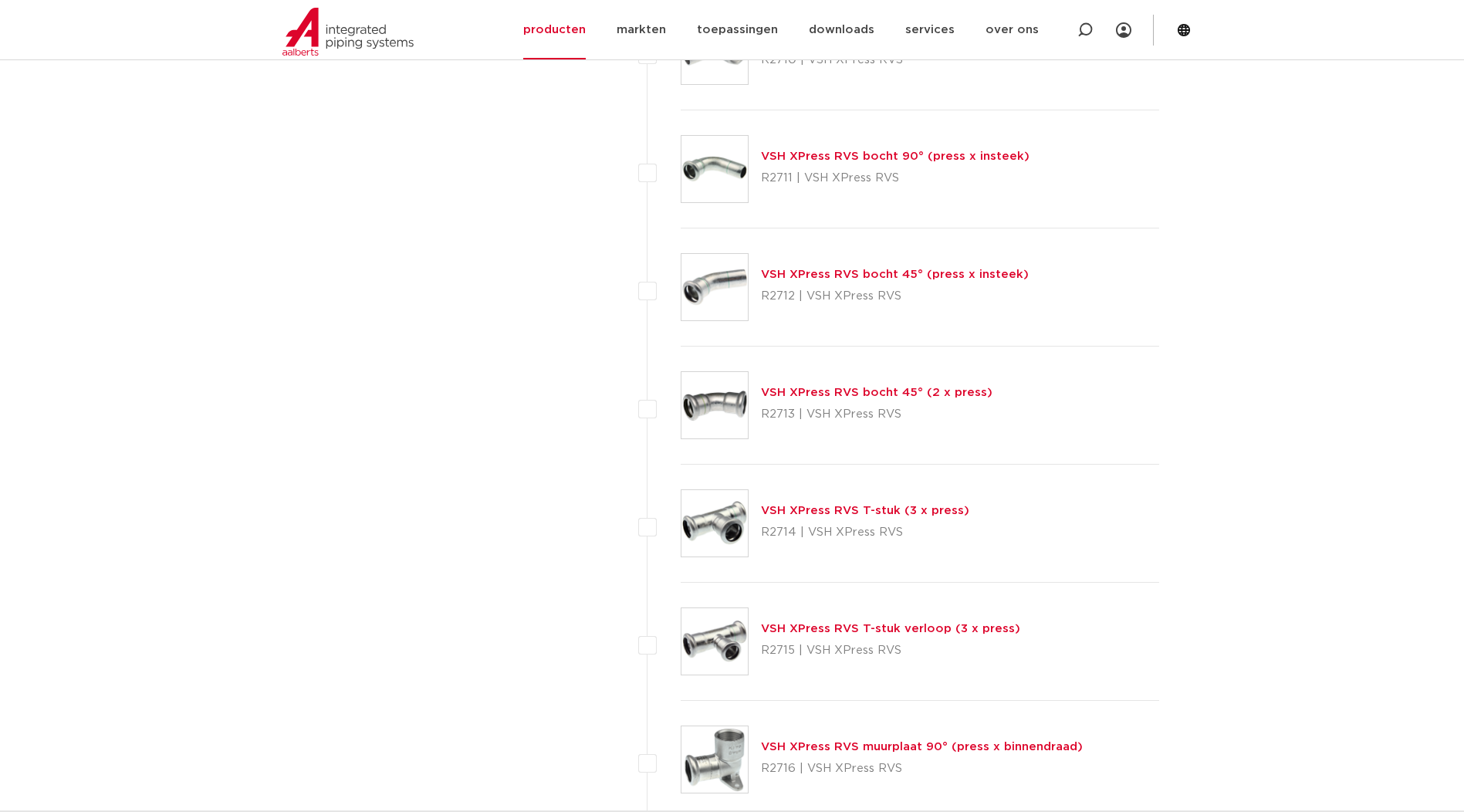
scroll to position [1416, 0]
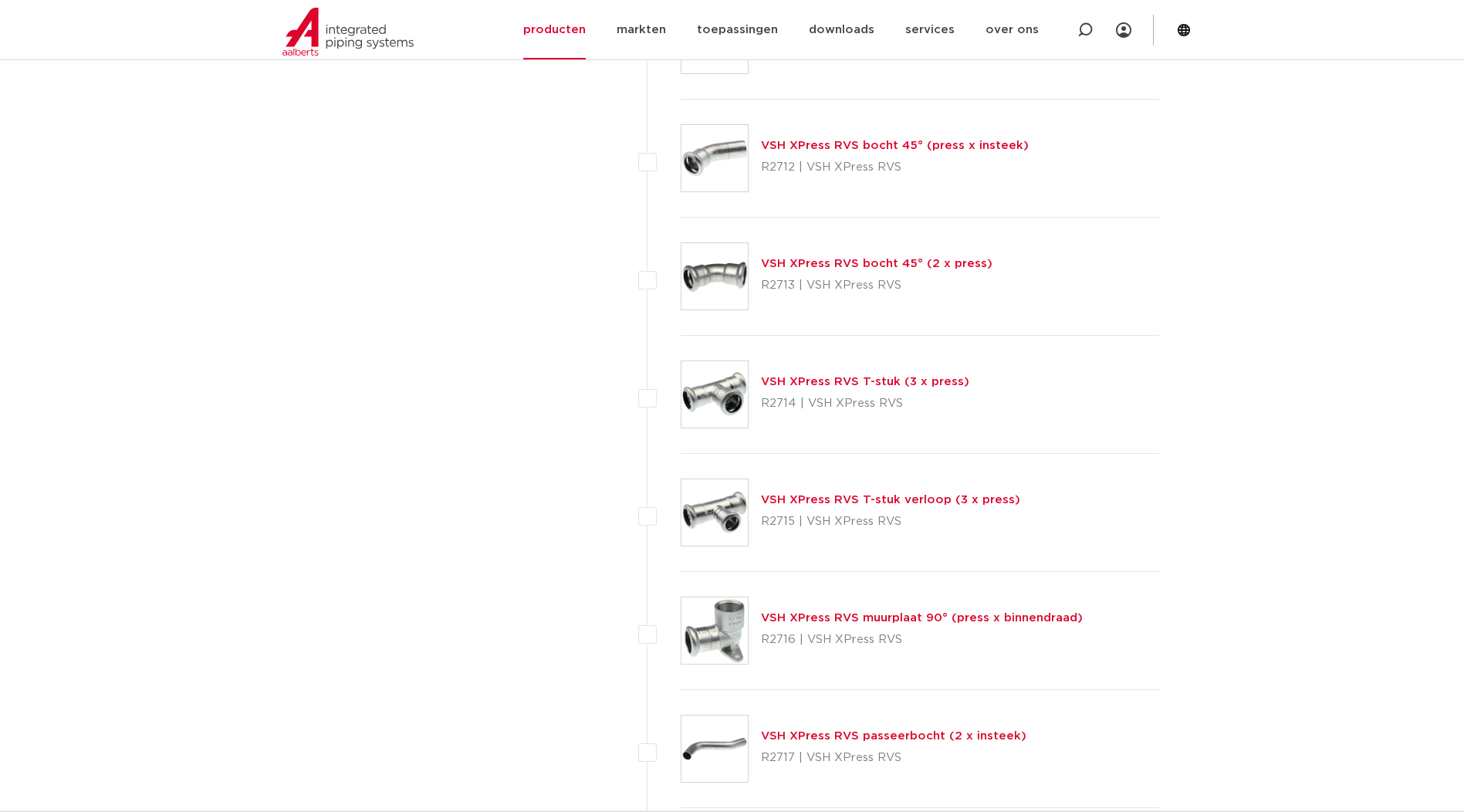
click at [723, 395] on img at bounding box center [714, 394] width 67 height 67
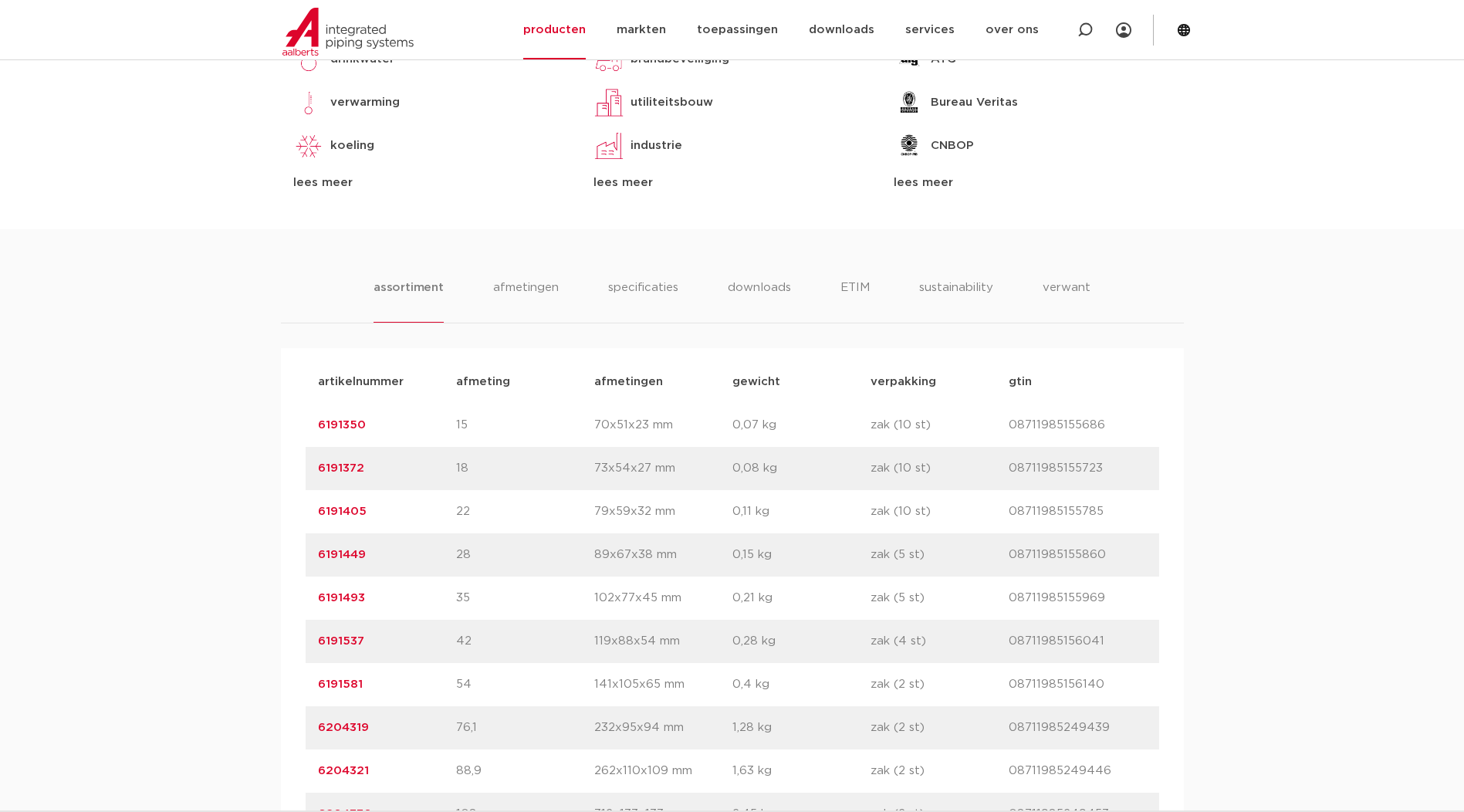
scroll to position [900, 0]
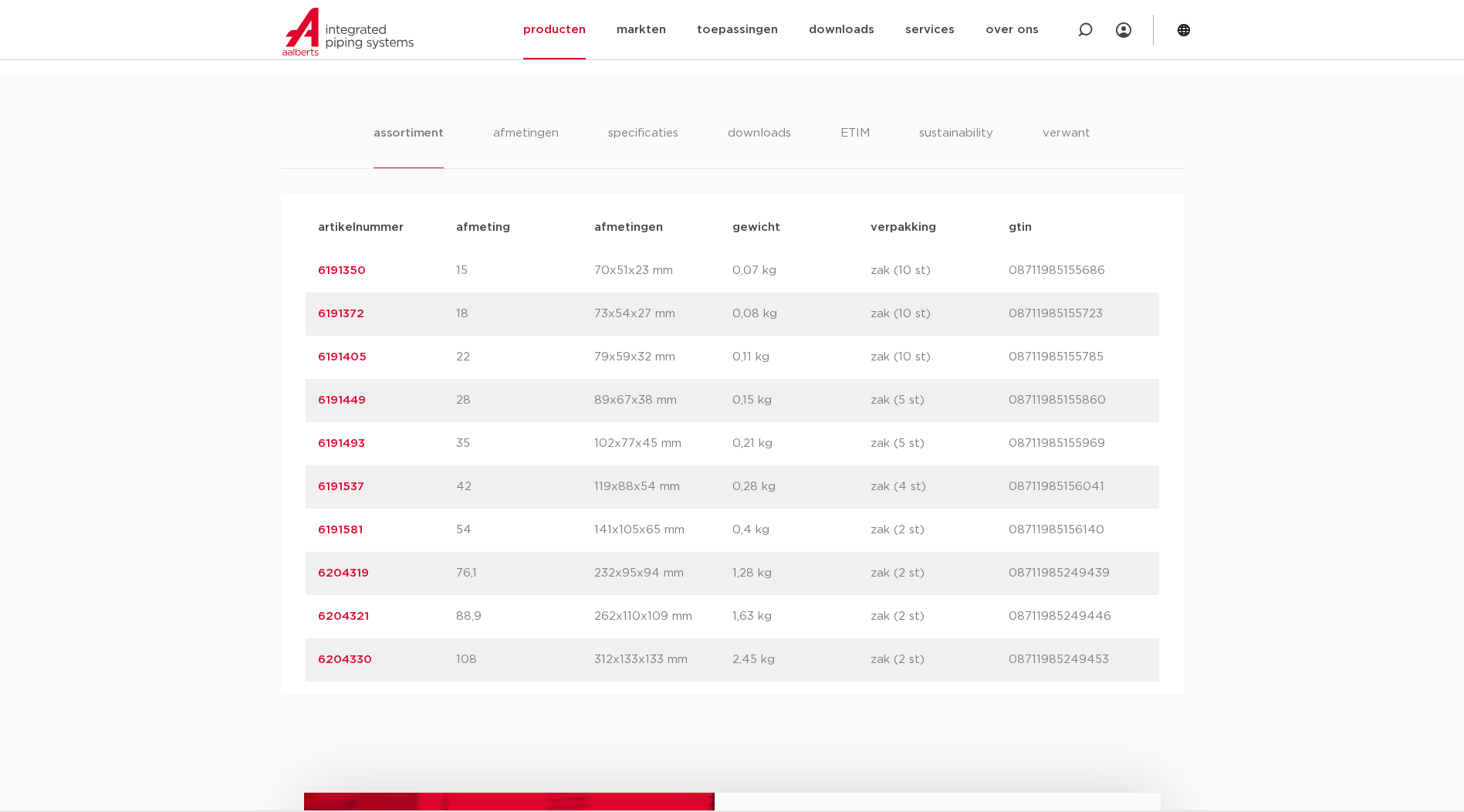
click at [338, 528] on link "6191581" at bounding box center [341, 530] width 45 height 11
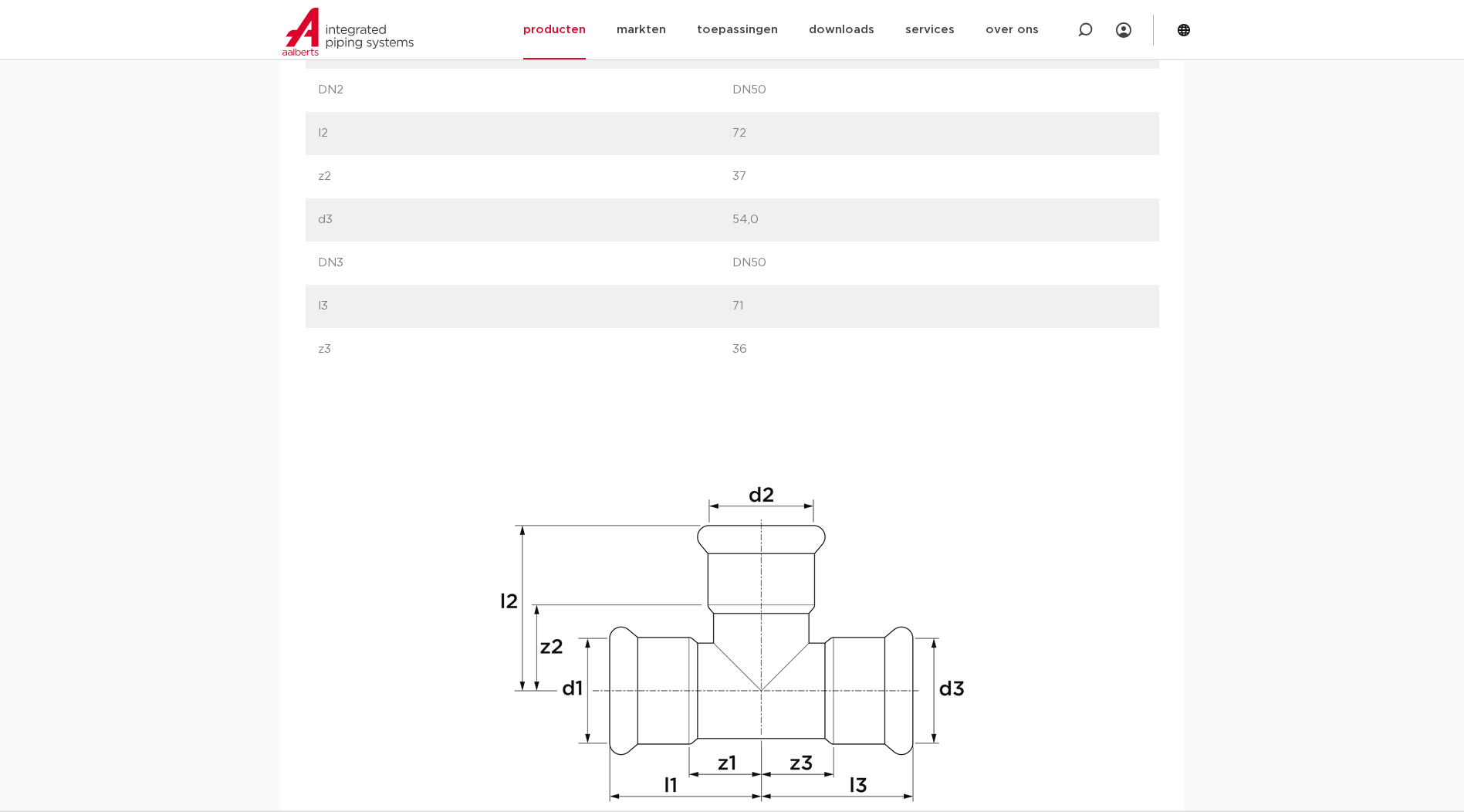
scroll to position [1029, 0]
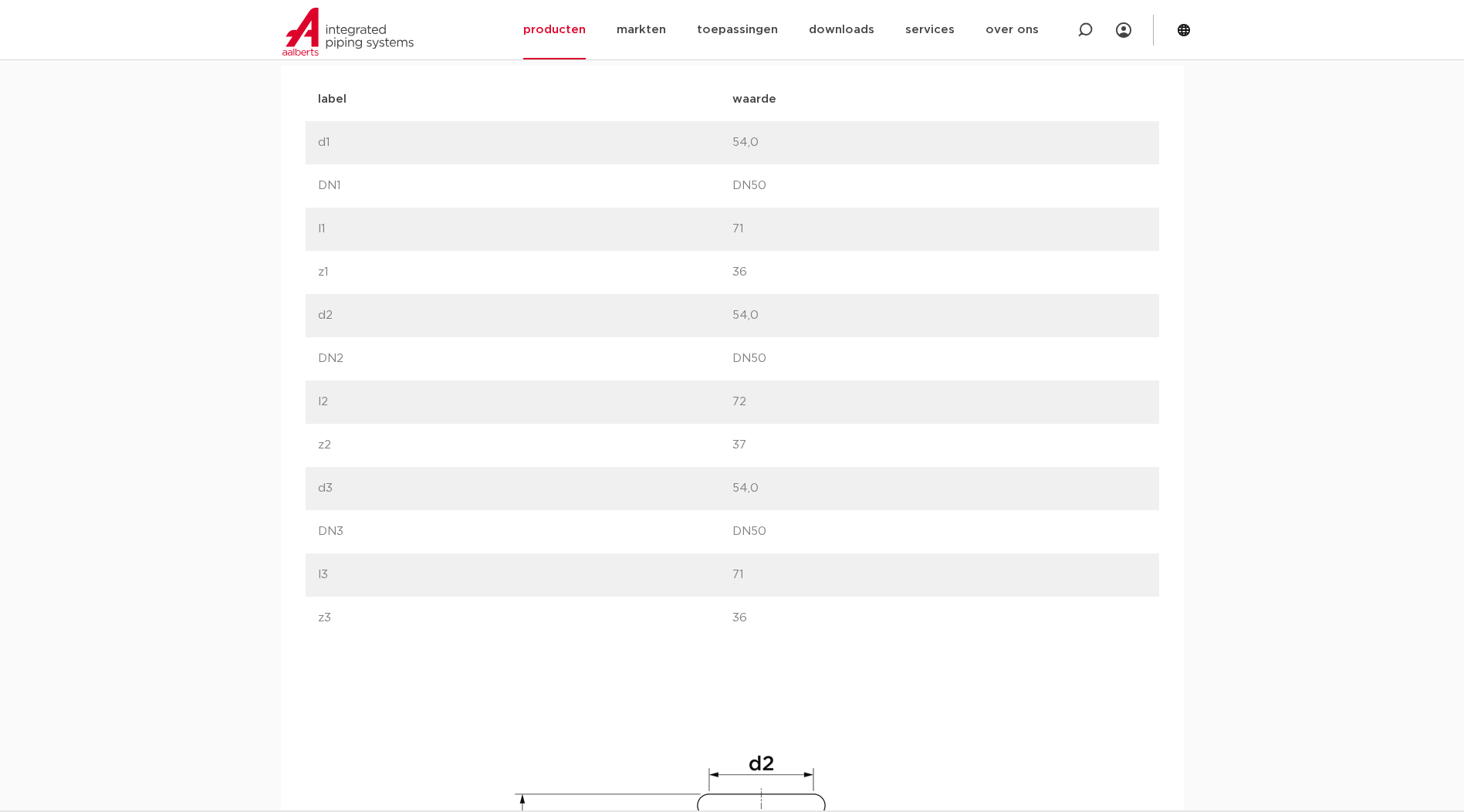
drag, startPoint x: 732, startPoint y: 488, endPoint x: 772, endPoint y: 484, distance: 40.2
click at [772, 484] on p "54,0" at bounding box center [940, 488] width 415 height 19
drag, startPoint x: 772, startPoint y: 484, endPoint x: 769, endPoint y: 313, distance: 171.0
click at [769, 313] on div "label d2 waarde 54,0" at bounding box center [732, 316] width 853 height 43
drag, startPoint x: 769, startPoint y: 313, endPoint x: 744, endPoint y: 144, distance: 170.8
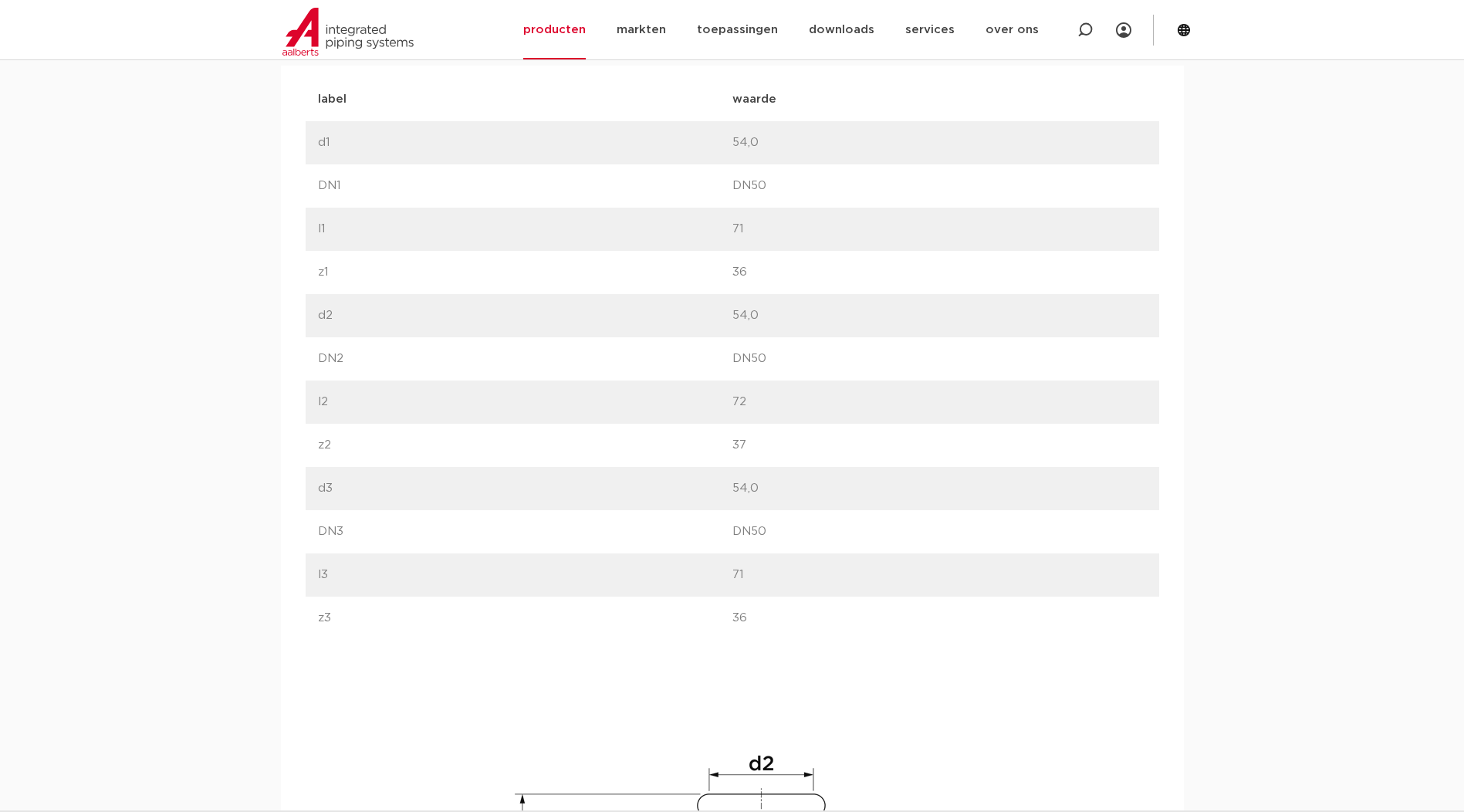
click at [736, 135] on p "54,0" at bounding box center [940, 143] width 415 height 19
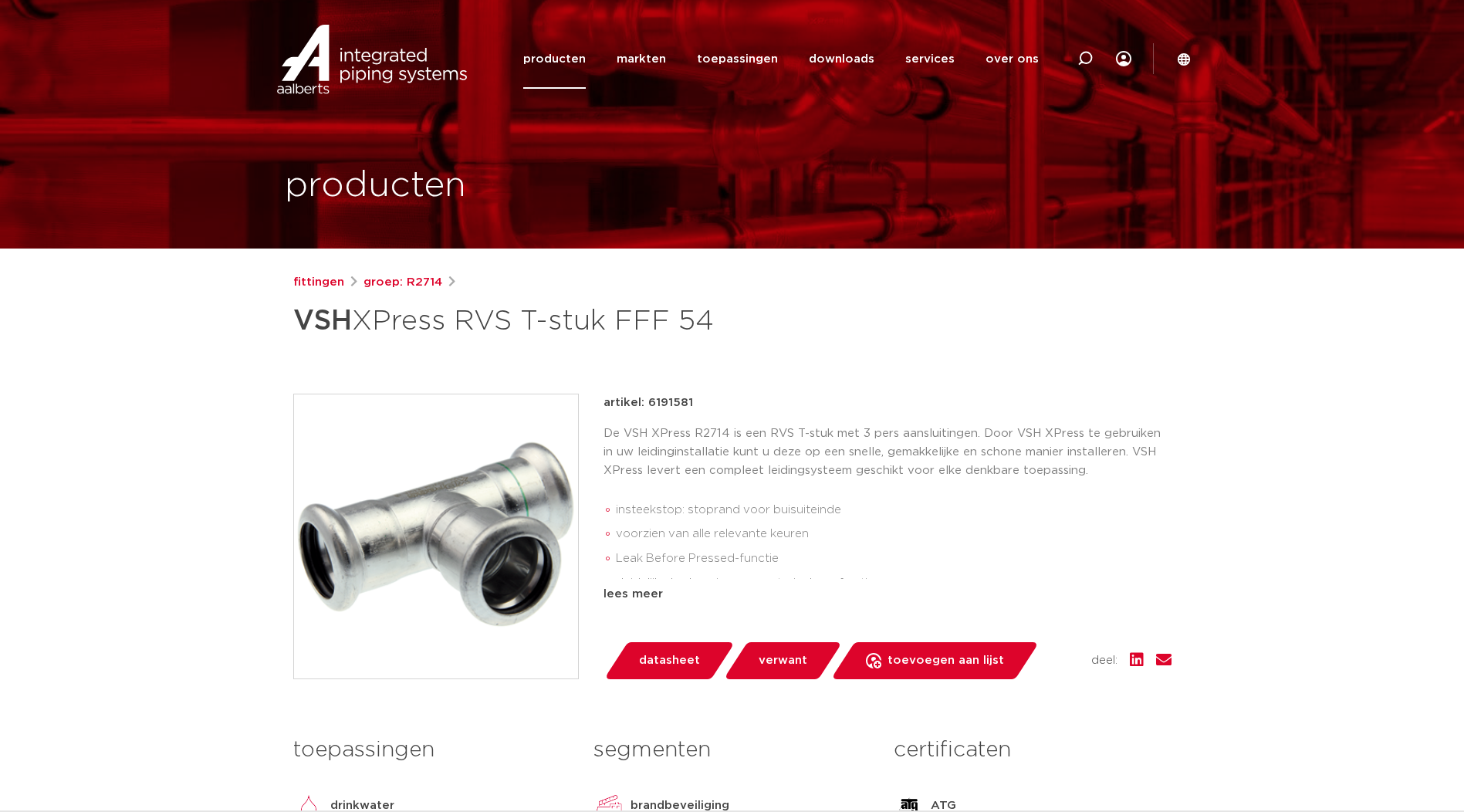
scroll to position [129, 0]
drag, startPoint x: 644, startPoint y: 400, endPoint x: 690, endPoint y: 402, distance: 46.0
click at [690, 402] on p "artikel: 6191581" at bounding box center [648, 403] width 89 height 19
drag, startPoint x: 690, startPoint y: 402, endPoint x: 662, endPoint y: 402, distance: 28.0
click at [682, 402] on p "artikel: 6191581" at bounding box center [648, 403] width 89 height 19
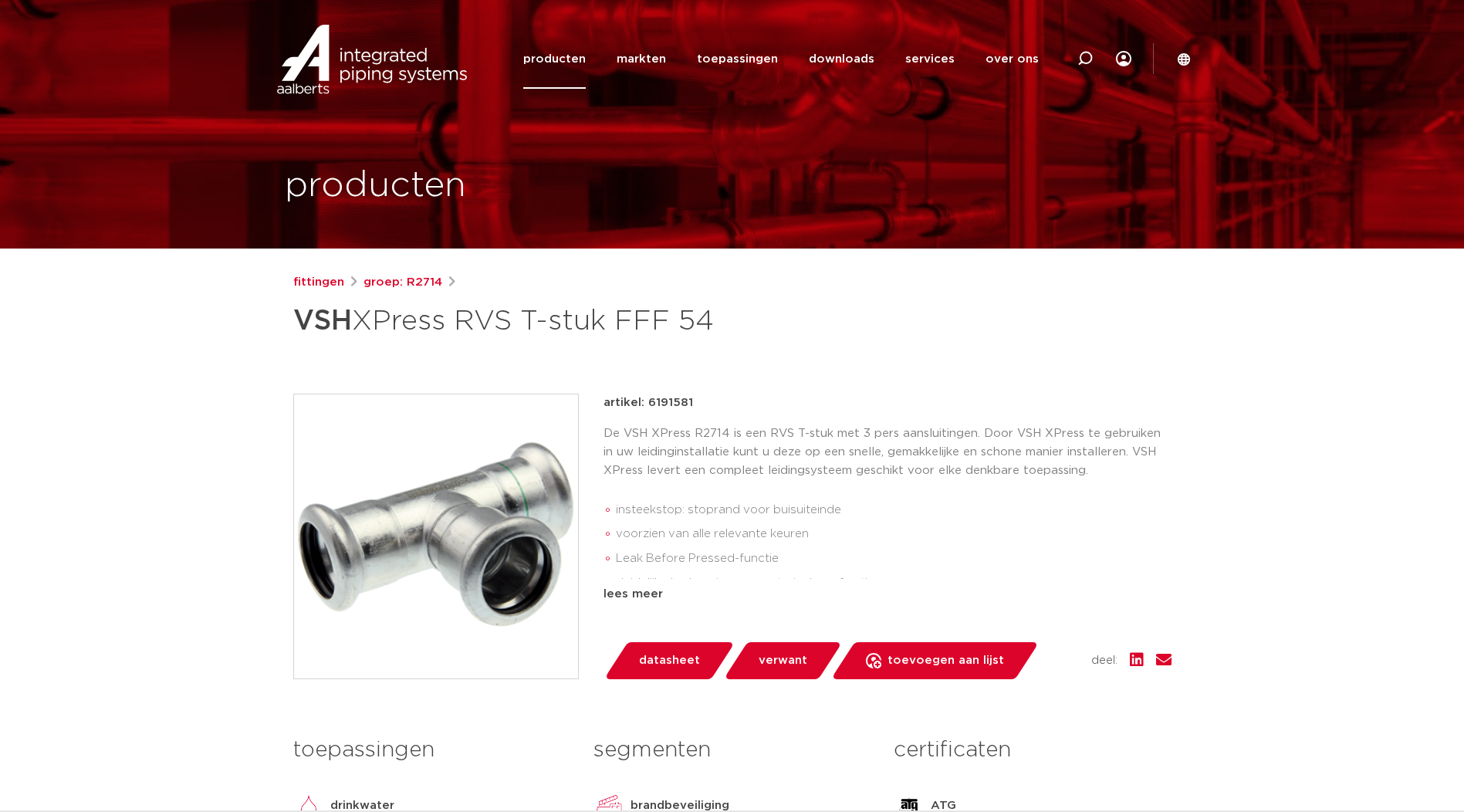
click at [648, 403] on p "artikel: 6191581" at bounding box center [648, 403] width 89 height 19
drag, startPoint x: 648, startPoint y: 403, endPoint x: 677, endPoint y: 402, distance: 29.0
click at [677, 402] on p "artikel: 6191581" at bounding box center [648, 403] width 89 height 19
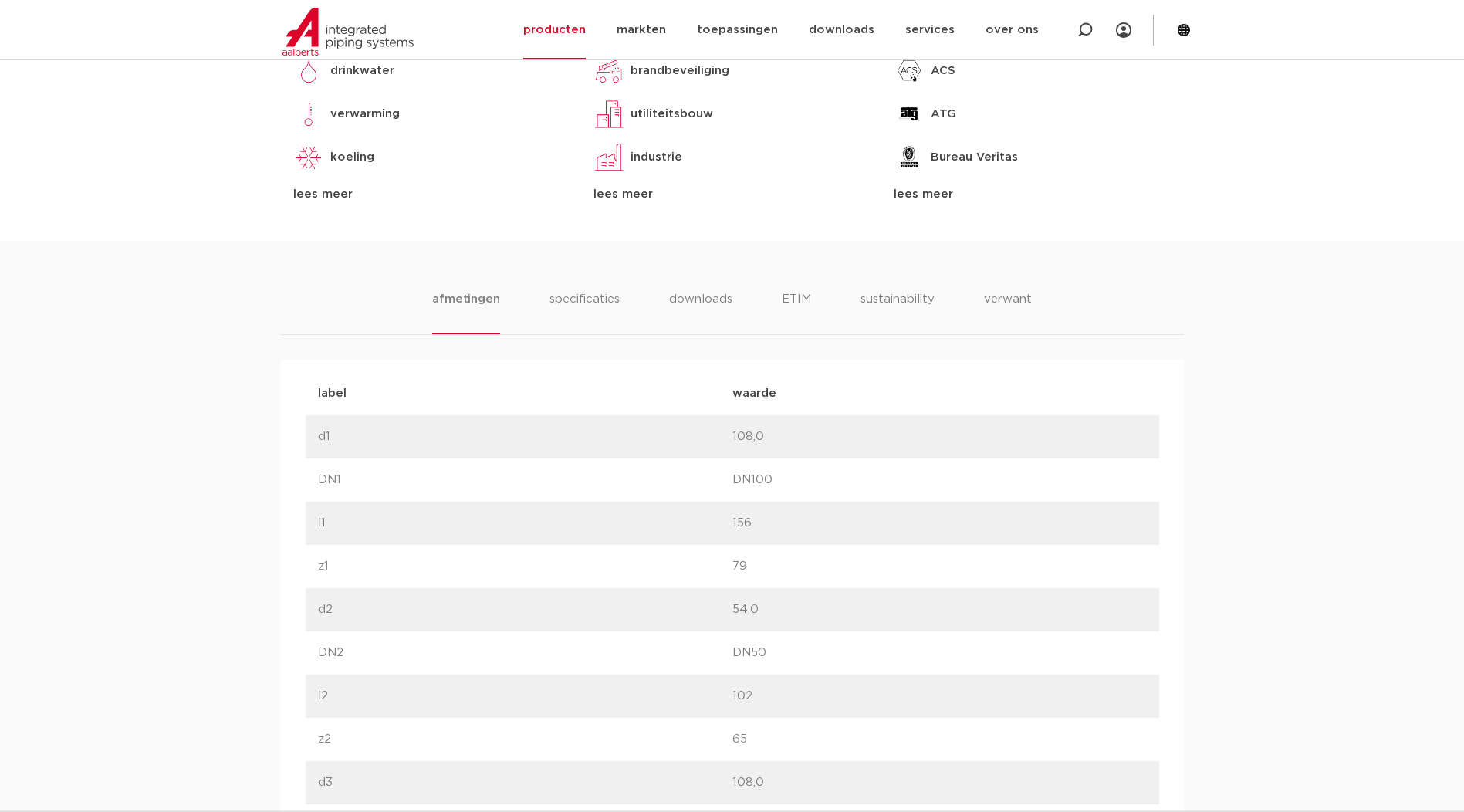
scroll to position [129, 0]
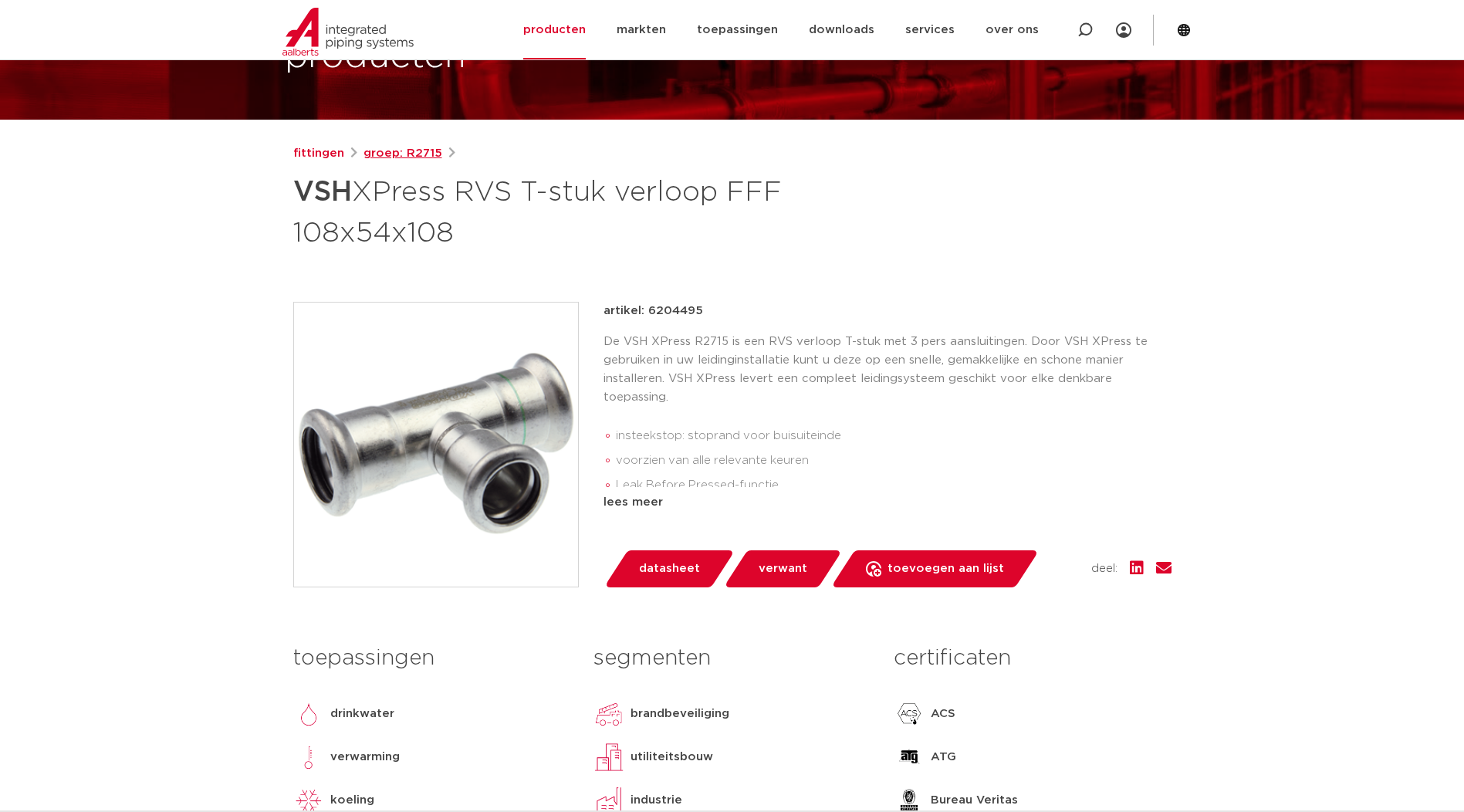
click at [406, 152] on link "groep: R2715" at bounding box center [403, 153] width 79 height 19
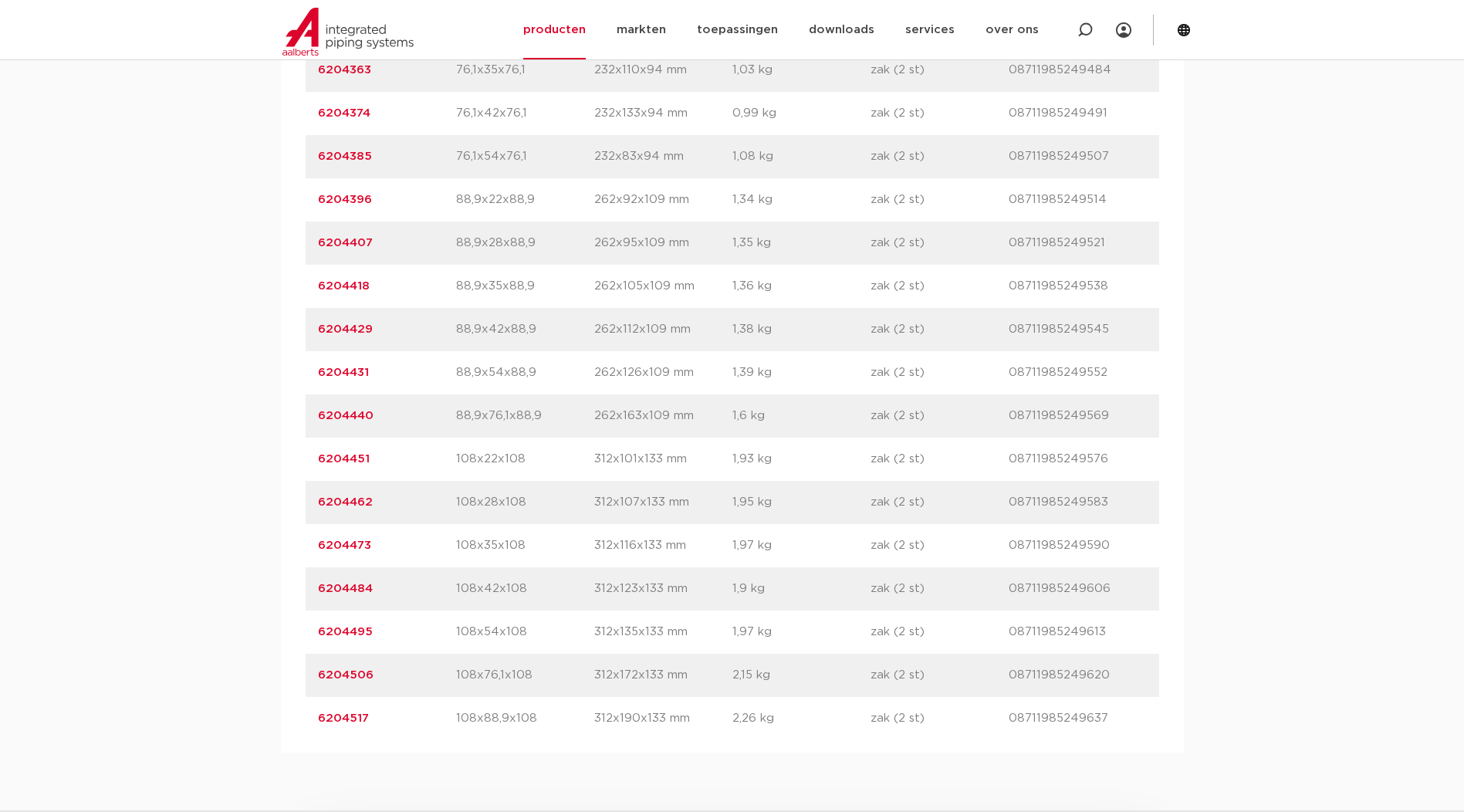
scroll to position [1930, 0]
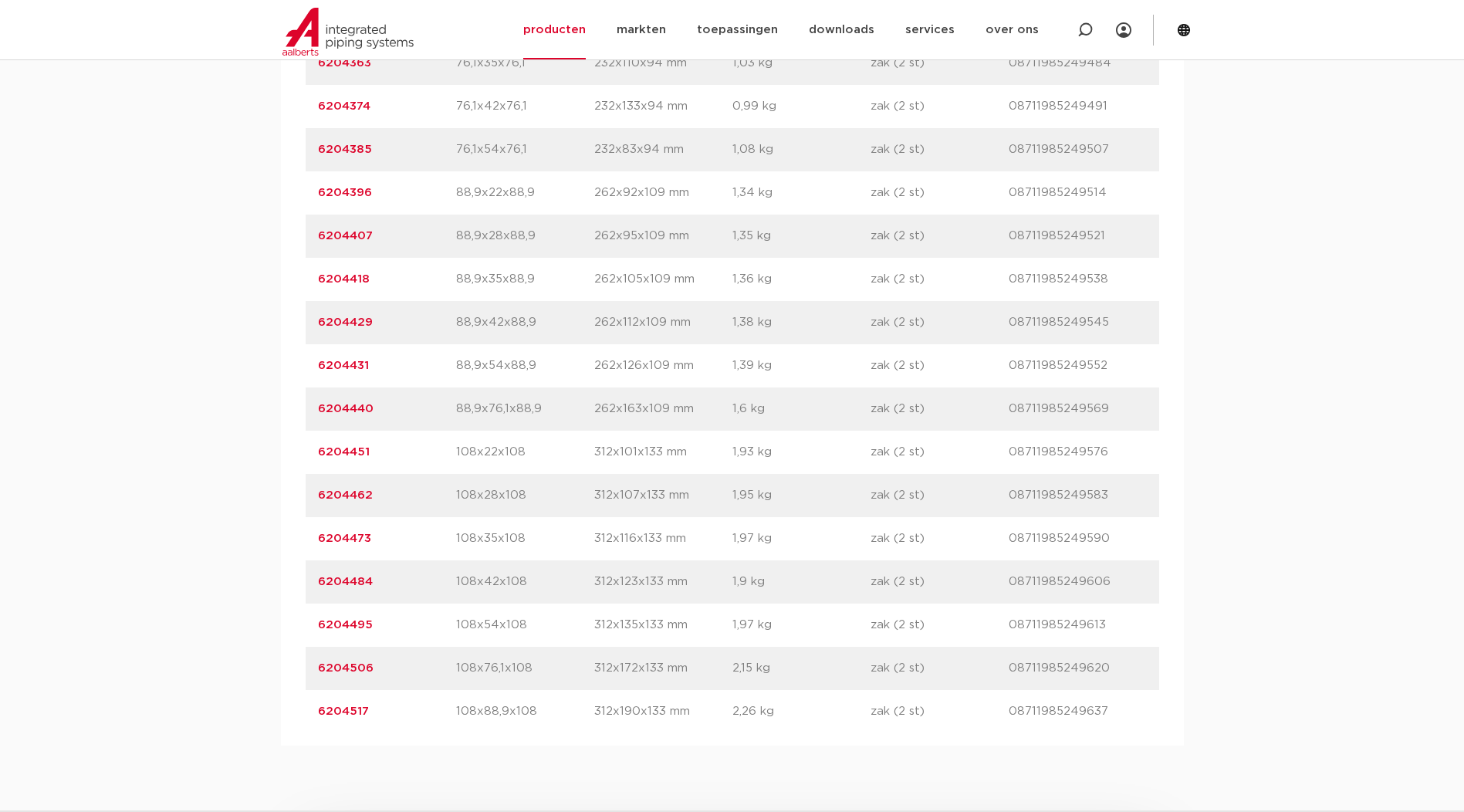
click at [353, 372] on link "6204431" at bounding box center [343, 365] width 51 height 11
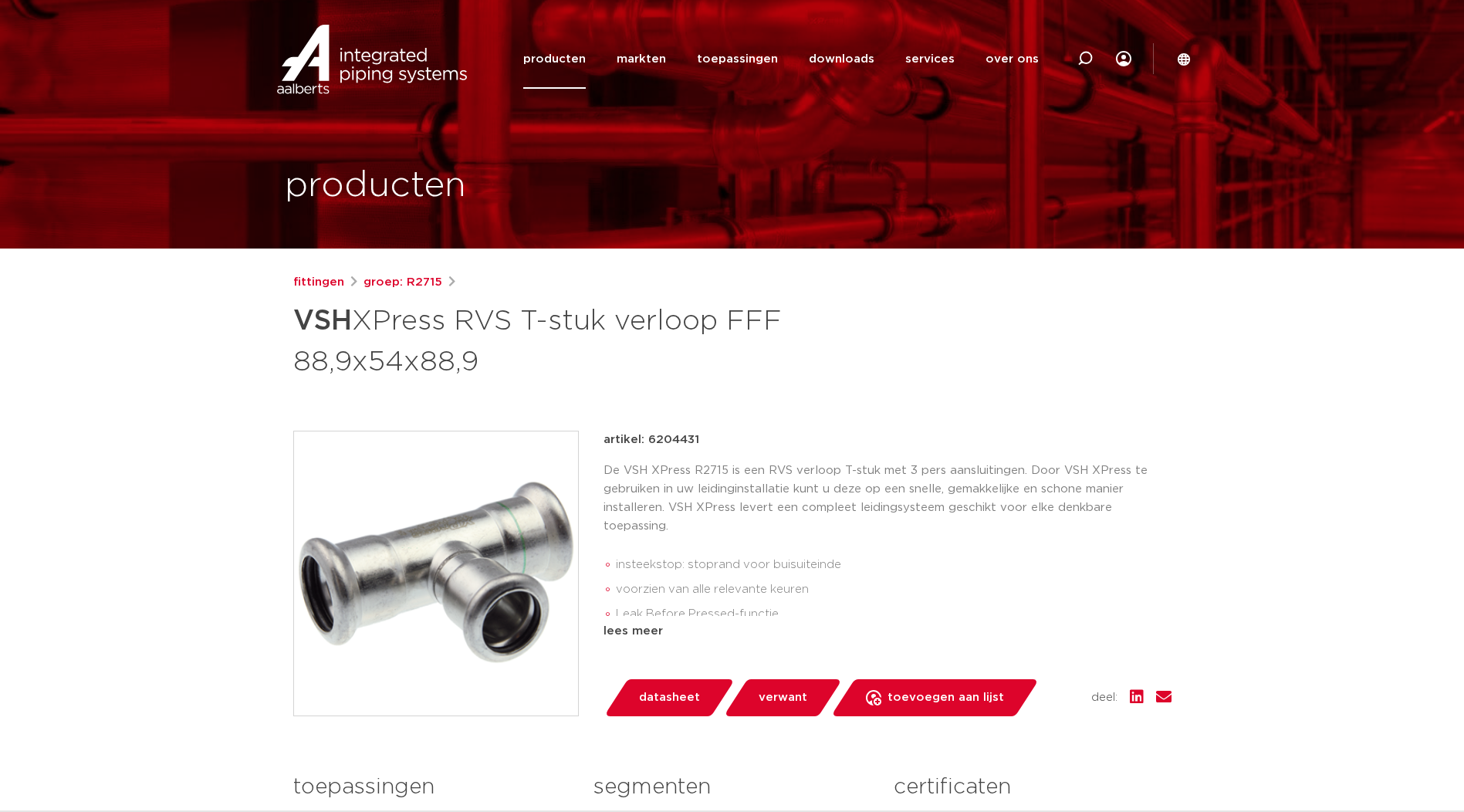
drag, startPoint x: 301, startPoint y: 321, endPoint x: 501, endPoint y: 363, distance: 204.4
click at [501, 363] on h1 "VSH XPress RVS T-stuk verloop FFF 88,9x54x88,9" at bounding box center [583, 340] width 580 height 84
drag, startPoint x: 501, startPoint y: 363, endPoint x: 432, endPoint y: 333, distance: 75.2
copy h1 "VSH XPress RVS T-stuk verloop FFF 88,9x54x88,9"
click at [455, 307] on h1 "VSH XPress RVS T-stuk verloop FFF 88,9x54x88,9" at bounding box center [583, 340] width 580 height 84
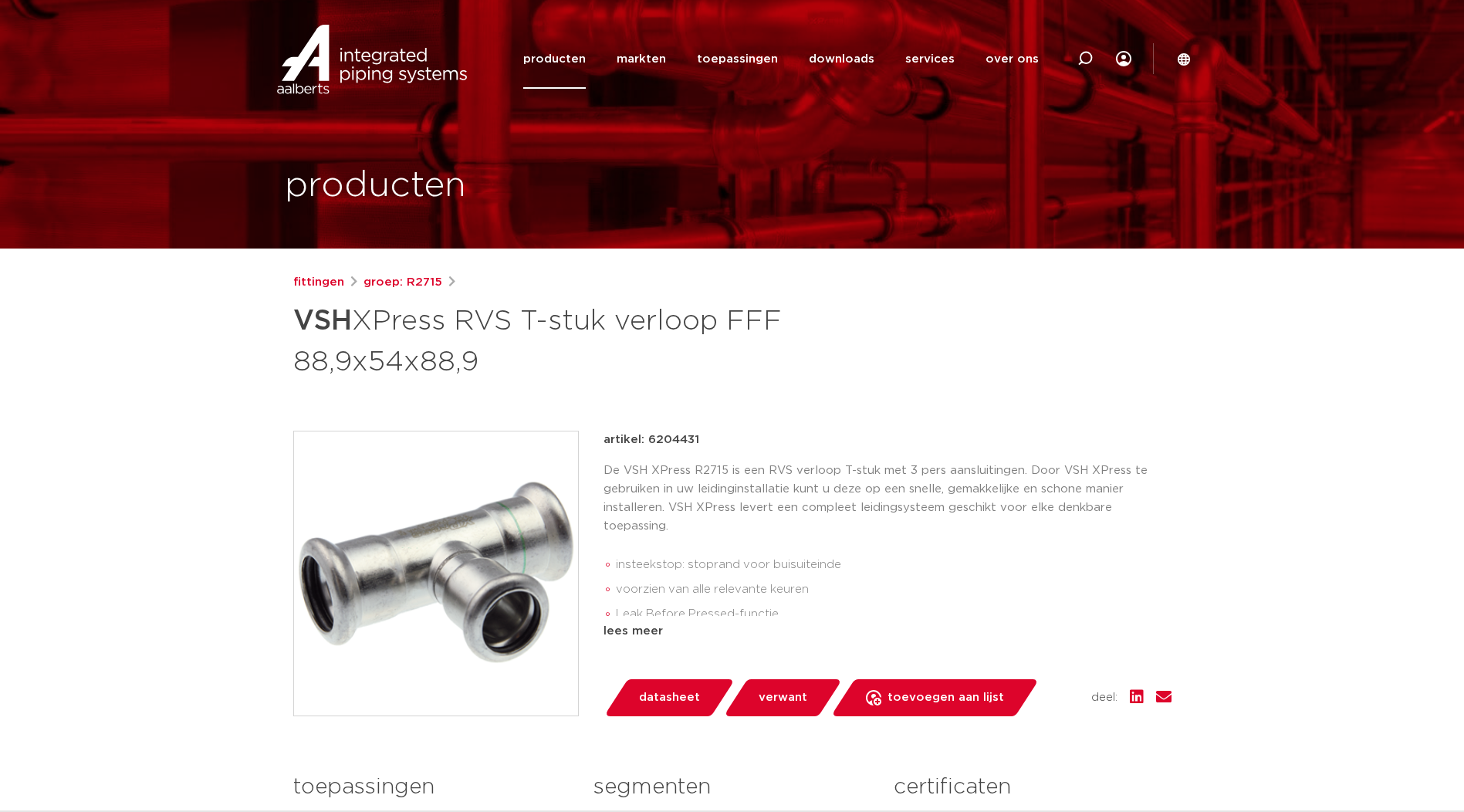
drag, startPoint x: 647, startPoint y: 440, endPoint x: 708, endPoint y: 437, distance: 61.1
click at [708, 437] on div "artikel: 6204431" at bounding box center [888, 440] width 568 height 19
copy p "6204431"
drag, startPoint x: 296, startPoint y: 360, endPoint x: 475, endPoint y: 353, distance: 179.1
click at [475, 353] on h1 "VSH XPress RVS T-stuk verloop FFF 88,9x54x88,9" at bounding box center [583, 340] width 580 height 84
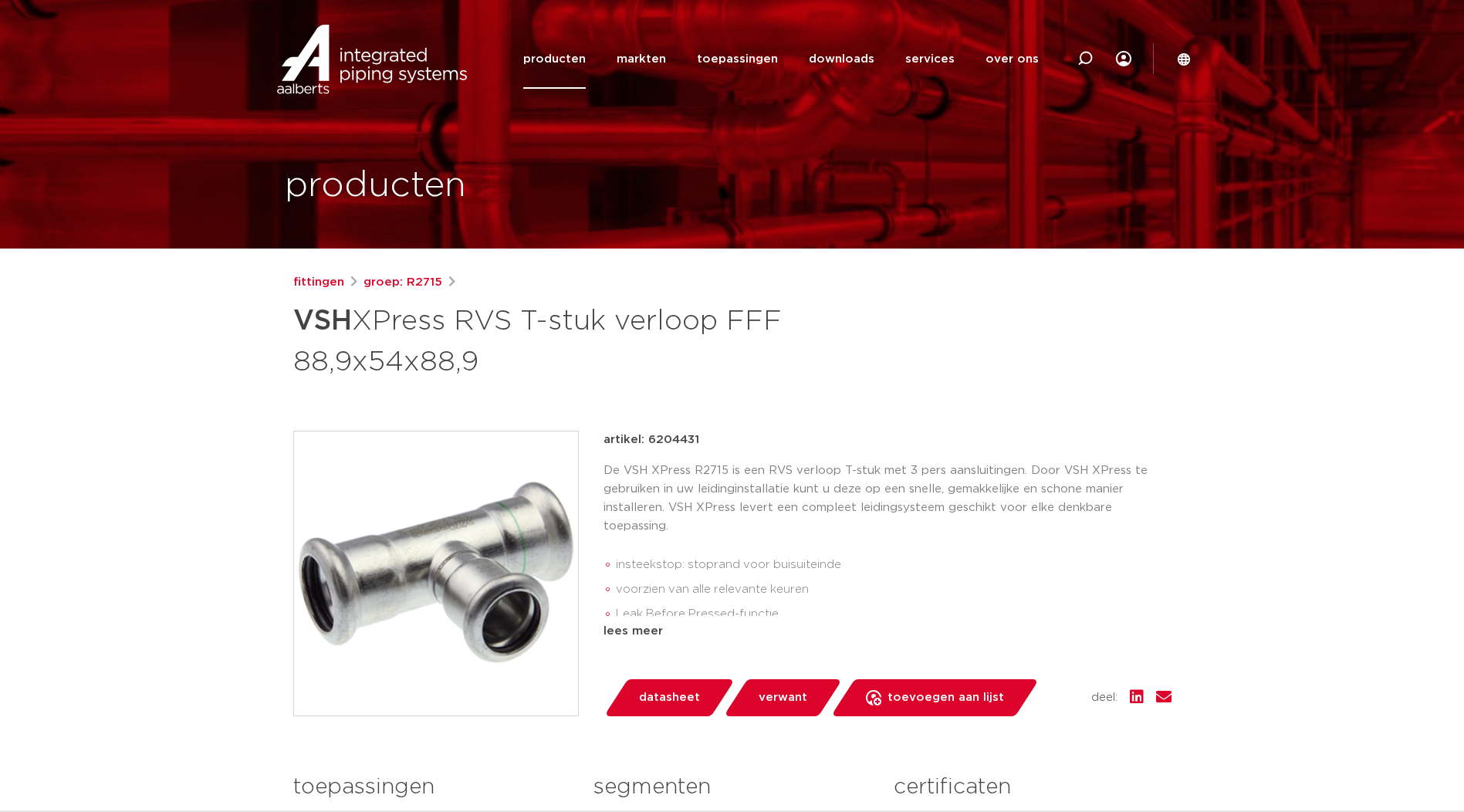
copy h1 "88,9x54x88,9"
drag, startPoint x: 438, startPoint y: 282, endPoint x: 406, endPoint y: 282, distance: 32.0
click at [406, 282] on div "fittingen groep: R2715" at bounding box center [733, 282] width 879 height 19
copy link "R2715"
click at [665, 438] on p "artikel: 6204431" at bounding box center [652, 440] width 96 height 19
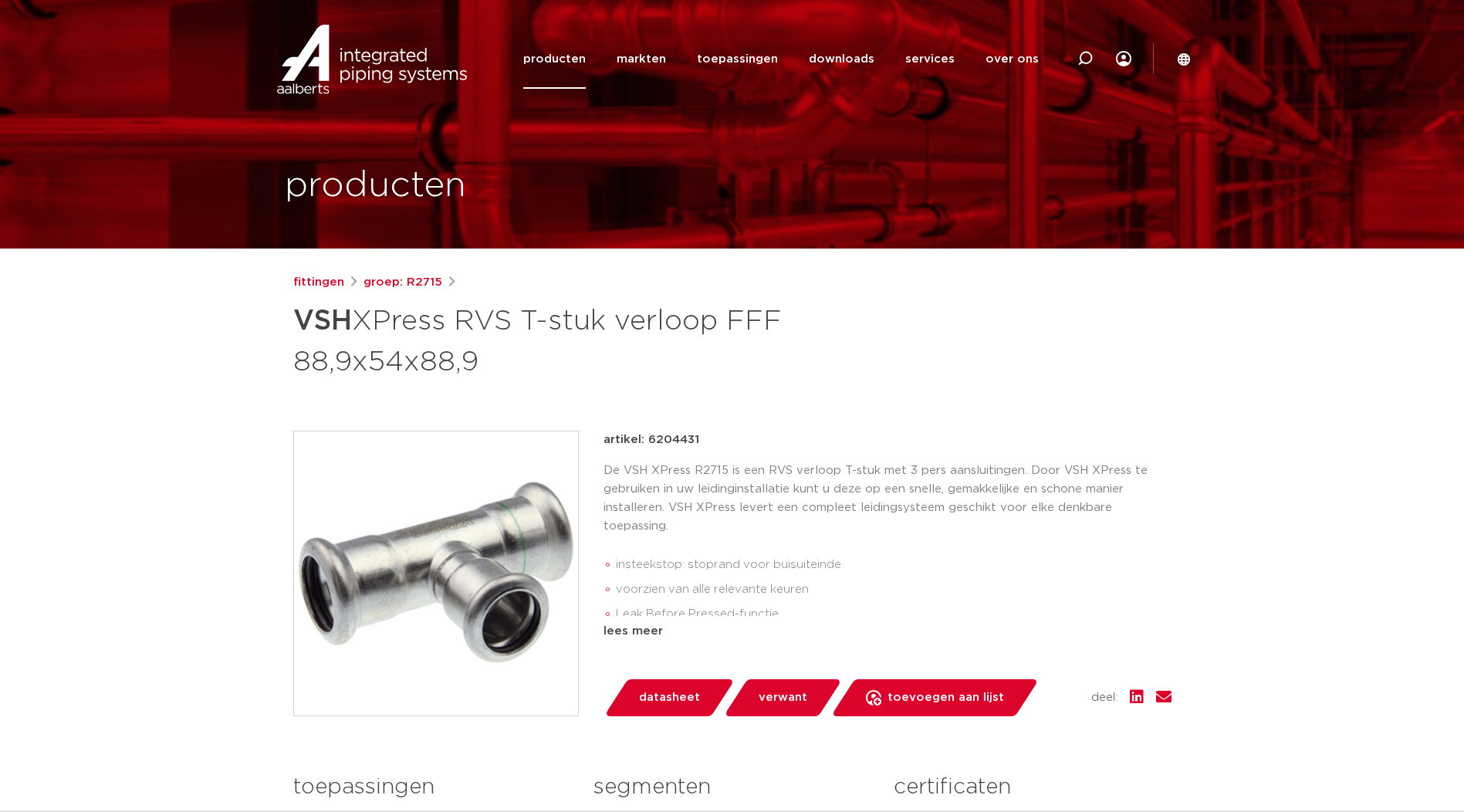
drag, startPoint x: 649, startPoint y: 442, endPoint x: 700, endPoint y: 440, distance: 51.0
click at [700, 440] on div "artikel: 6204431" at bounding box center [888, 440] width 568 height 19
drag, startPoint x: 700, startPoint y: 440, endPoint x: 686, endPoint y: 440, distance: 14.0
copy p "6204431"
drag, startPoint x: 1081, startPoint y: 60, endPoint x: 1054, endPoint y: 63, distance: 27.2
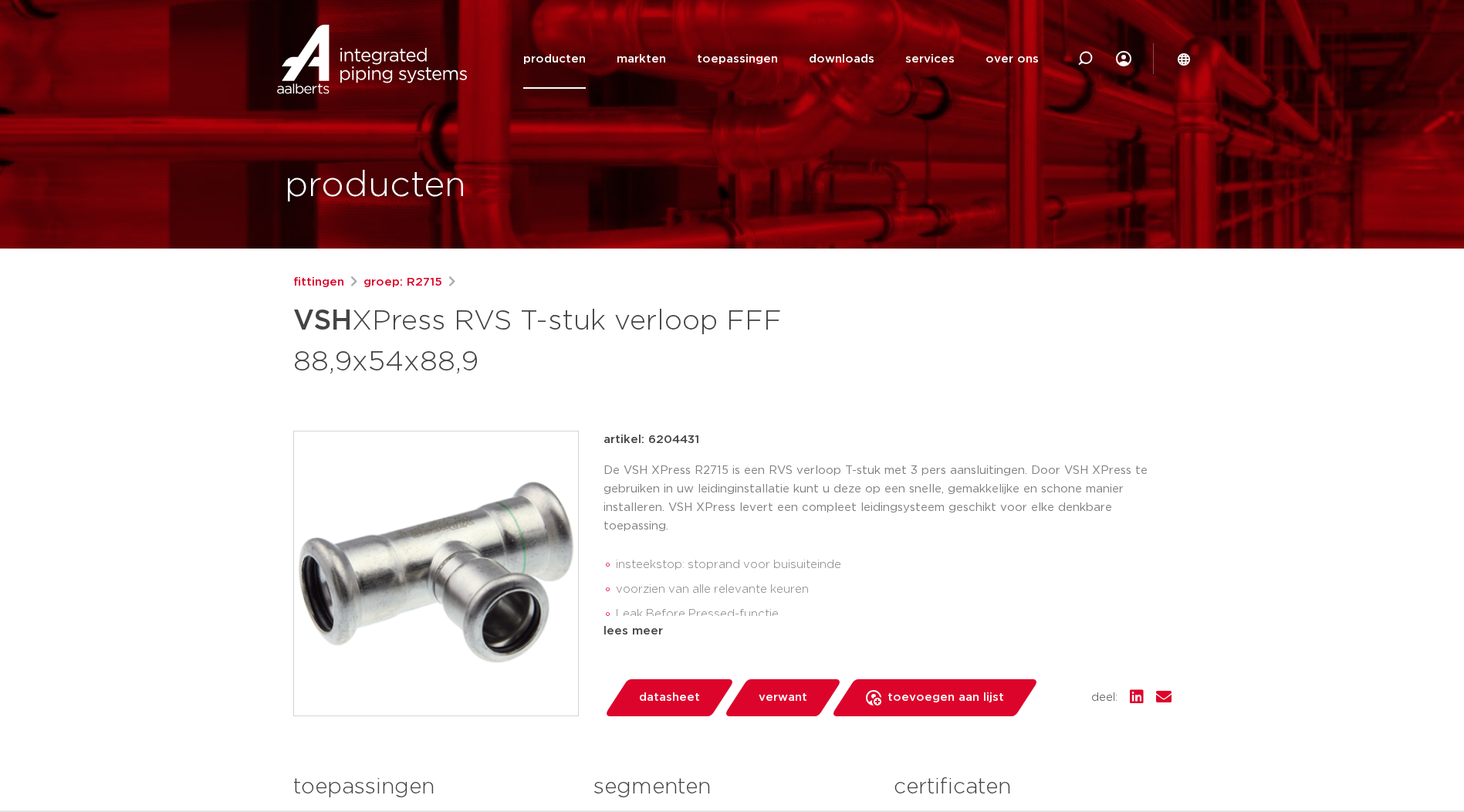
click at [1081, 60] on icon at bounding box center [1085, 58] width 15 height 15
paste input "4801247"
type input "4801247"
click button "Zoeken" at bounding box center [0, 0] width 0 height 0
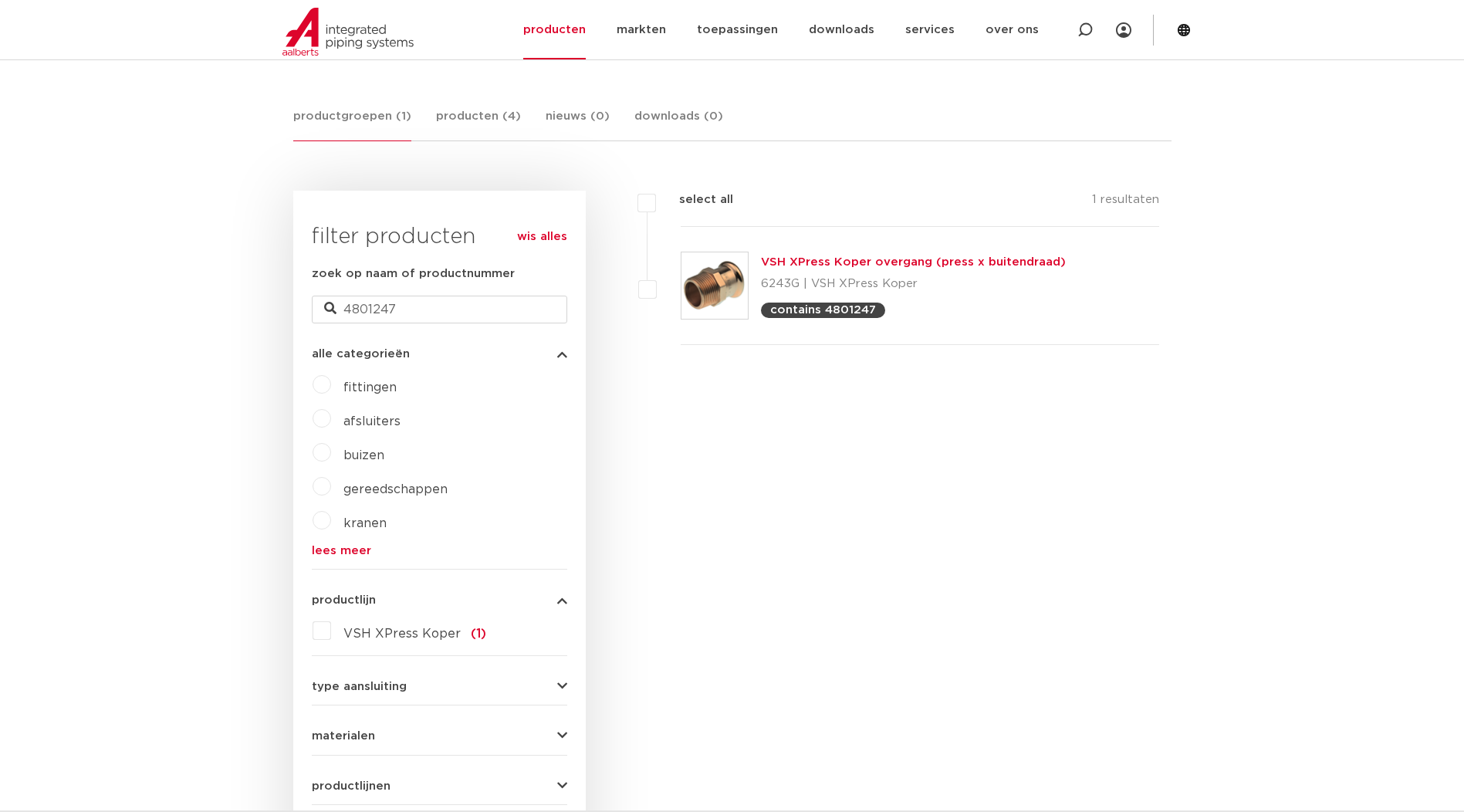
scroll to position [185, 0]
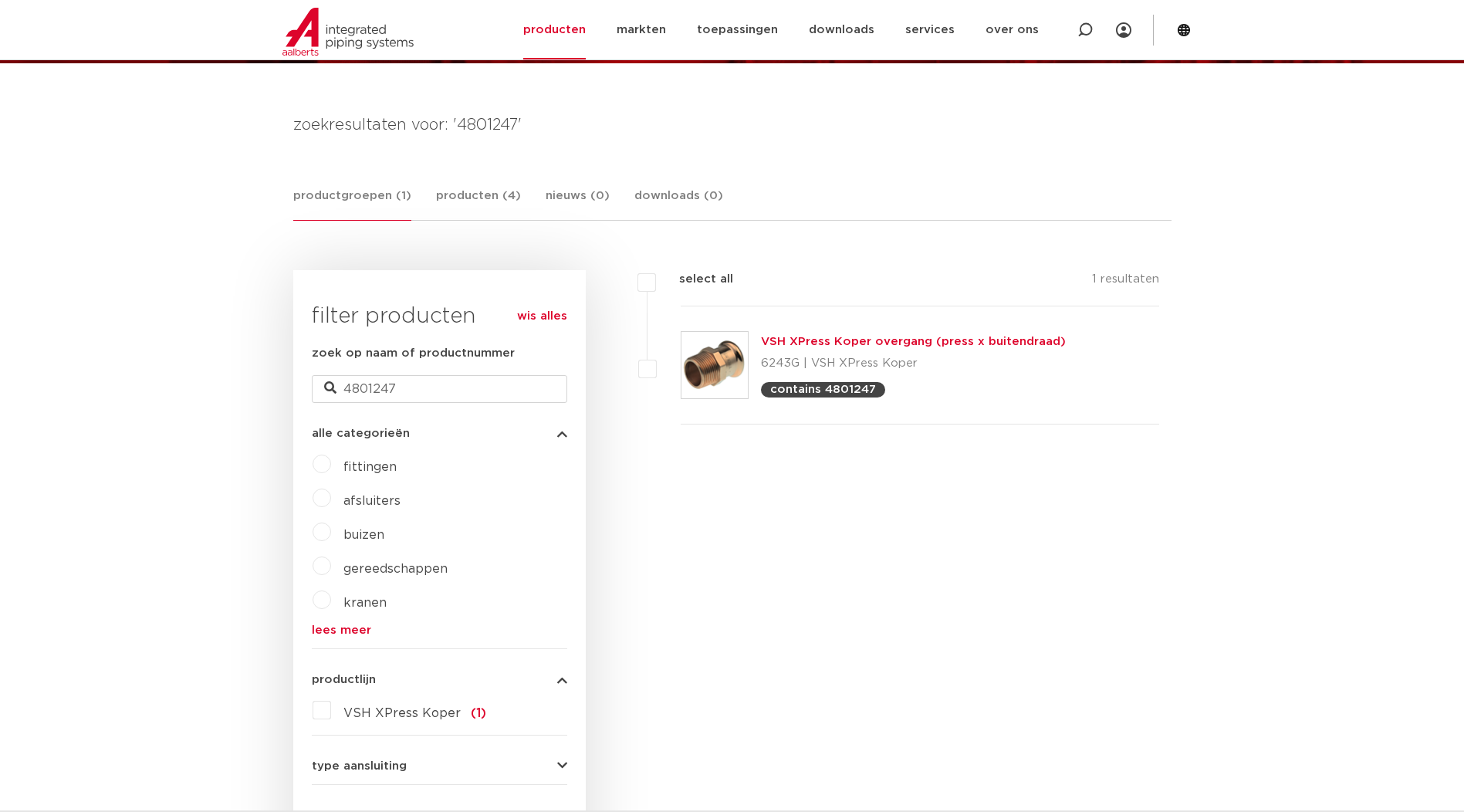
click at [710, 356] on img at bounding box center [714, 365] width 67 height 67
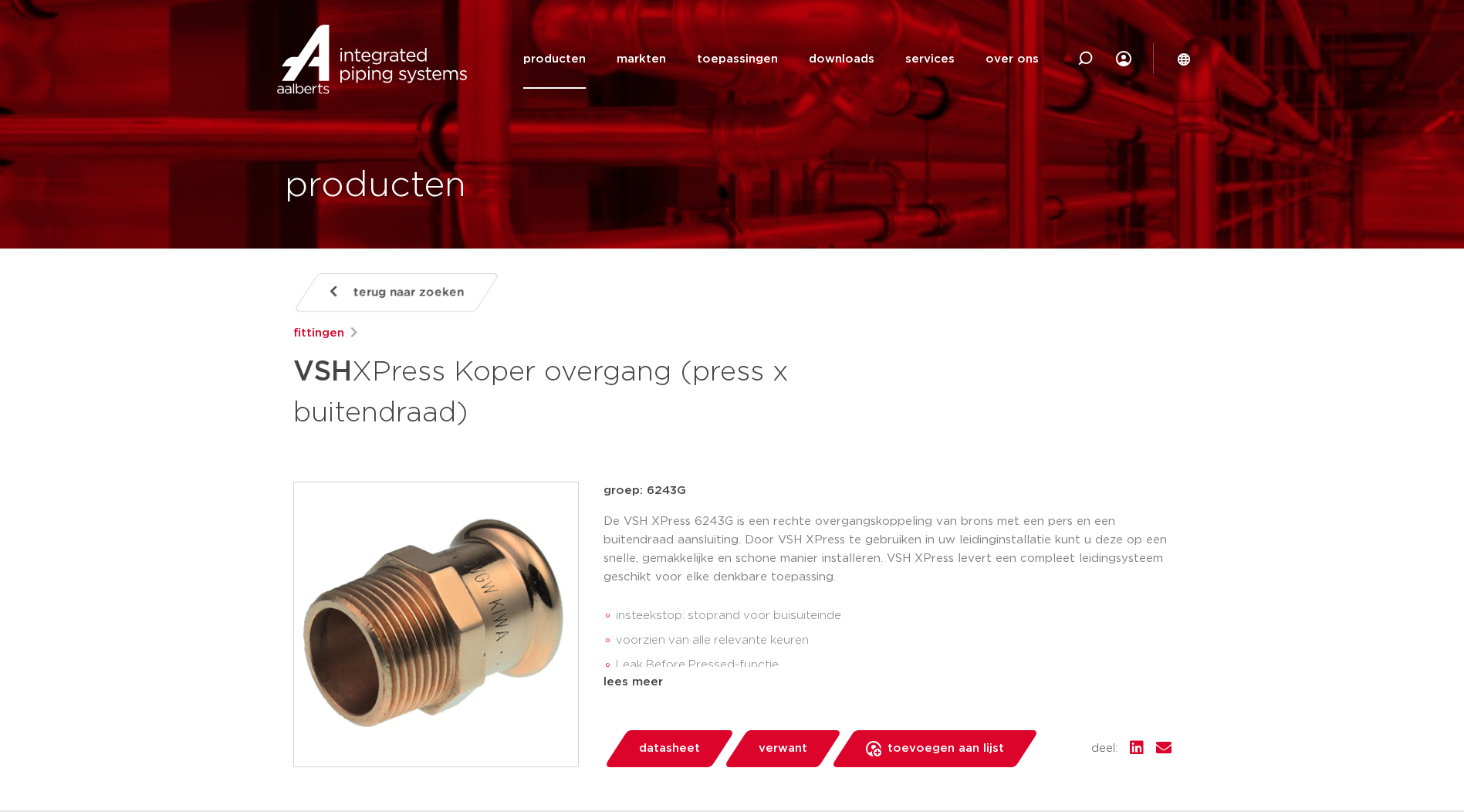
drag, startPoint x: 649, startPoint y: 488, endPoint x: 691, endPoint y: 488, distance: 42.0
click at [691, 488] on p "groep: 6243G" at bounding box center [888, 491] width 568 height 19
drag, startPoint x: 691, startPoint y: 488, endPoint x: 645, endPoint y: 486, distance: 46.0
click at [645, 486] on p "groep: 6243G" at bounding box center [888, 491] width 568 height 19
drag, startPoint x: 644, startPoint y: 493, endPoint x: 692, endPoint y: 489, distance: 48.2
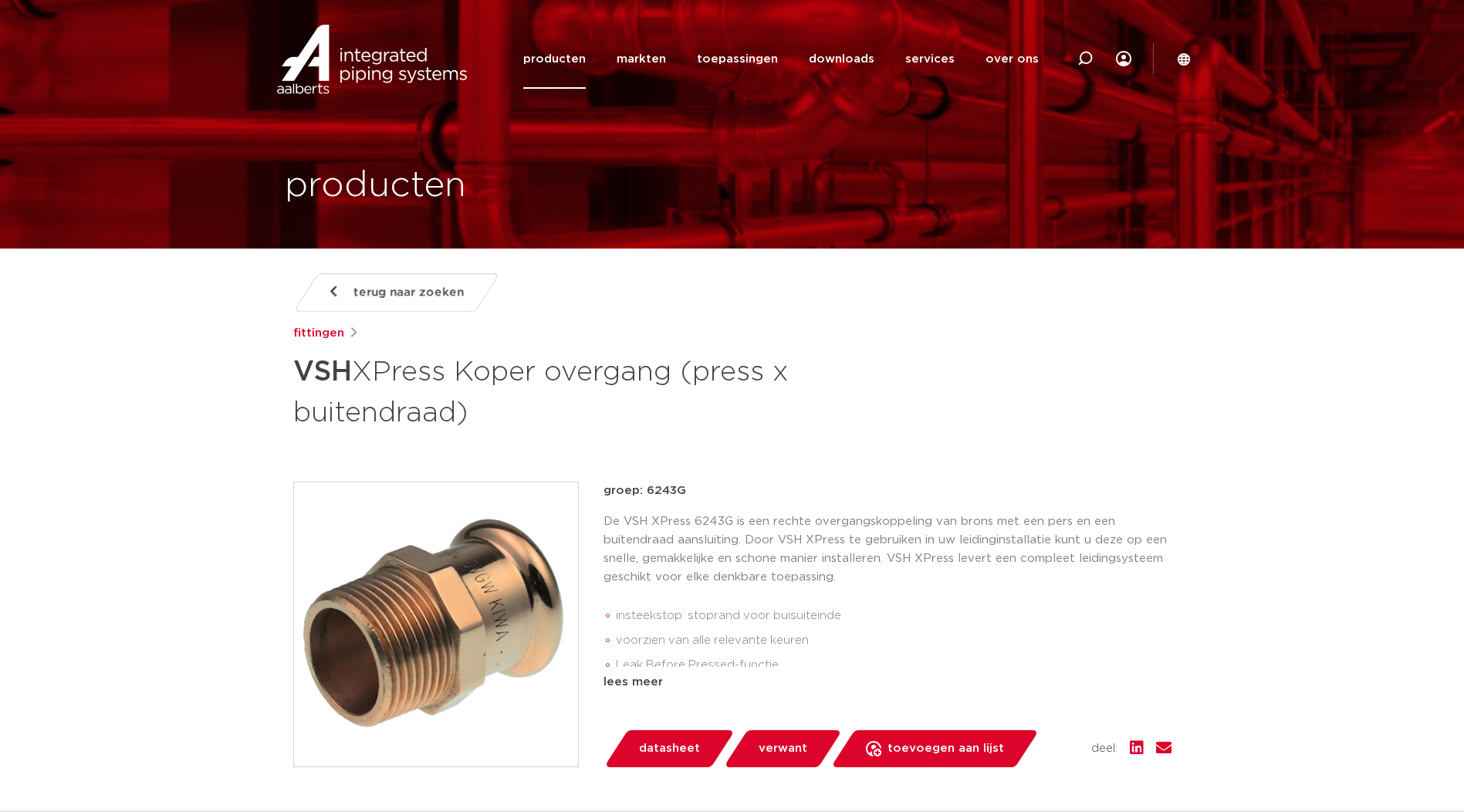
click at [692, 489] on p "groep: 6243G" at bounding box center [888, 491] width 568 height 19
copy p "6243G"
click at [662, 494] on p "groep: 6243G" at bounding box center [888, 491] width 568 height 19
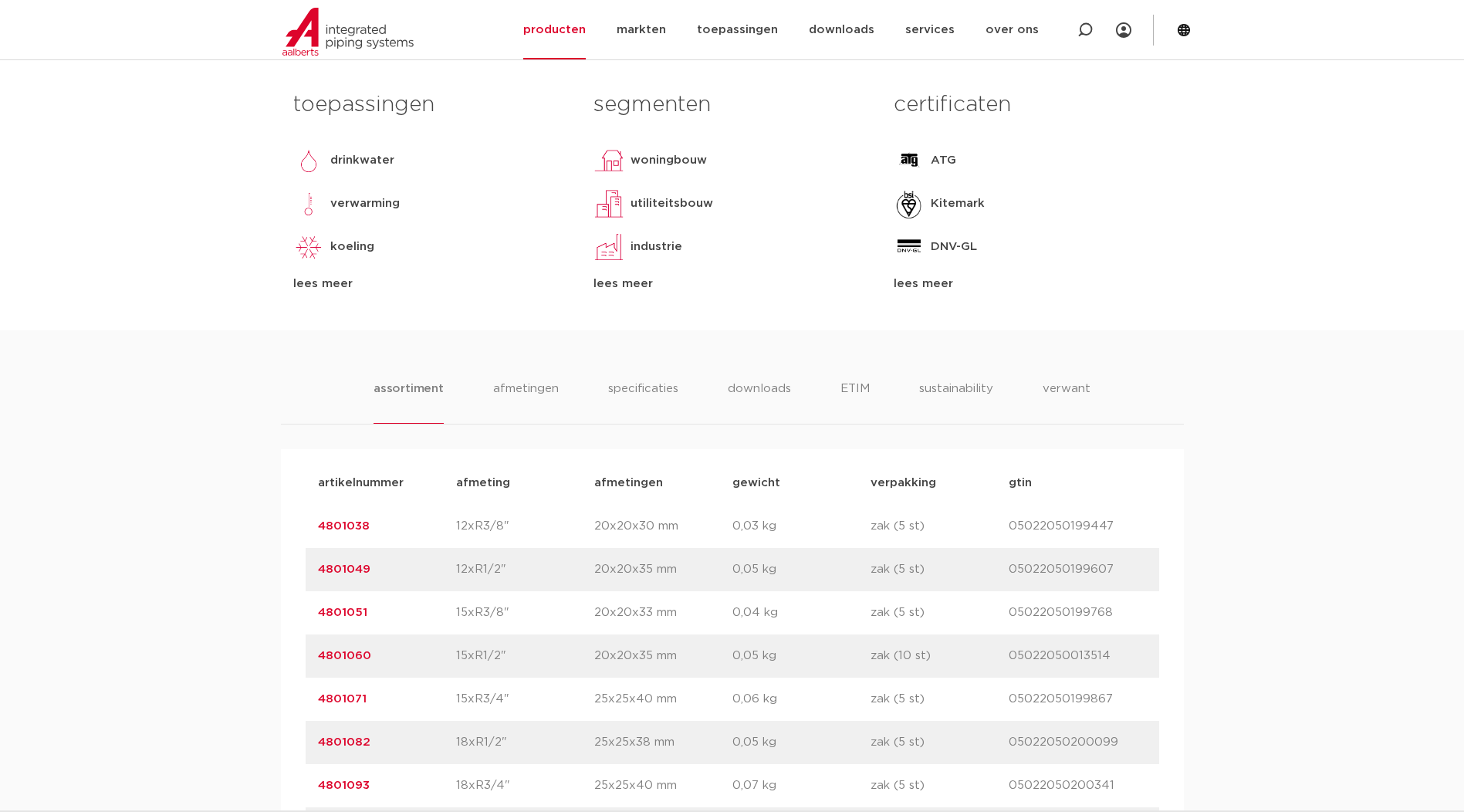
scroll to position [772, 0]
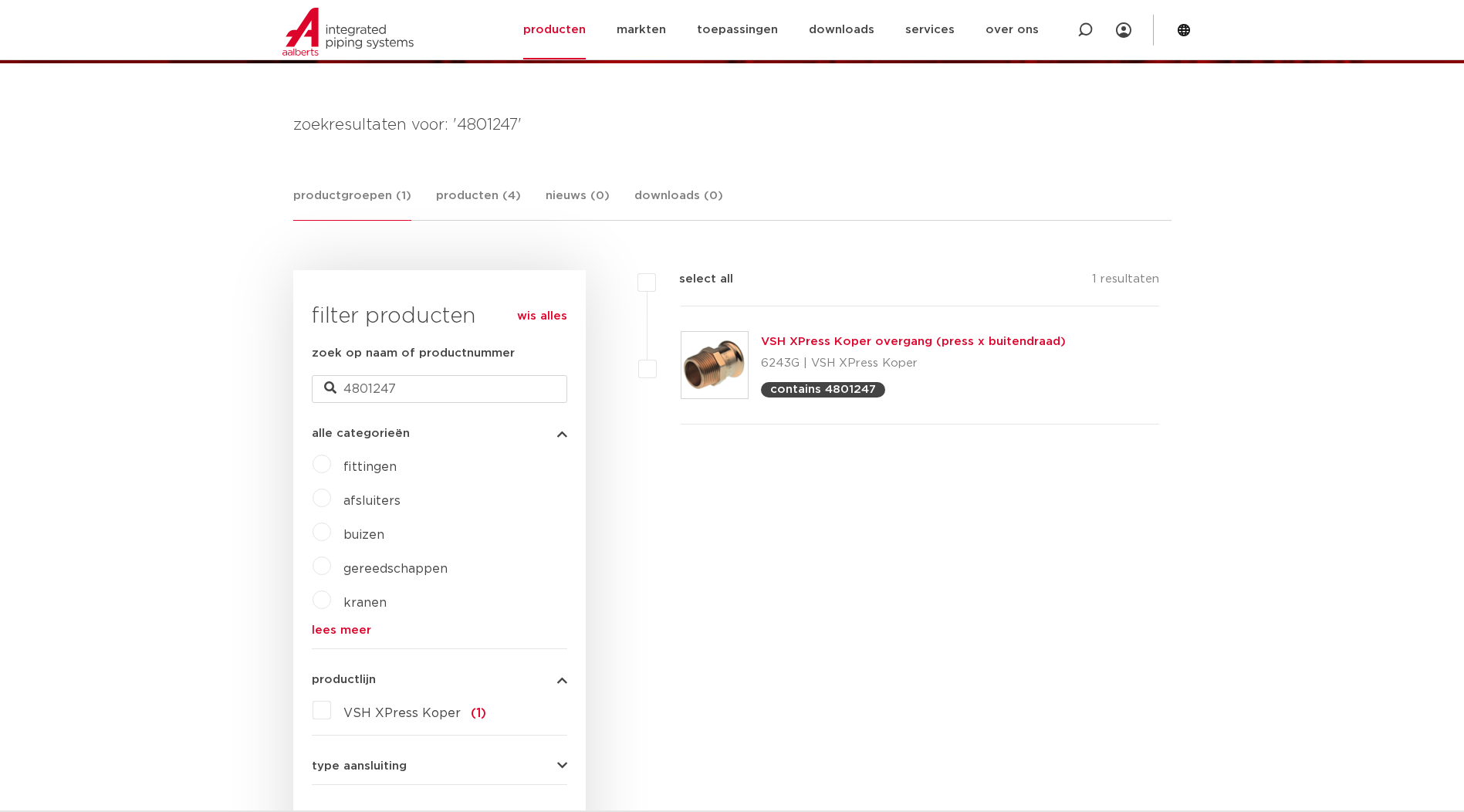
click at [815, 337] on link "VSH XPress Koper overgang (press x buitendraad)" at bounding box center [914, 342] width 305 height 11
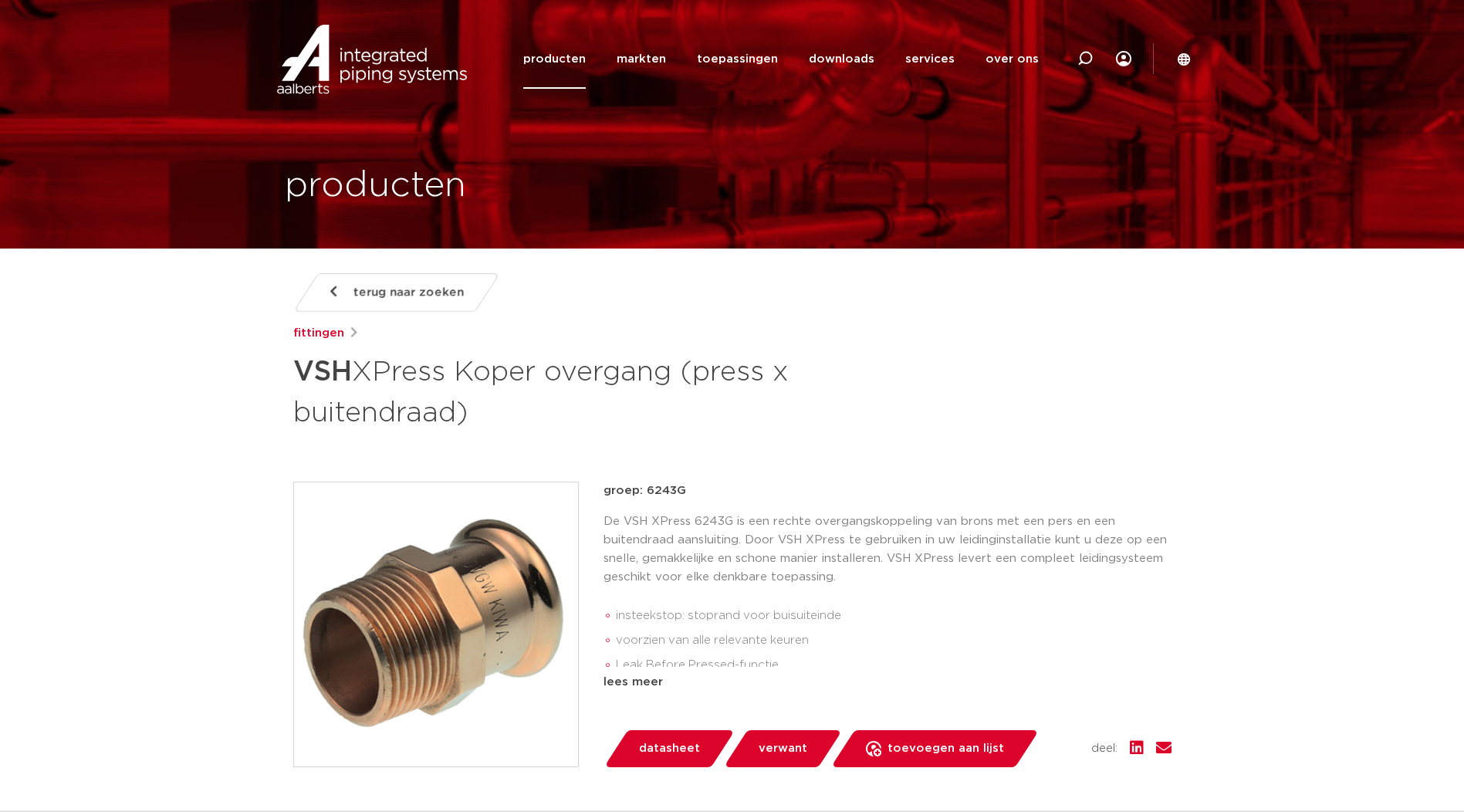
click at [1090, 58] on icon at bounding box center [1085, 58] width 15 height 15
paste input "4801247"
type input "4801247"
click button "Zoeken" at bounding box center [0, 0] width 0 height 0
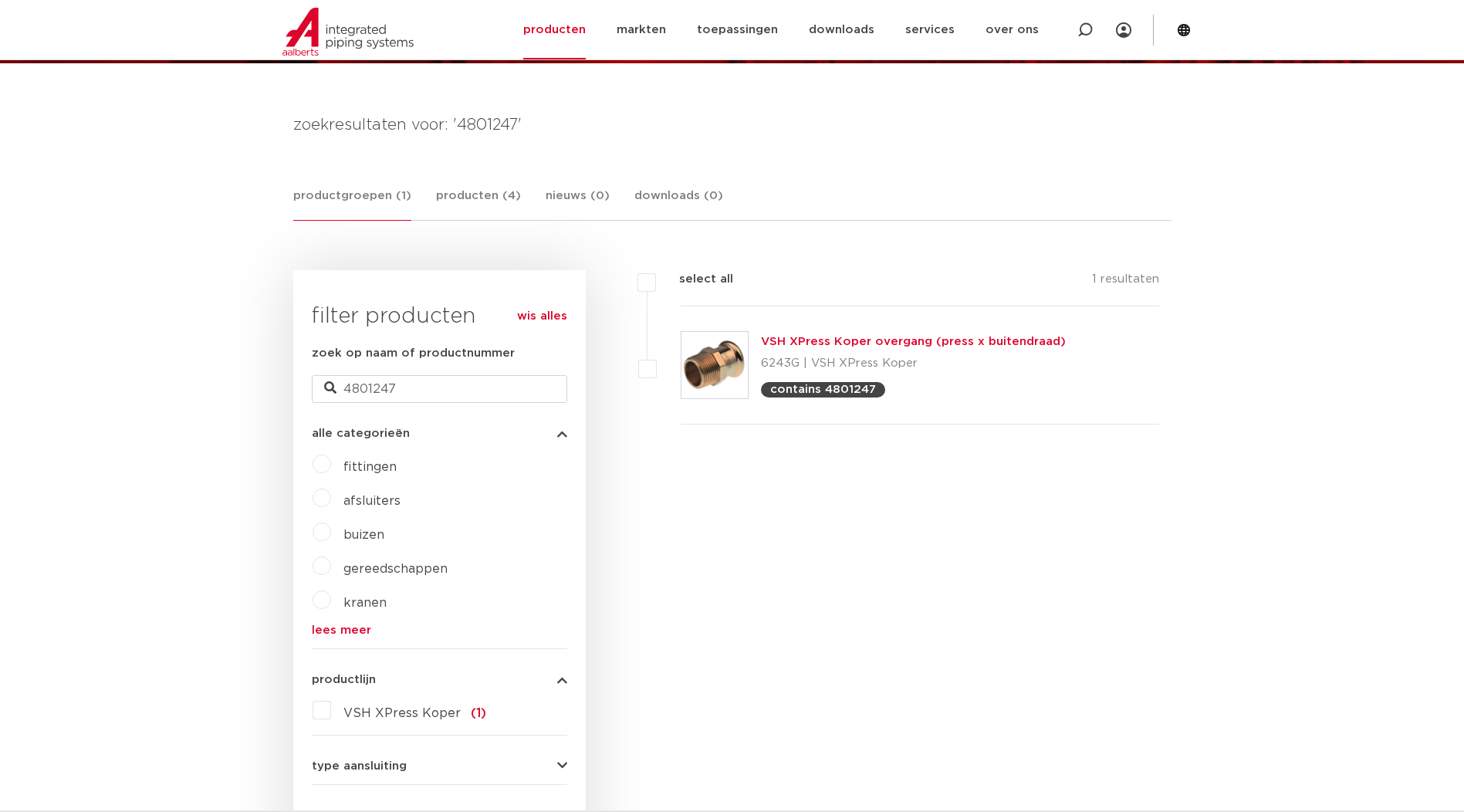
click at [783, 341] on link "VSH XPress Koper overgang (press x buitendraad)" at bounding box center [914, 342] width 305 height 11
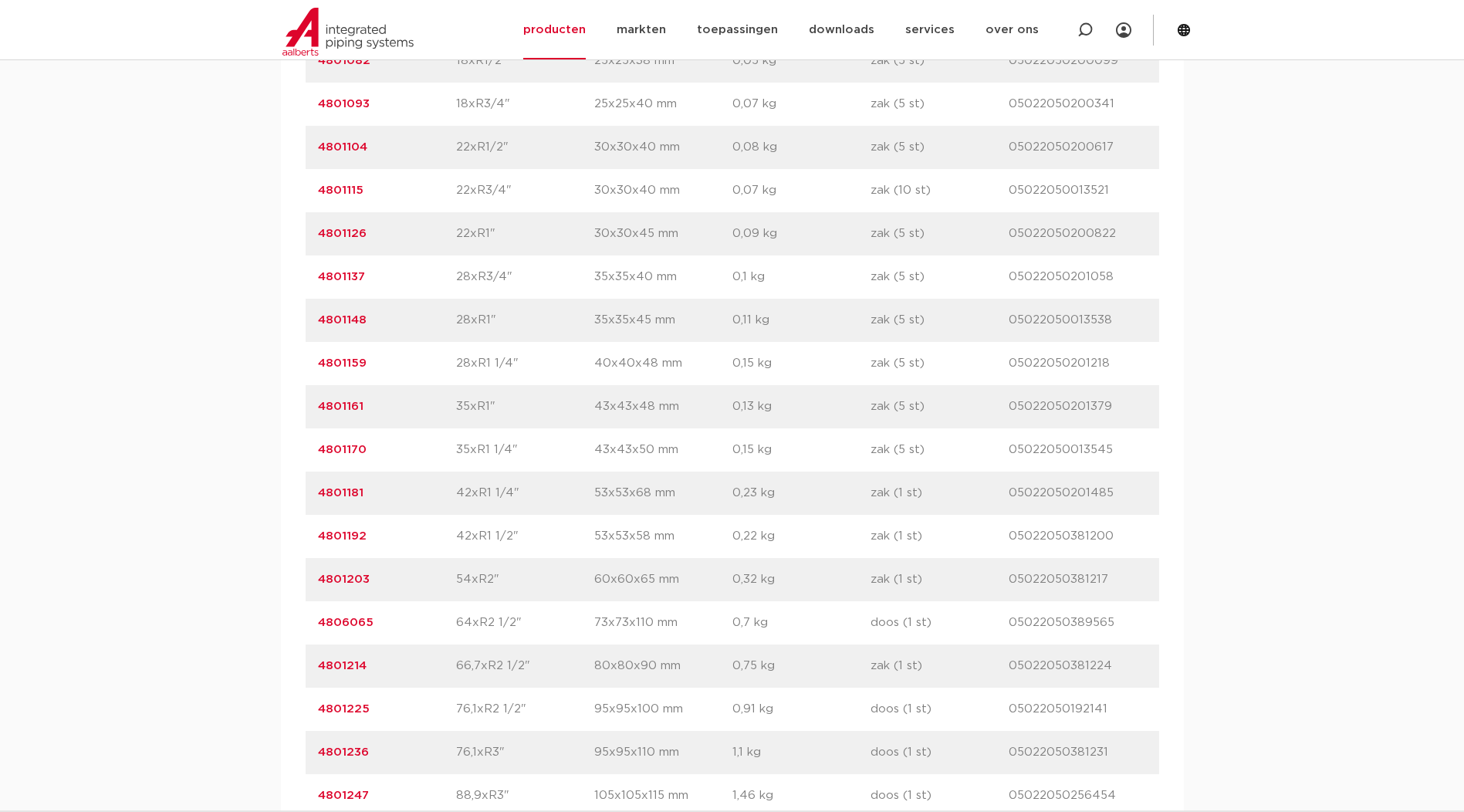
scroll to position [1673, 0]
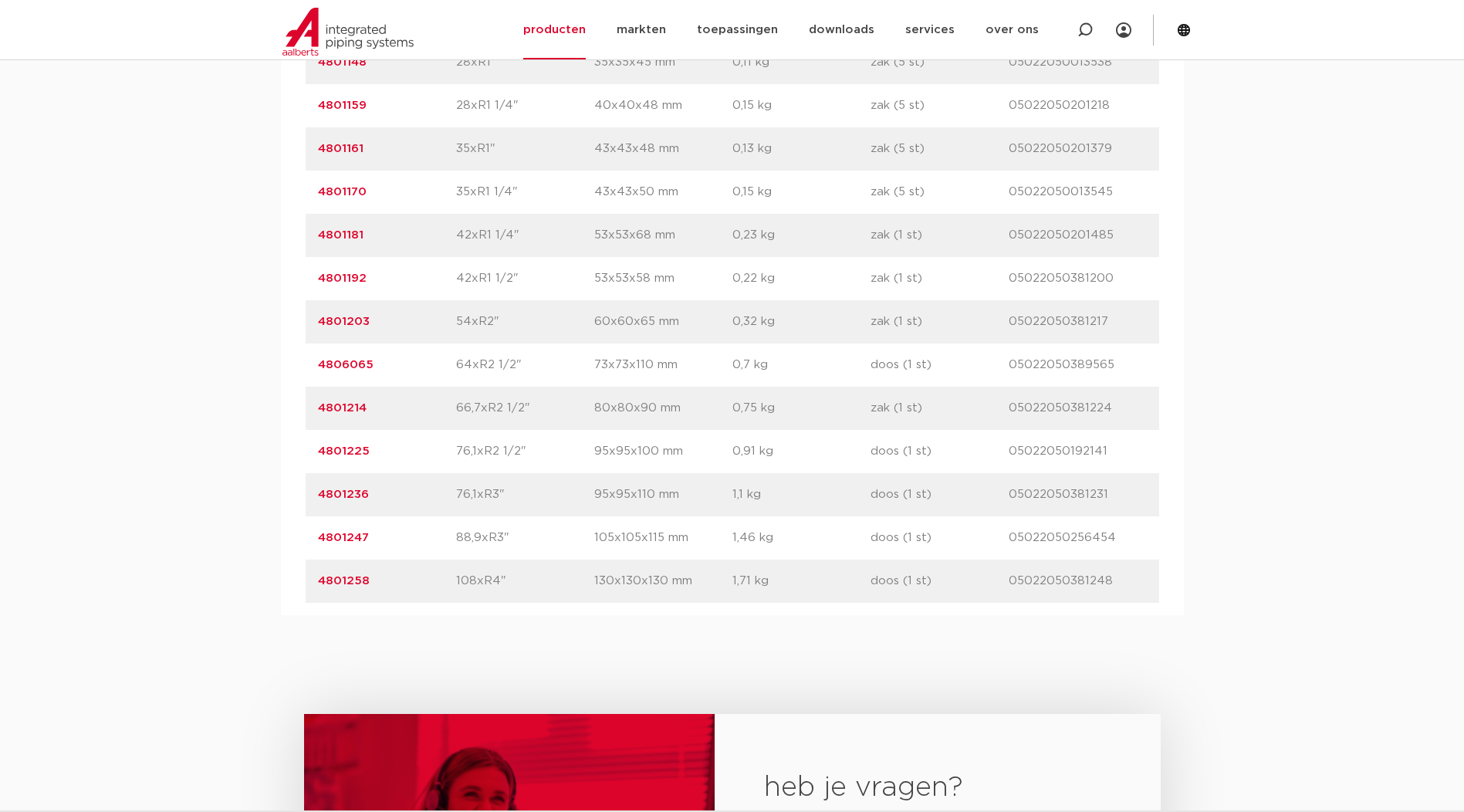
click at [342, 535] on link "4801247" at bounding box center [343, 537] width 51 height 11
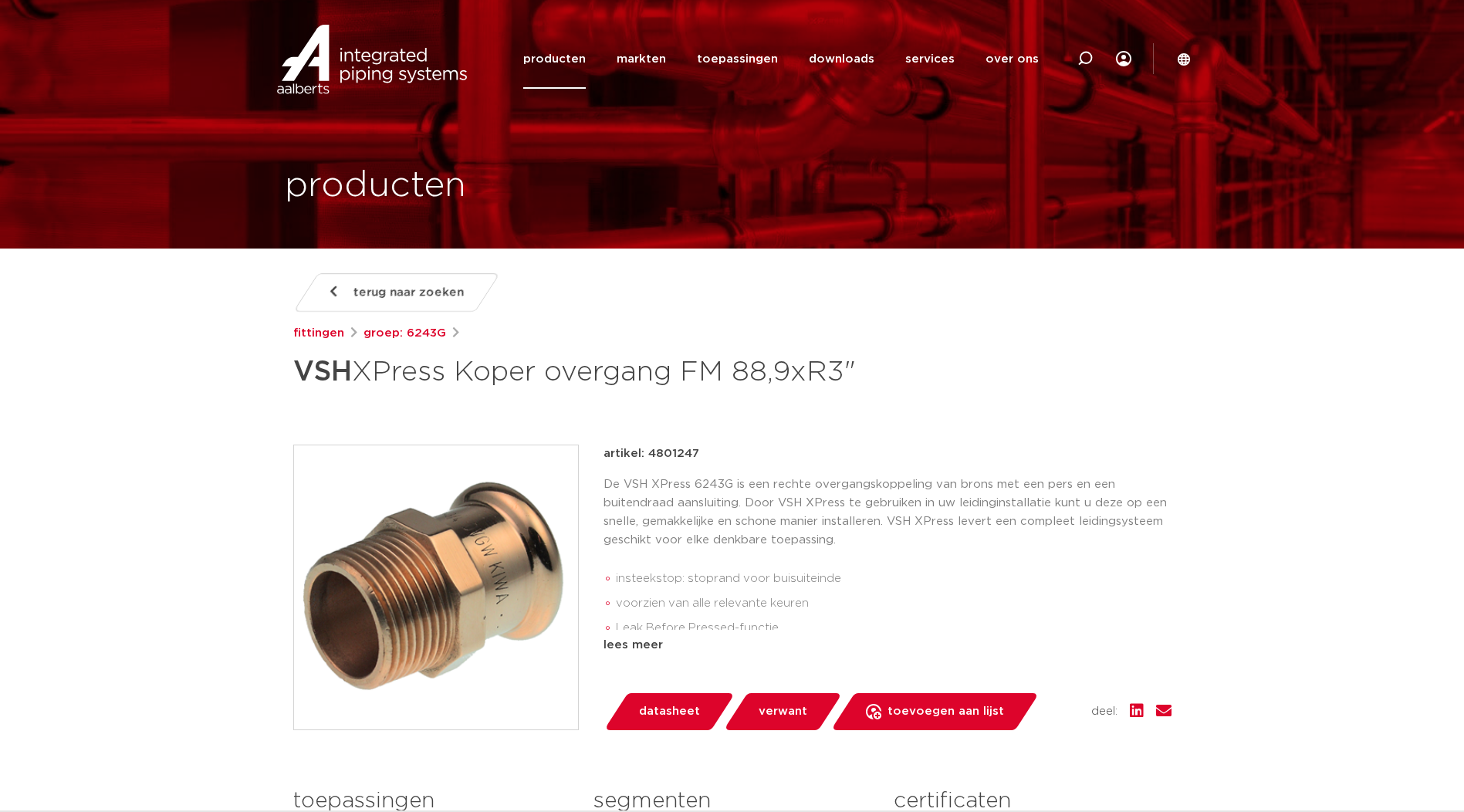
drag, startPoint x: 647, startPoint y: 454, endPoint x: 708, endPoint y: 454, distance: 61.0
click at [708, 454] on div "artikel: 4801247" at bounding box center [888, 454] width 568 height 19
copy p "4801247"
